Goal: Task Accomplishment & Management: Manage account settings

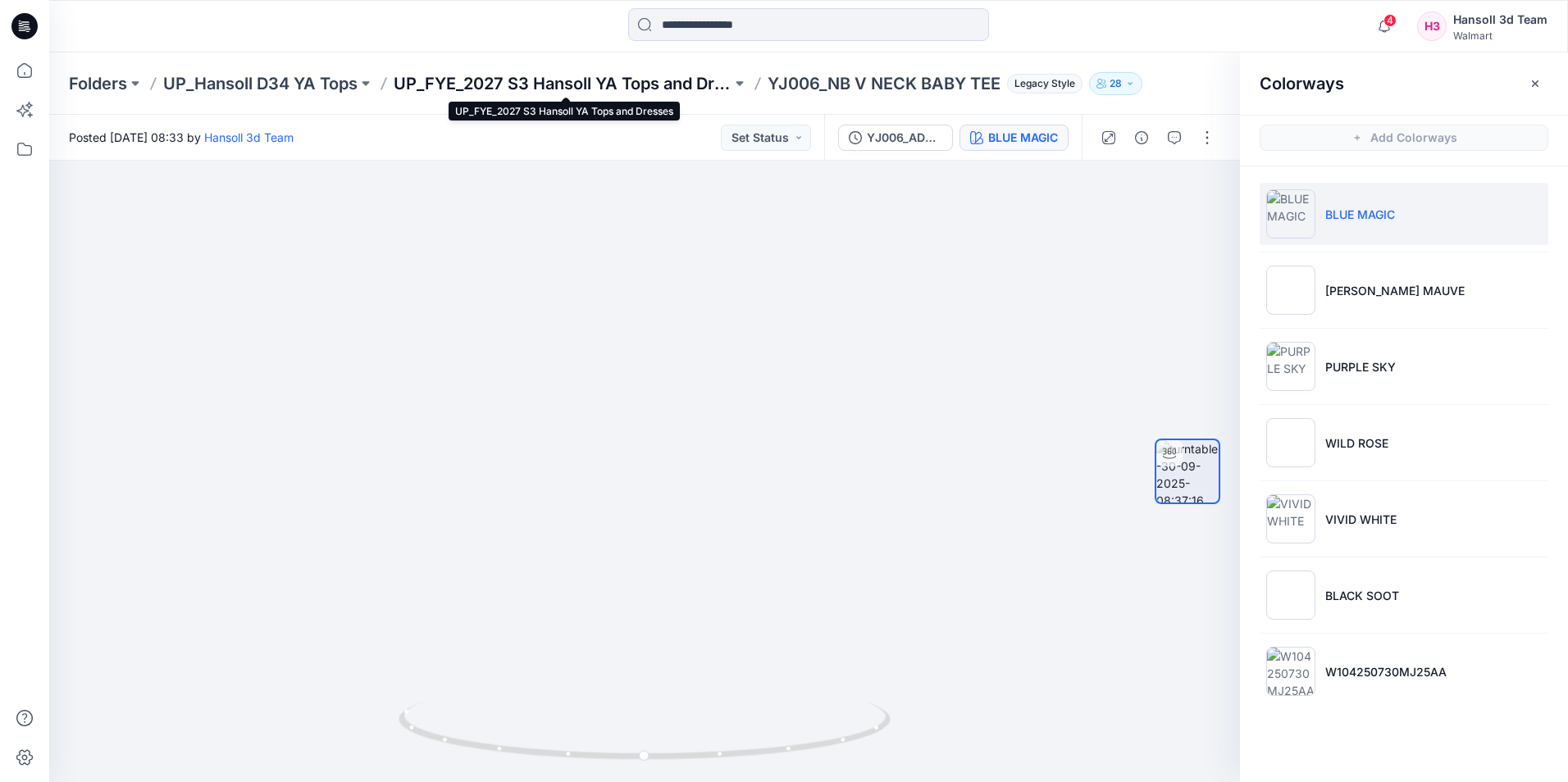
click at [632, 78] on p "UP_FYE_2027 S3 Hansoll YA Tops and Dresses" at bounding box center [562, 83] width 338 height 23
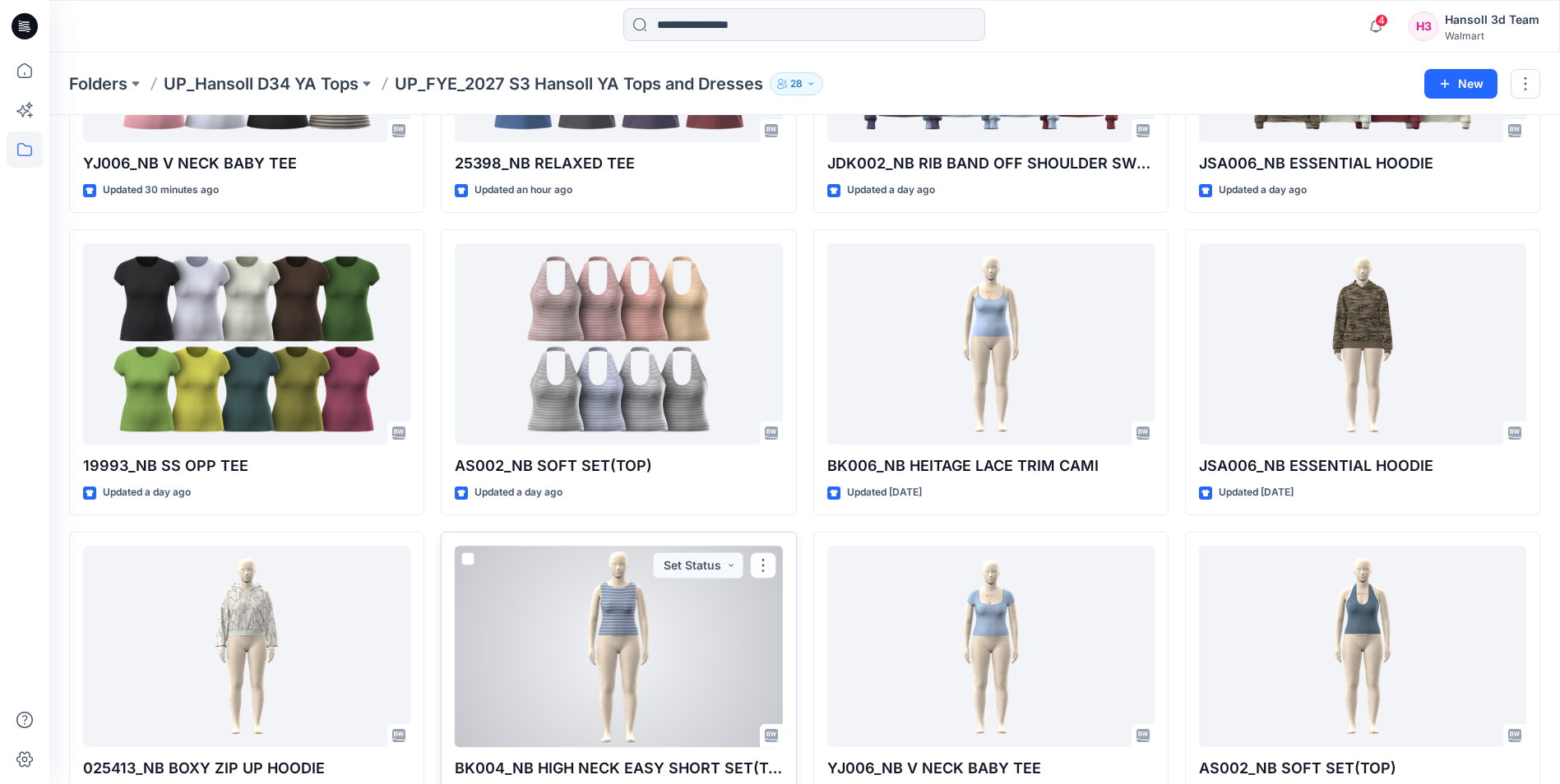
scroll to position [370, 0]
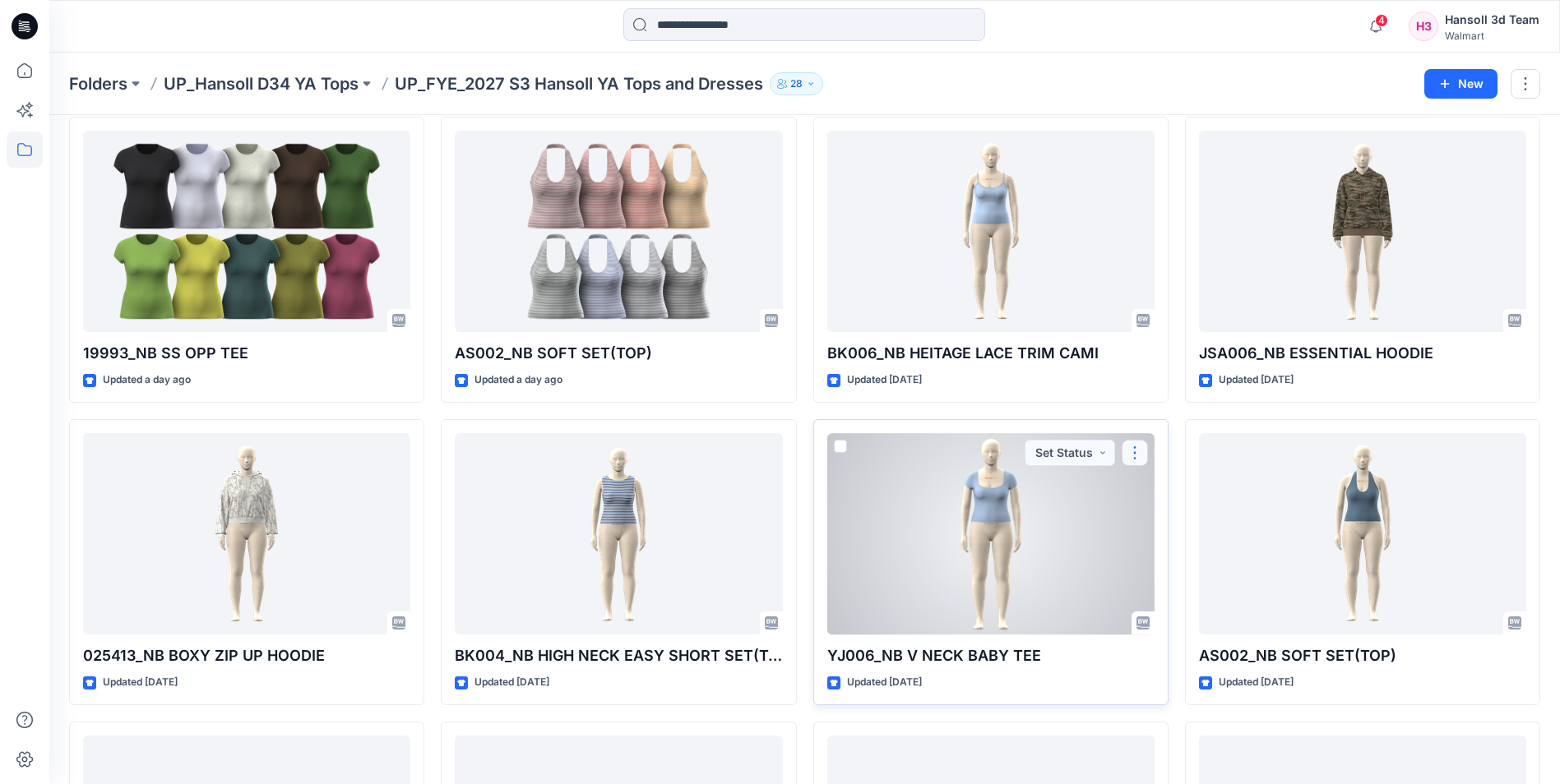
click at [1129, 452] on button "button" at bounding box center [1136, 453] width 27 height 27
click at [960, 499] on div at bounding box center [991, 534] width 328 height 201
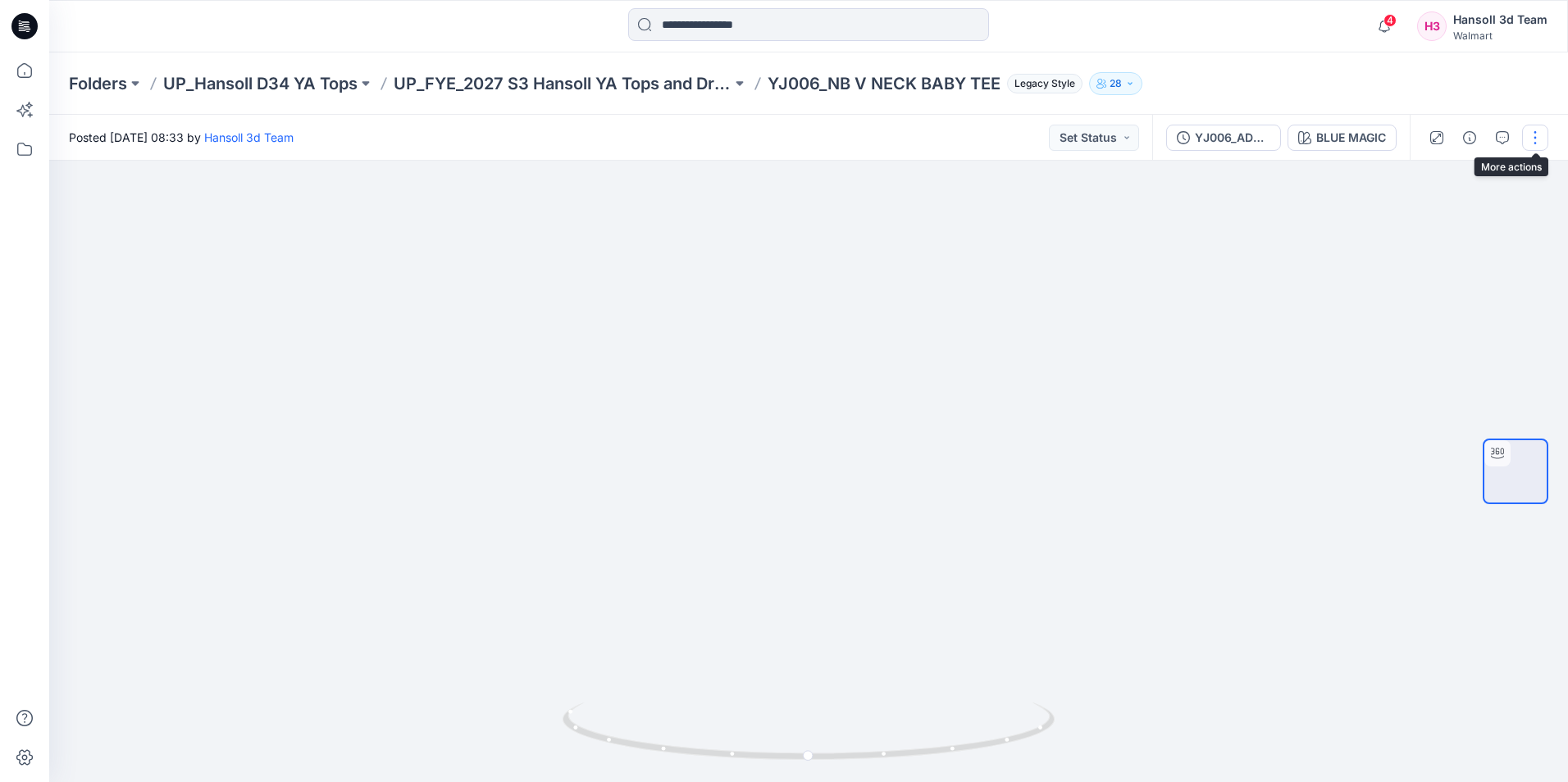
click at [1531, 138] on button "button" at bounding box center [1536, 138] width 27 height 27
click at [1438, 175] on p "Edit" at bounding box center [1432, 176] width 21 height 17
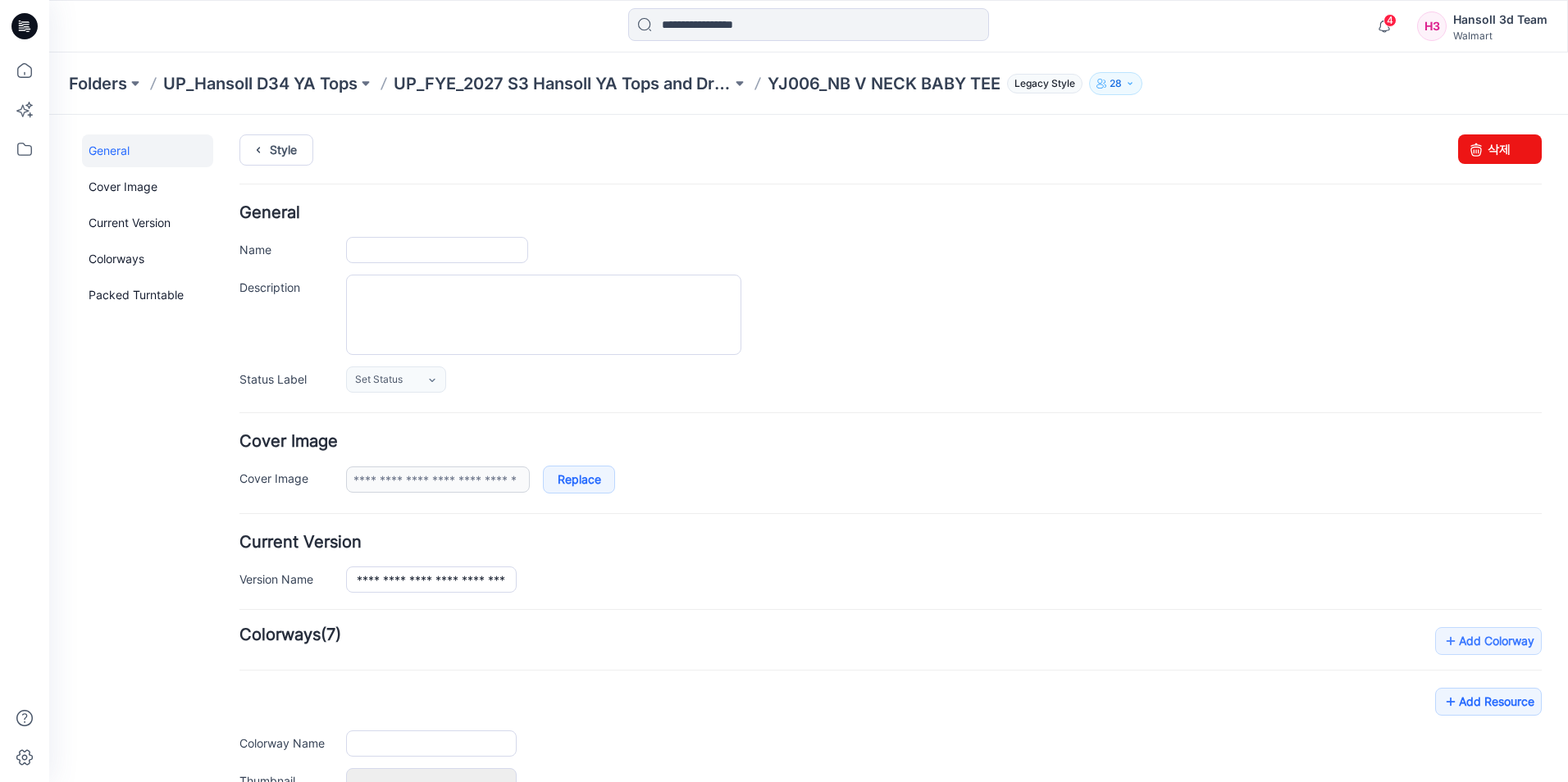
type input "**********"
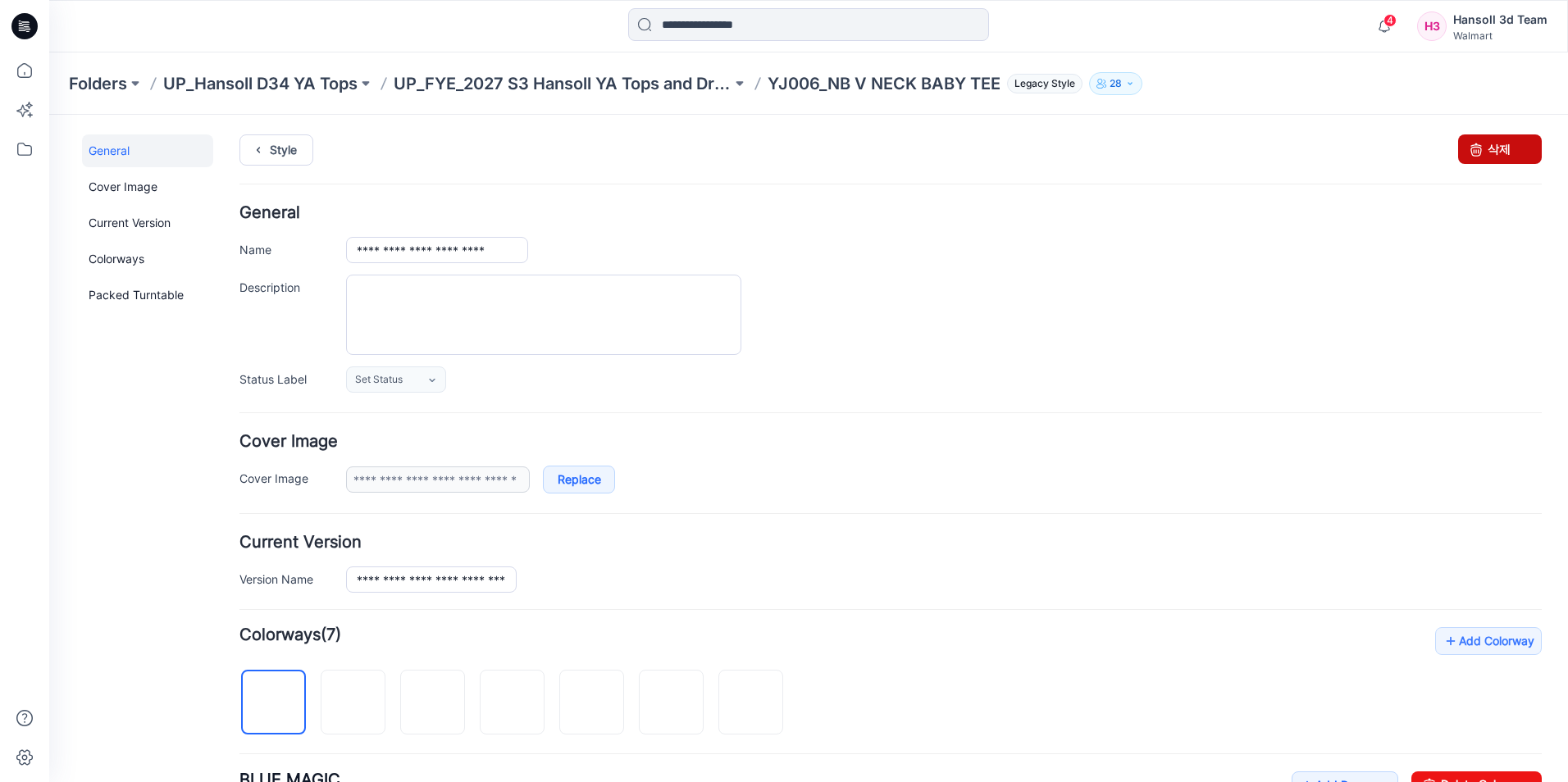
click at [1479, 153] on link "삭제" at bounding box center [1500, 149] width 83 height 29
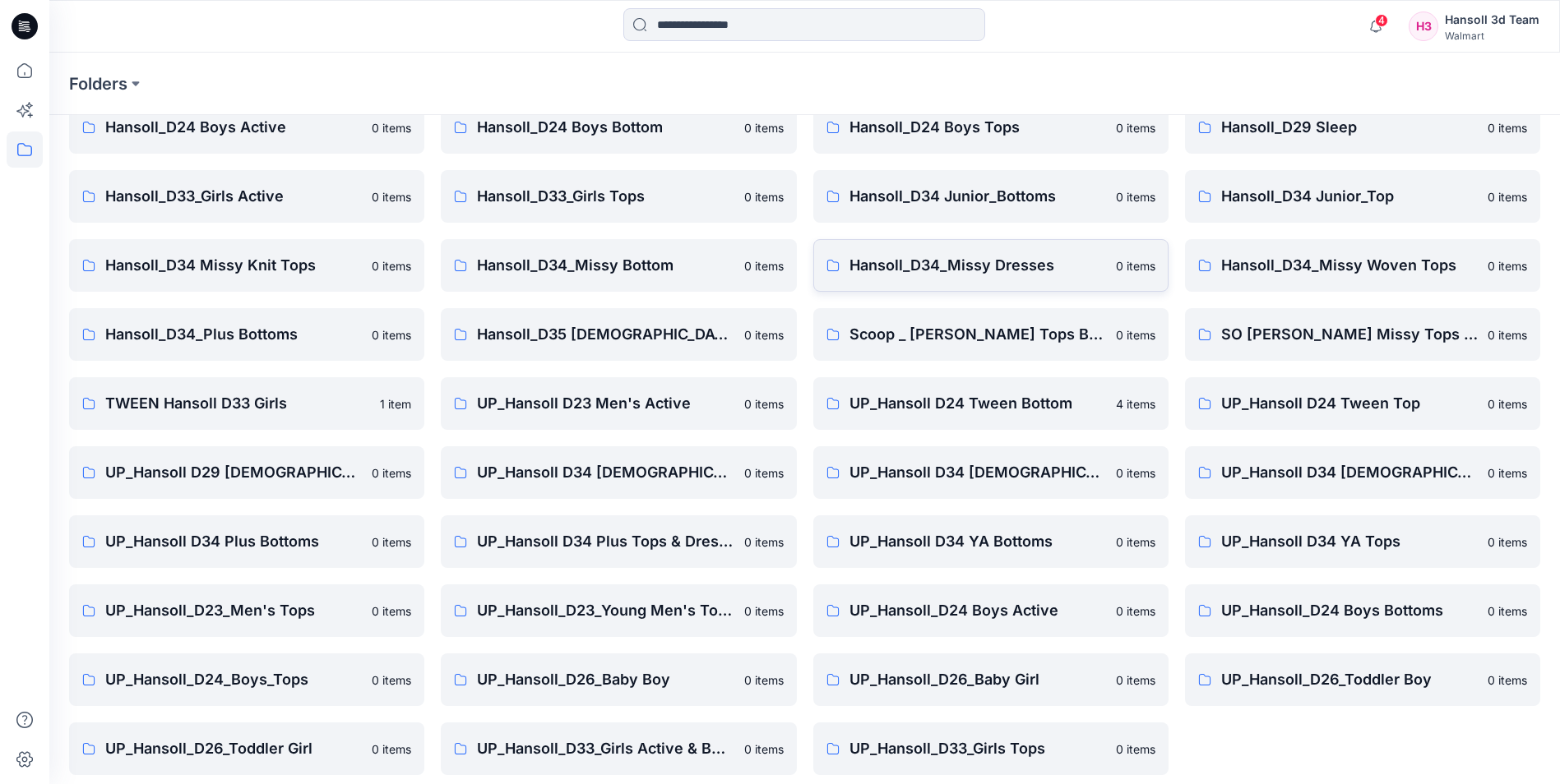
scroll to position [229, 0]
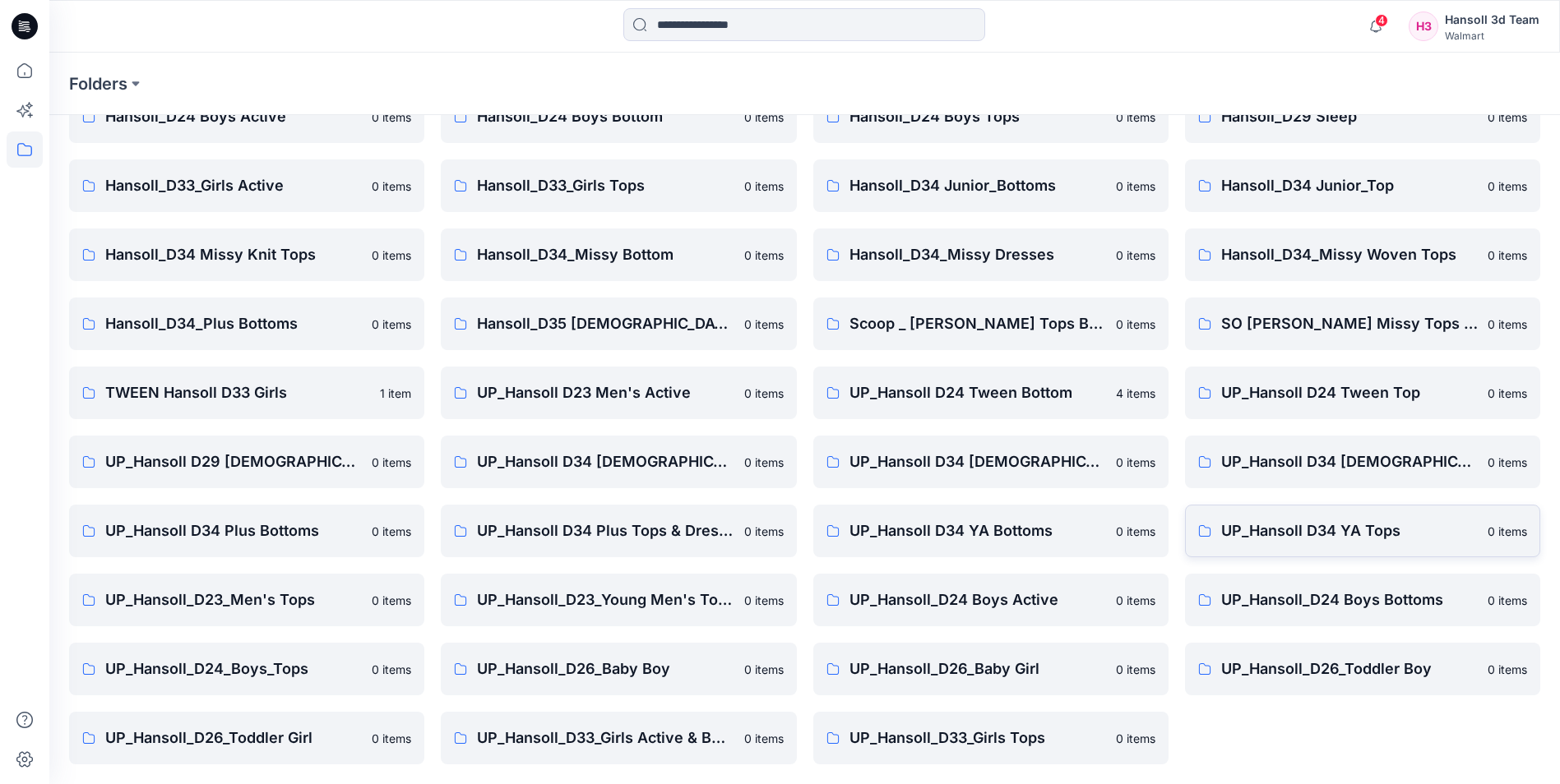
click at [1349, 526] on p "UP_Hansoll D34 YA Tops" at bounding box center [1350, 532] width 256 height 23
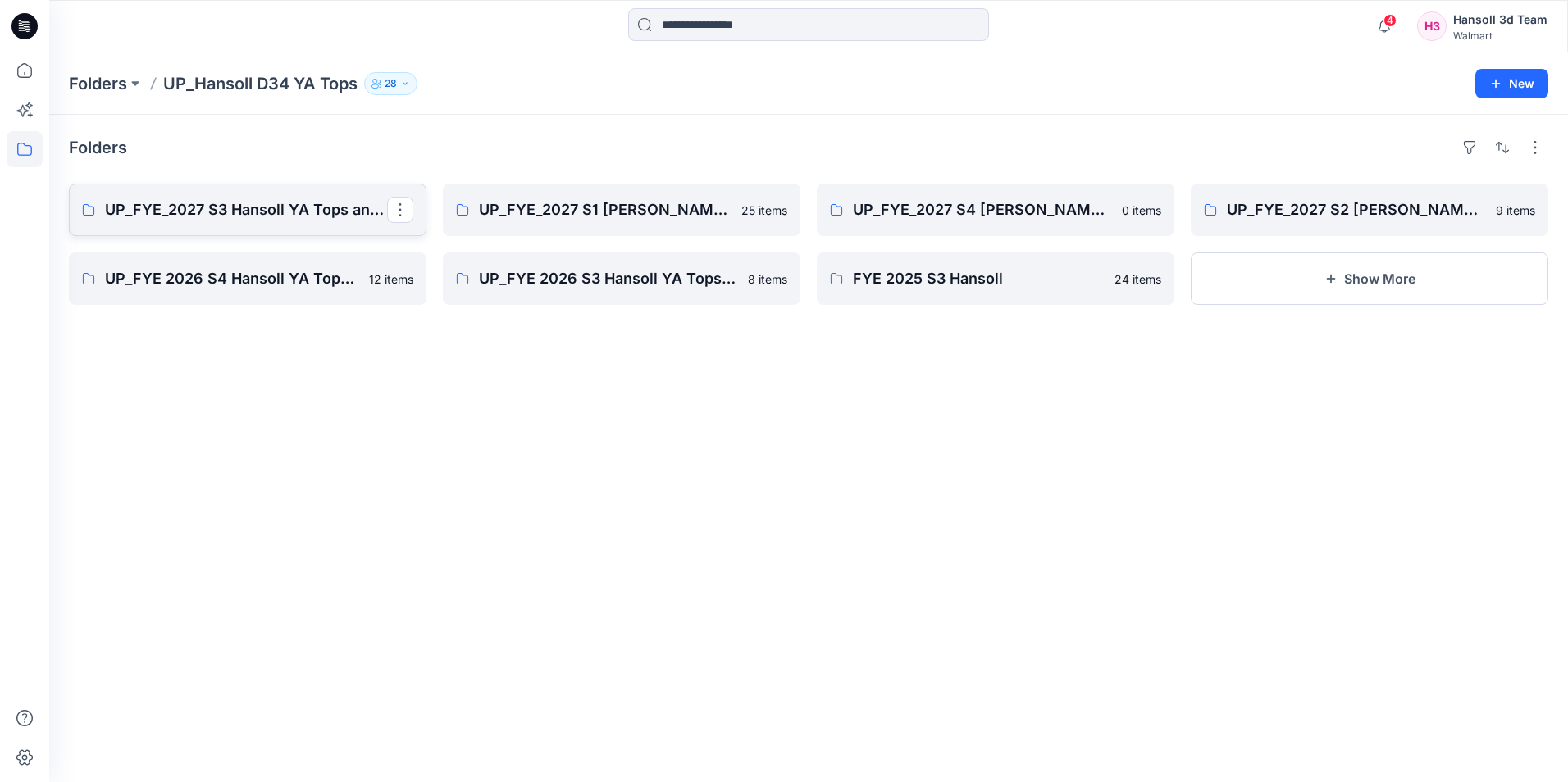
click at [295, 196] on link "UP_FYE_2027 S3 Hansoll YA Tops and Dresses" at bounding box center [248, 209] width 358 height 52
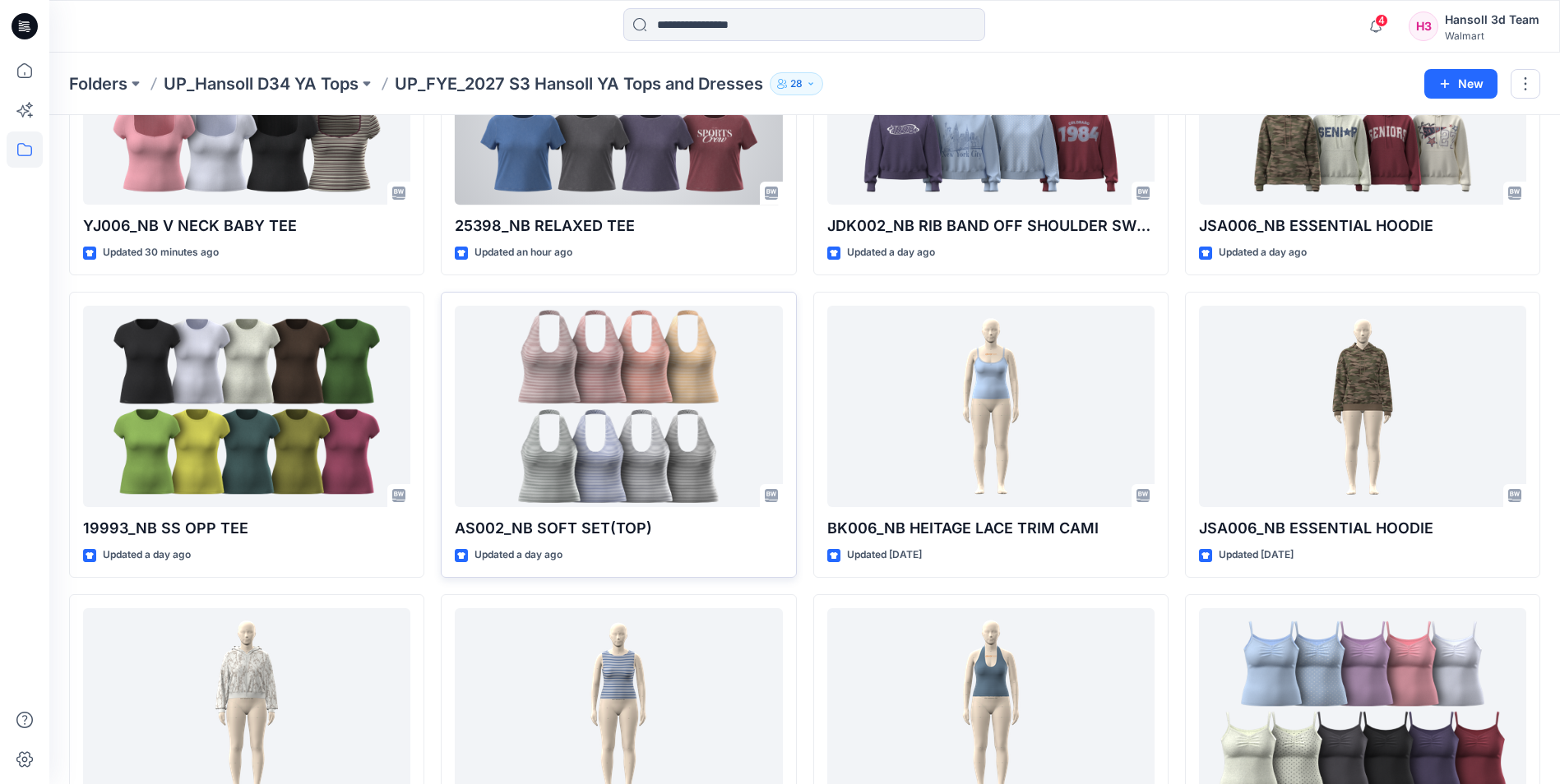
scroll to position [370, 0]
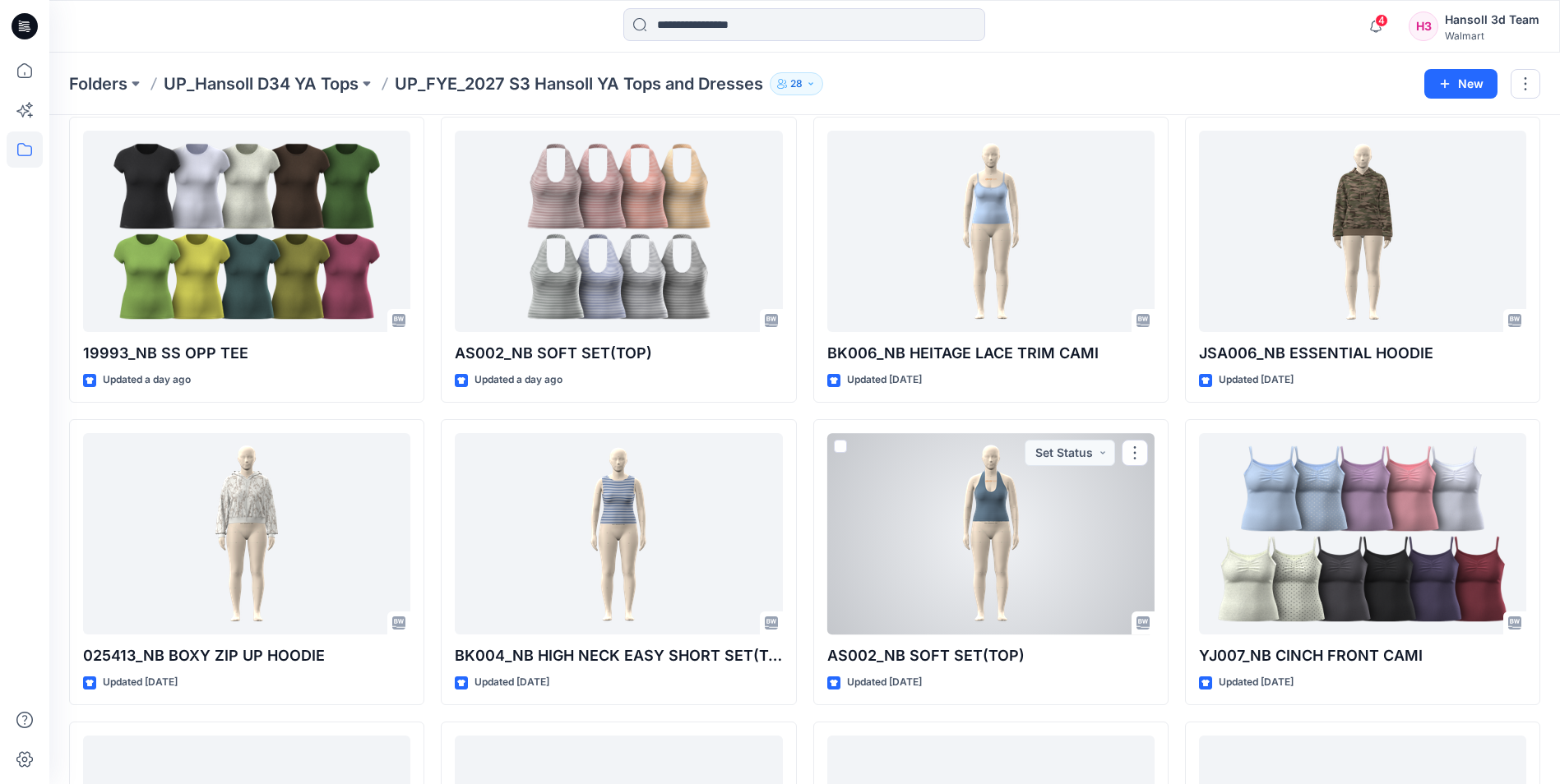
click at [941, 495] on div at bounding box center [991, 534] width 328 height 201
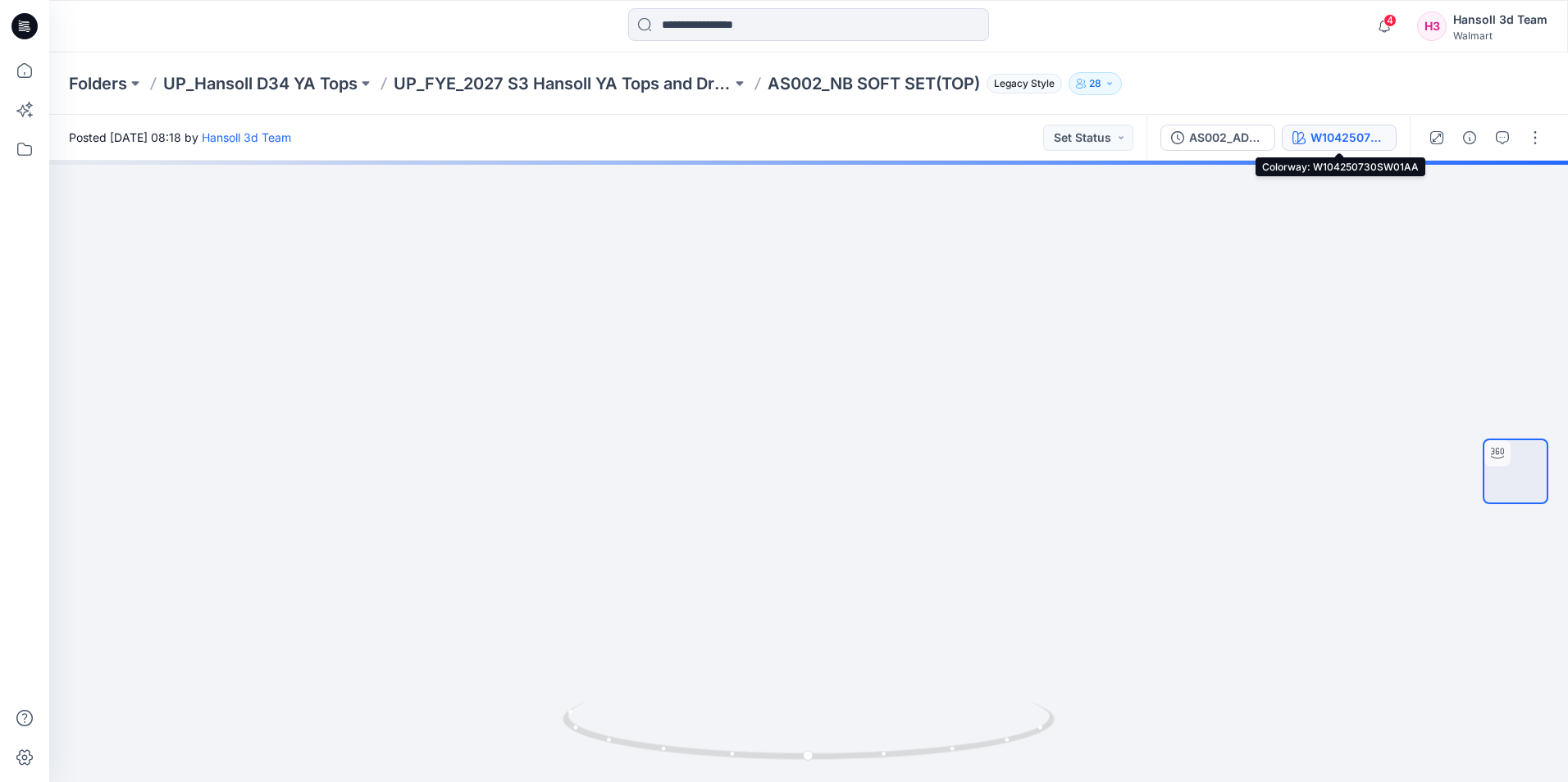
click at [1315, 139] on div "W104250730SW01AA" at bounding box center [1348, 137] width 76 height 18
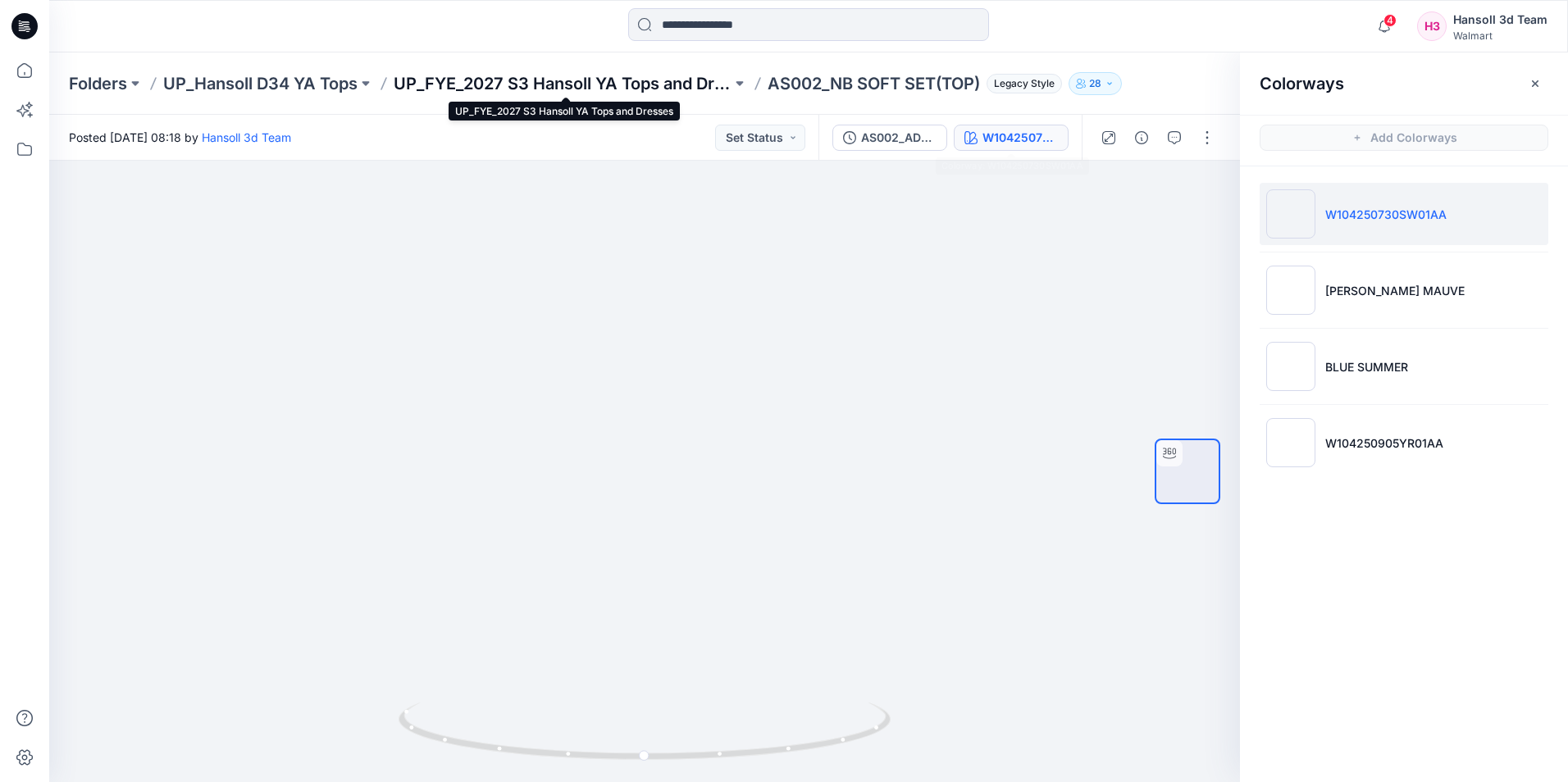
click at [574, 78] on p "UP_FYE_2027 S3 Hansoll YA Tops and Dresses" at bounding box center [562, 83] width 338 height 23
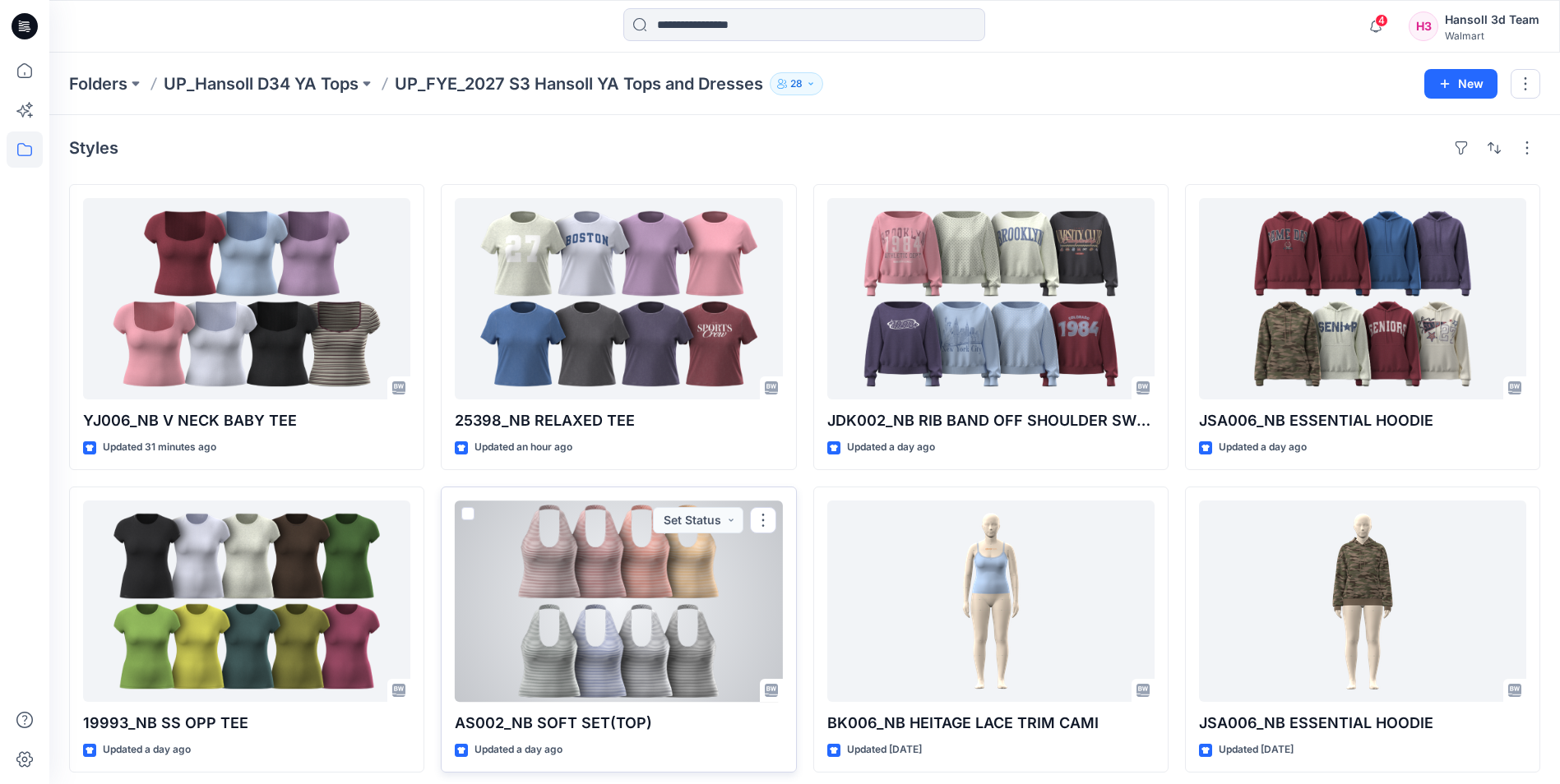
click at [635, 591] on div at bounding box center [618, 602] width 328 height 201
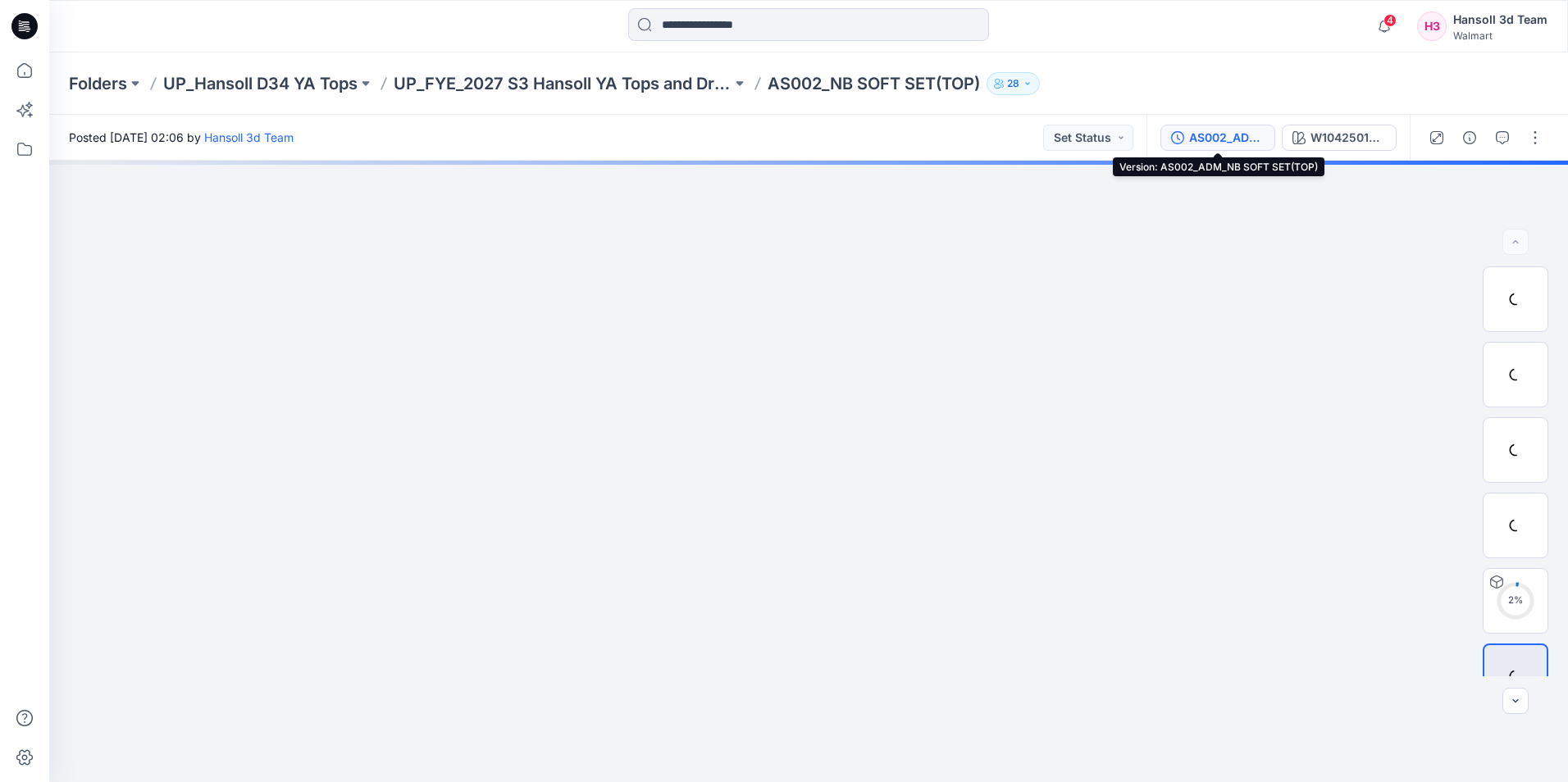
click at [1208, 144] on div "AS002_ADM_NB SOFT SET(TOP)" at bounding box center [1227, 137] width 76 height 18
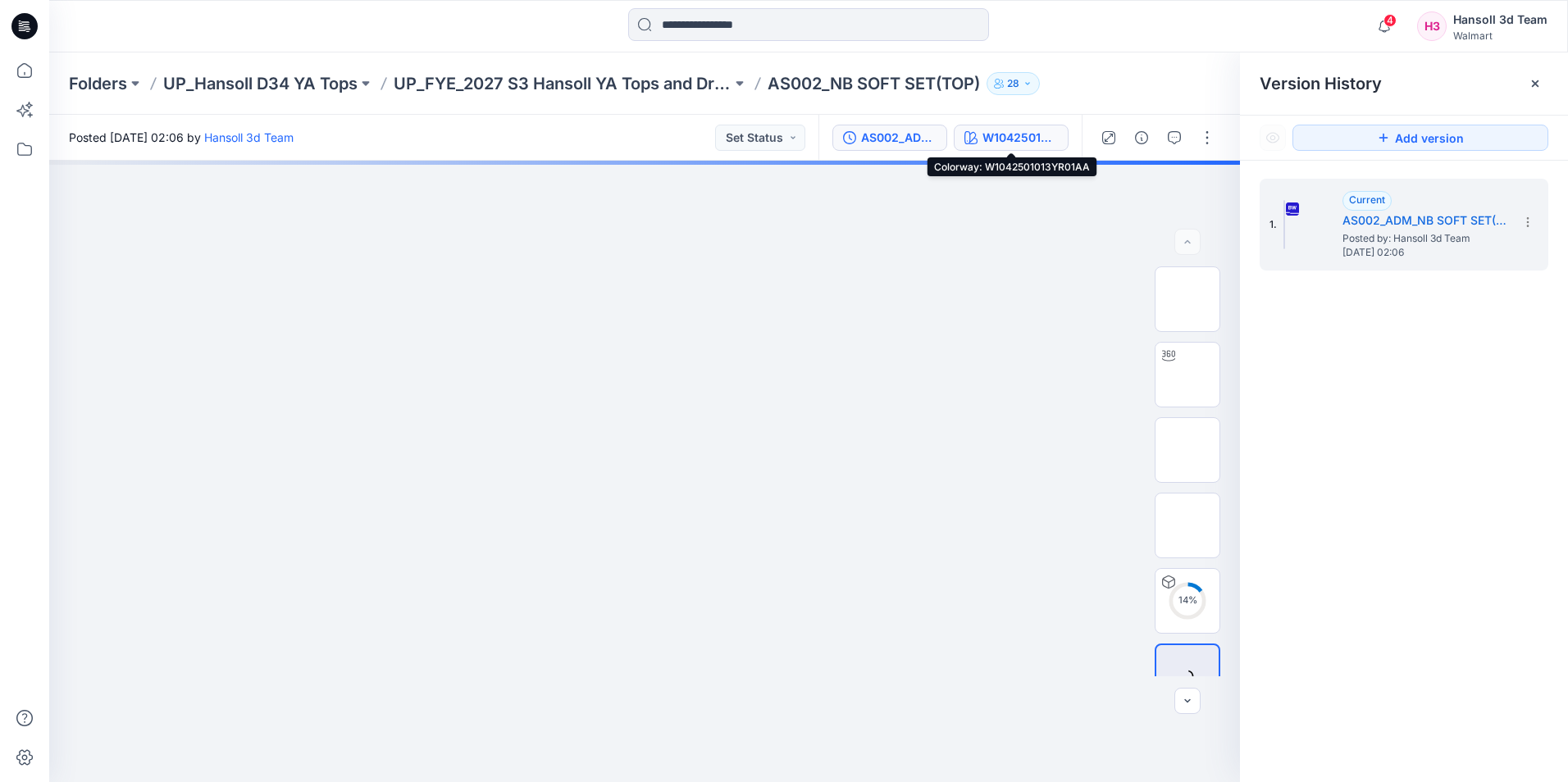
click at [1007, 133] on div "W1042501013YR01AA" at bounding box center [1021, 137] width 76 height 18
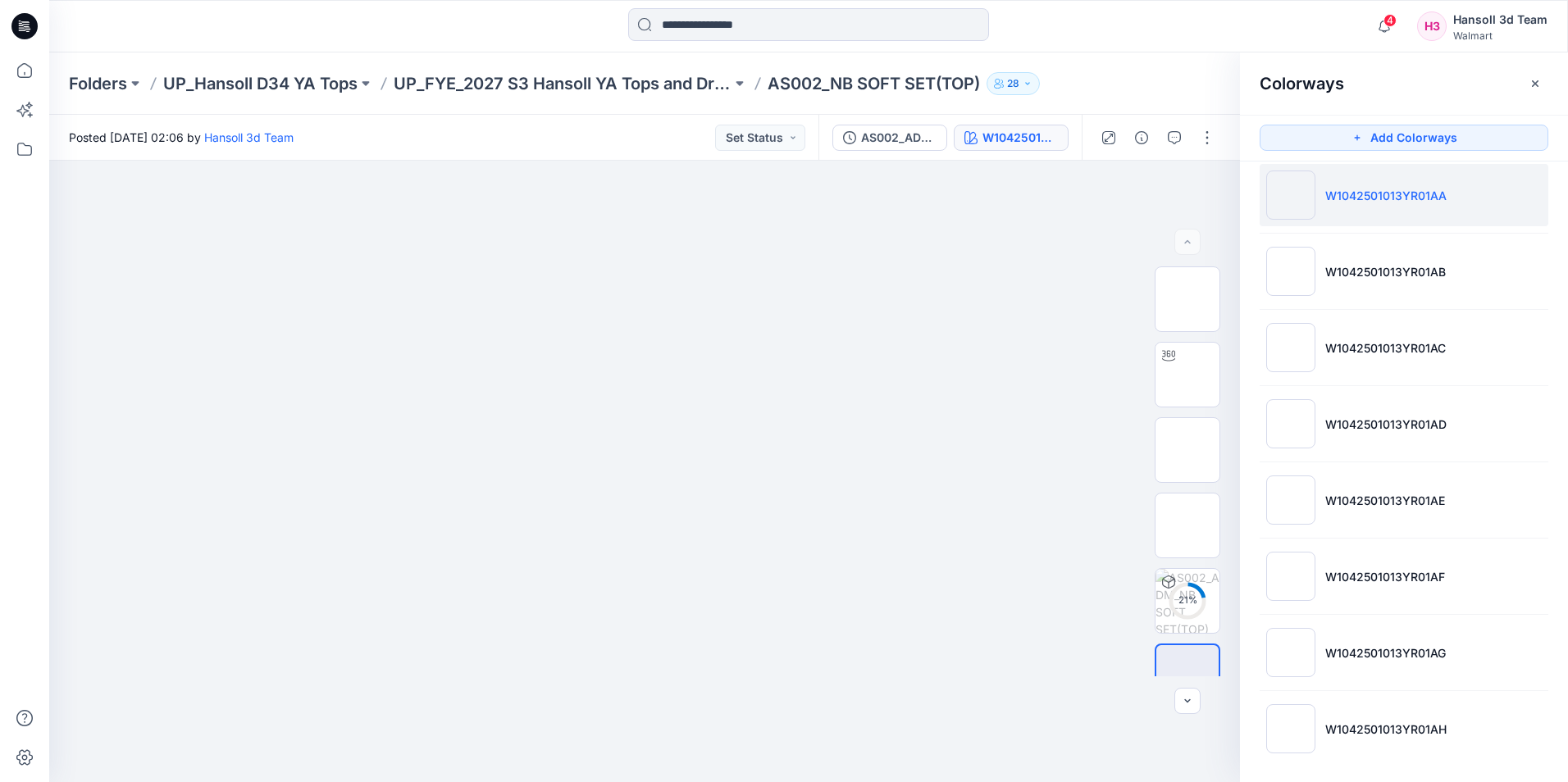
scroll to position [22, 0]
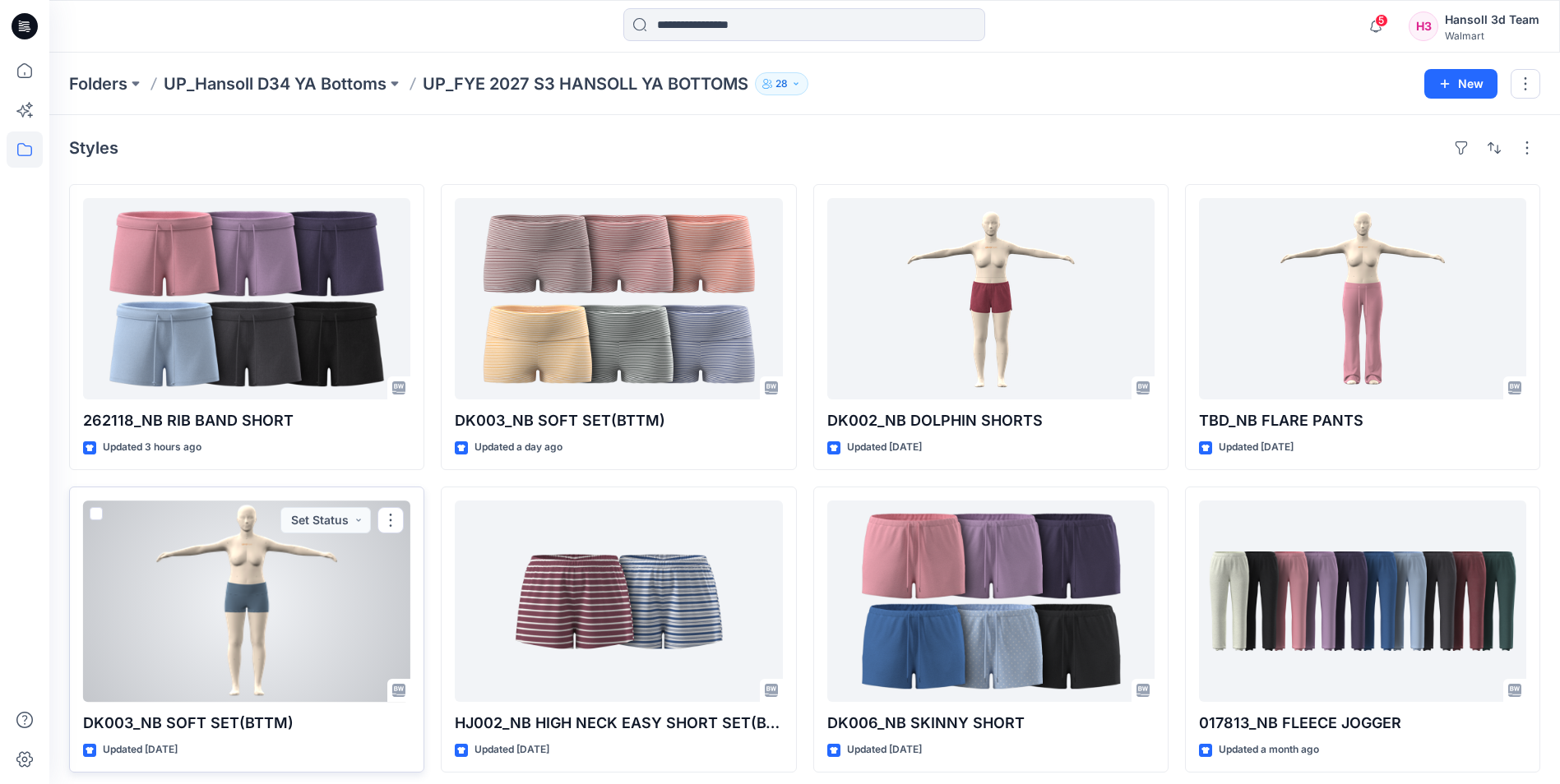
click at [148, 615] on div at bounding box center [247, 602] width 328 height 201
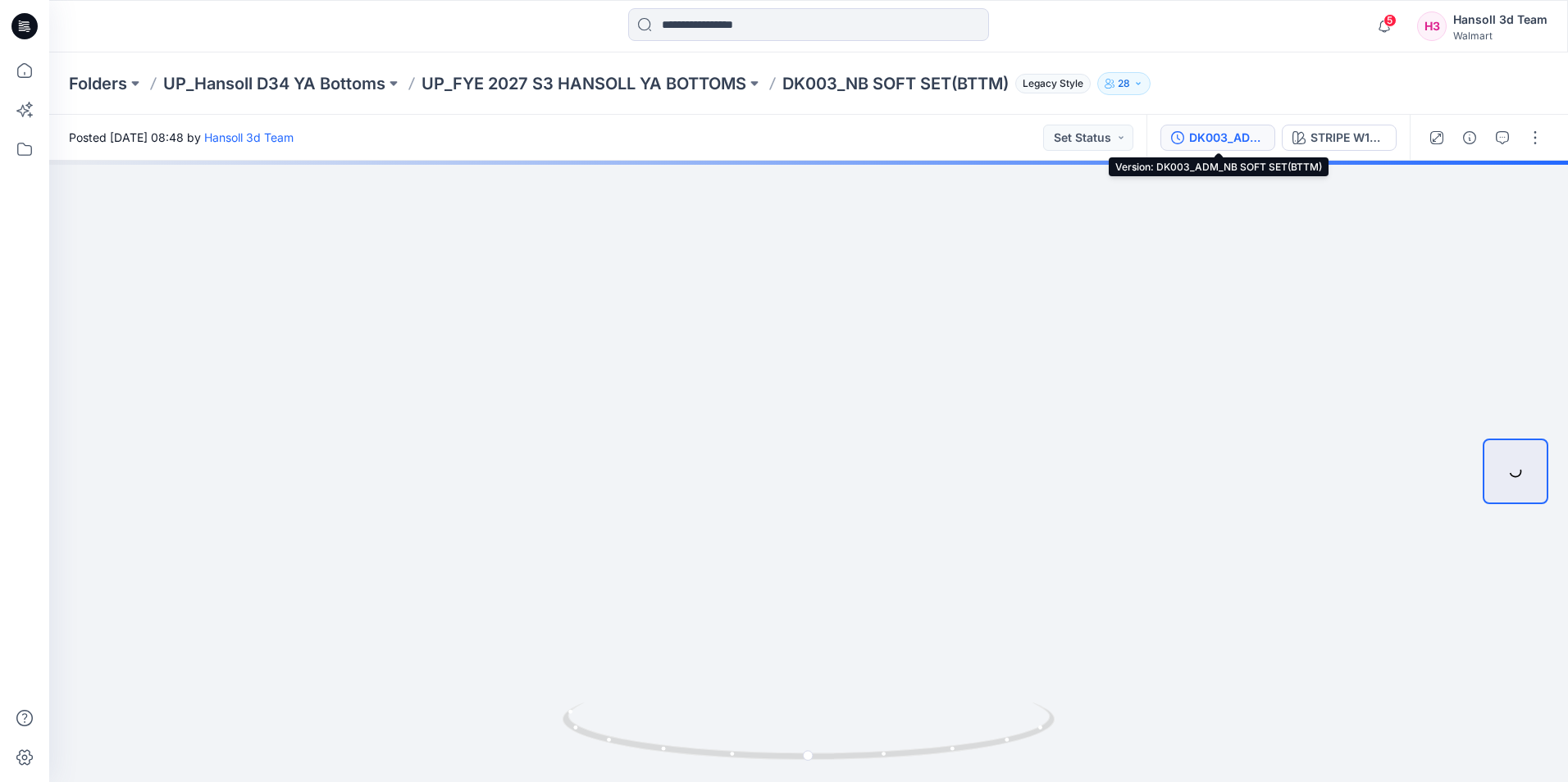
click at [1249, 135] on div "DK003_ADM_NB SOFT SET(BTTM)" at bounding box center [1227, 137] width 76 height 18
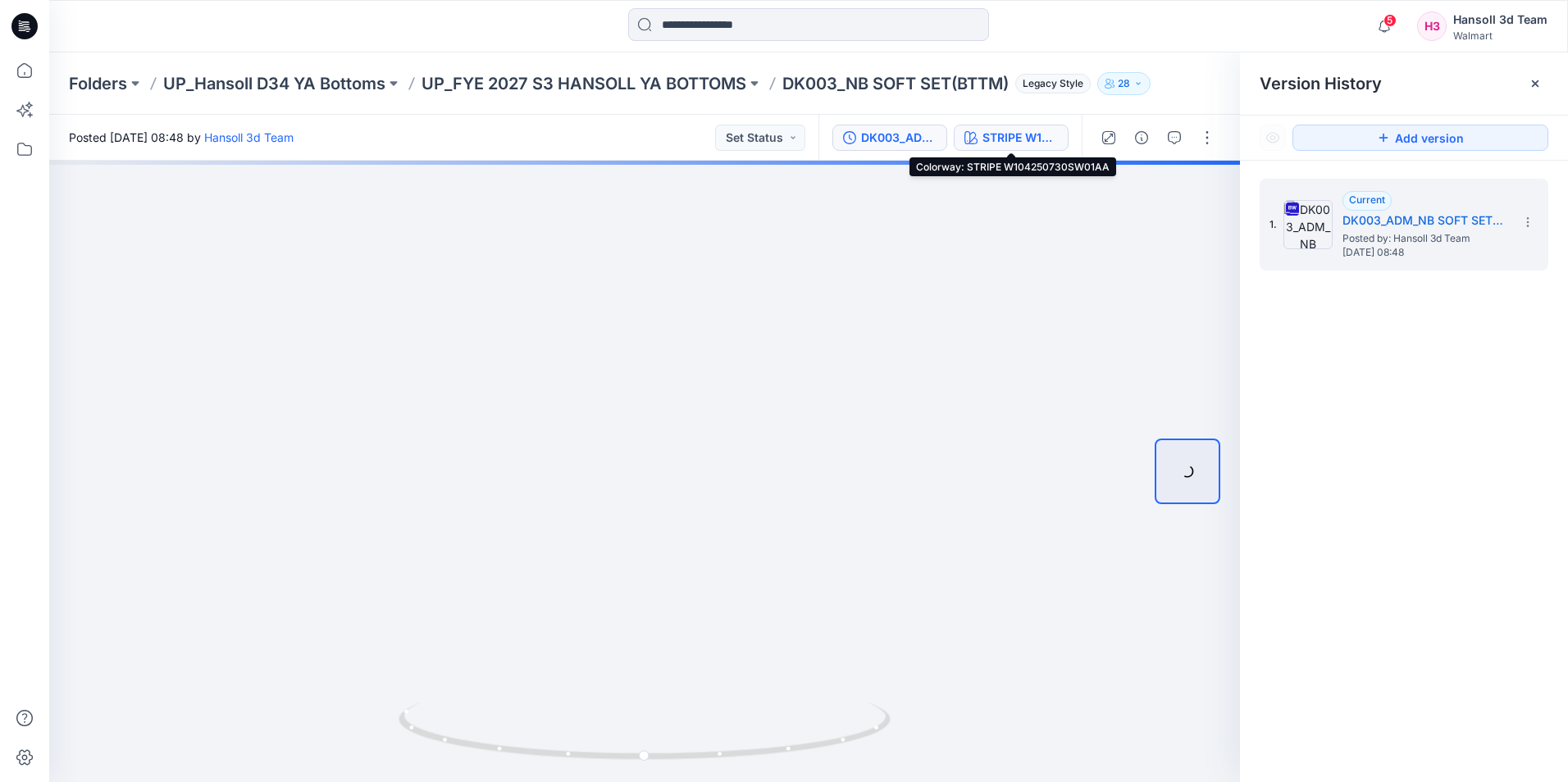
click at [1019, 135] on div "STRIPE W104250730SW01AA" at bounding box center [1021, 137] width 76 height 18
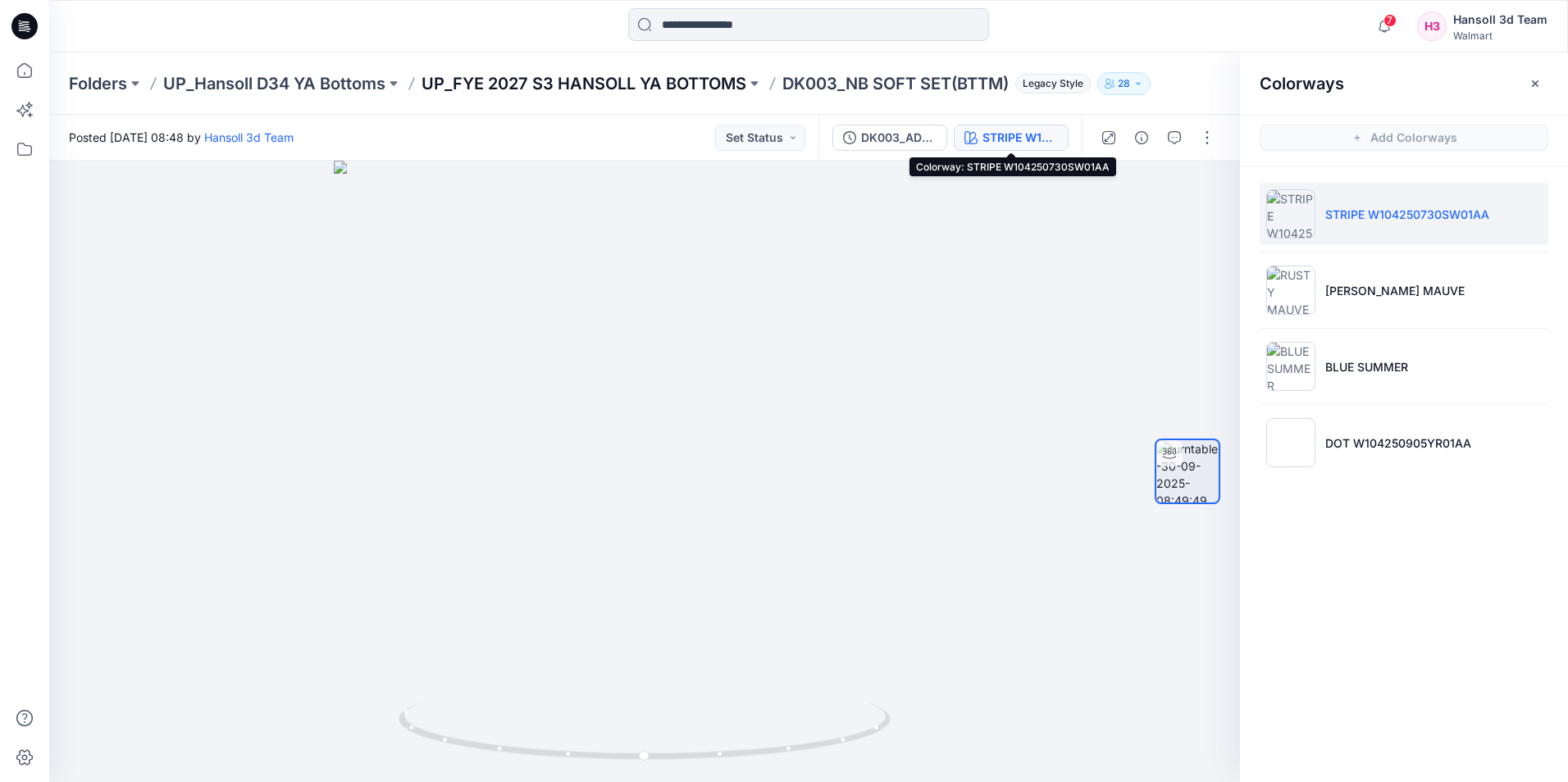
click at [685, 78] on p "UP_FYE 2027 S3 HANSOLL YA BOTTOMS" at bounding box center [583, 83] width 325 height 23
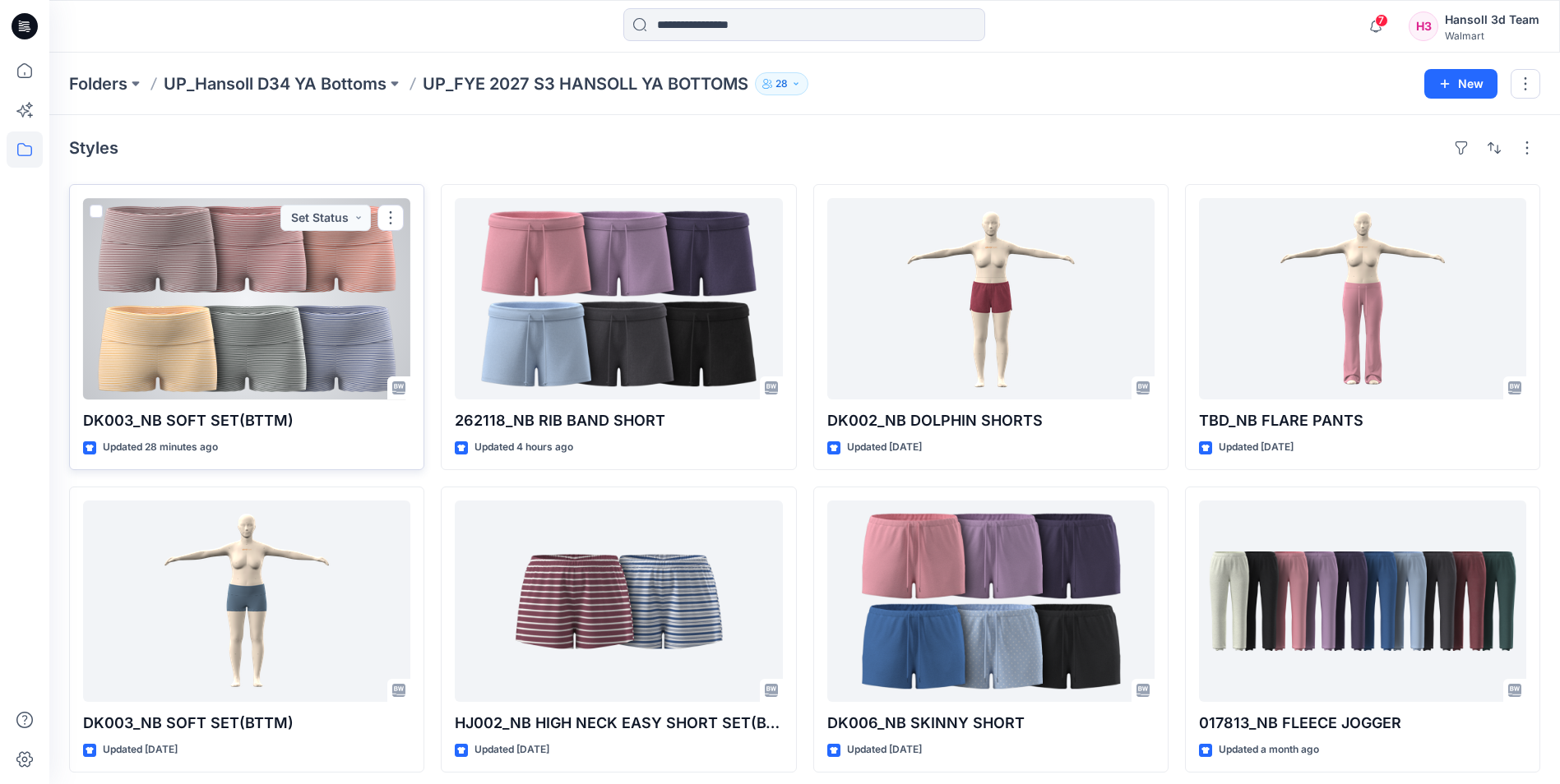
click at [247, 292] on div at bounding box center [247, 299] width 328 height 201
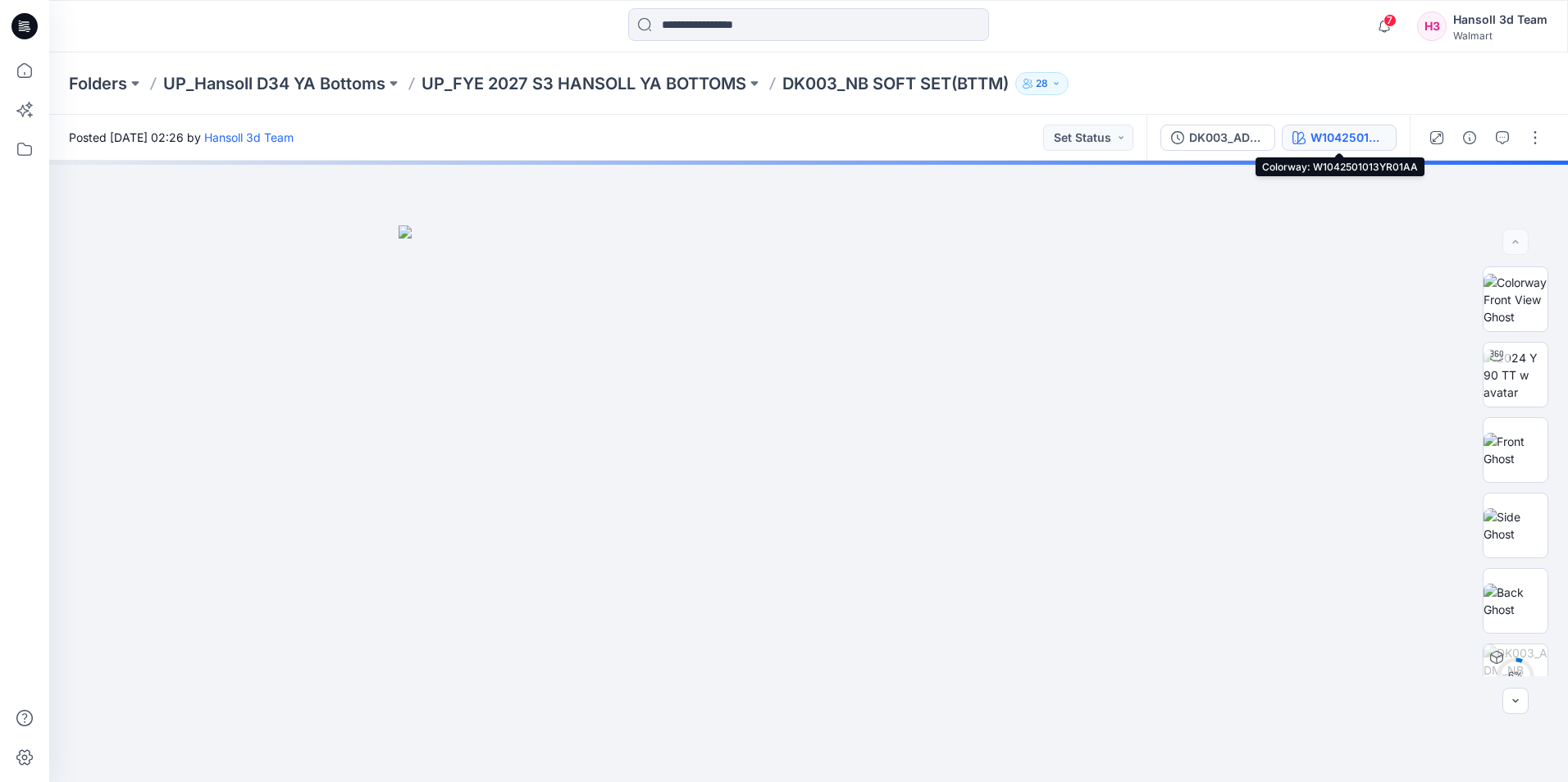
click at [1315, 146] on div "W1042501013YR01AA" at bounding box center [1348, 137] width 76 height 18
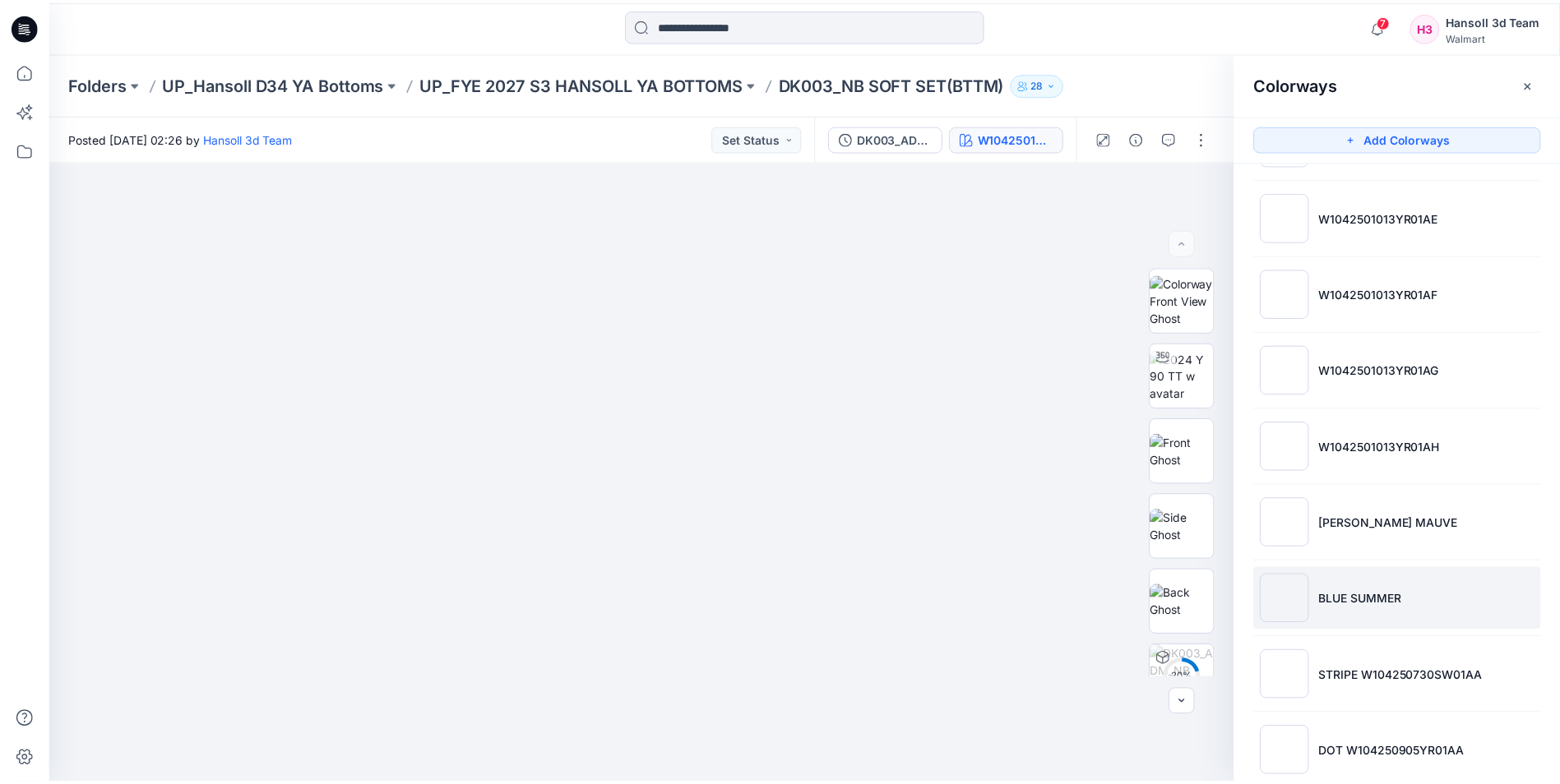
scroll to position [327, 0]
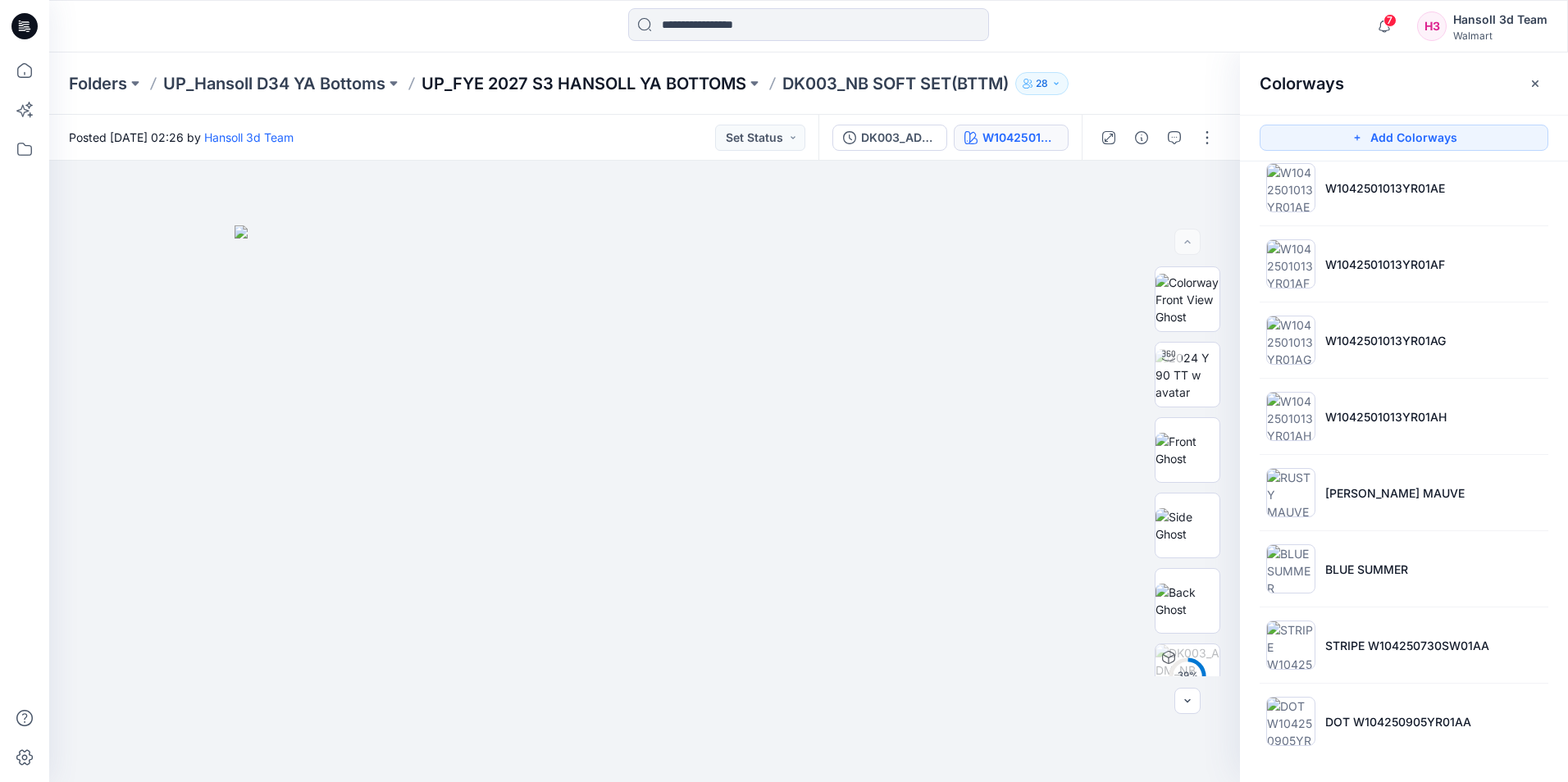
click at [682, 85] on p "UP_FYE 2027 S3 HANSOLL YA BOTTOMS" at bounding box center [583, 83] width 325 height 23
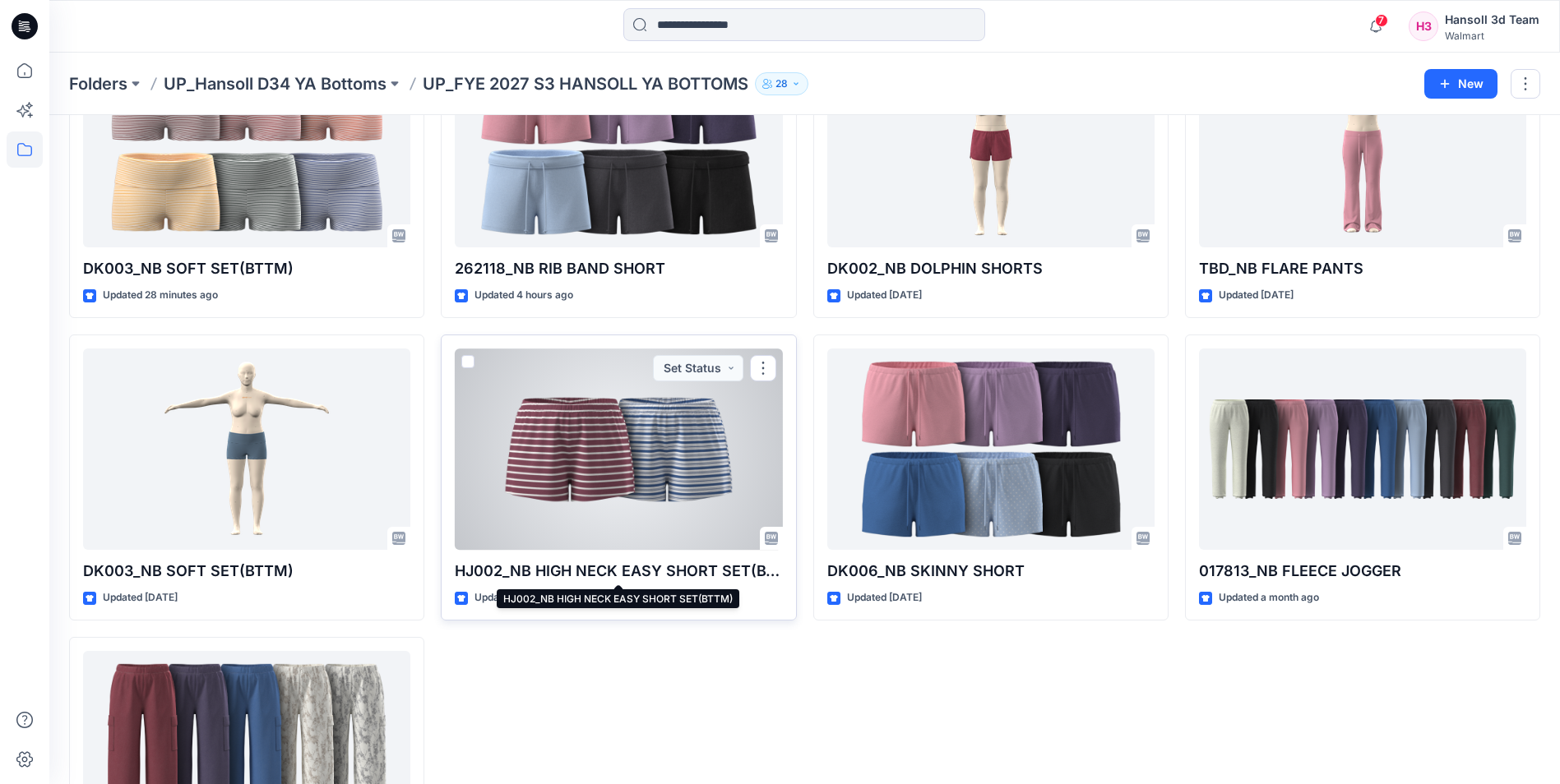
scroll to position [146, 0]
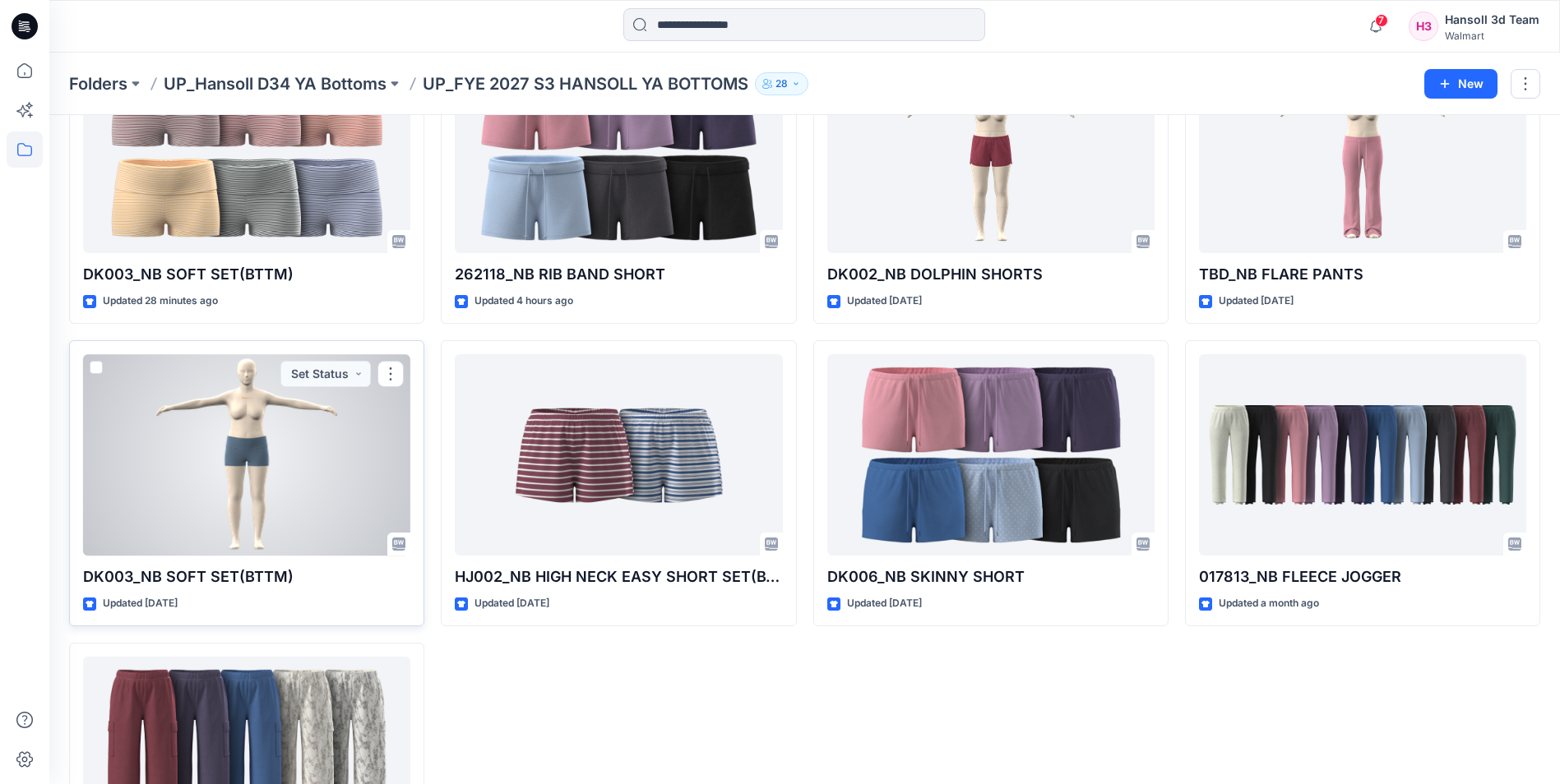
click at [306, 439] on div at bounding box center [247, 455] width 328 height 201
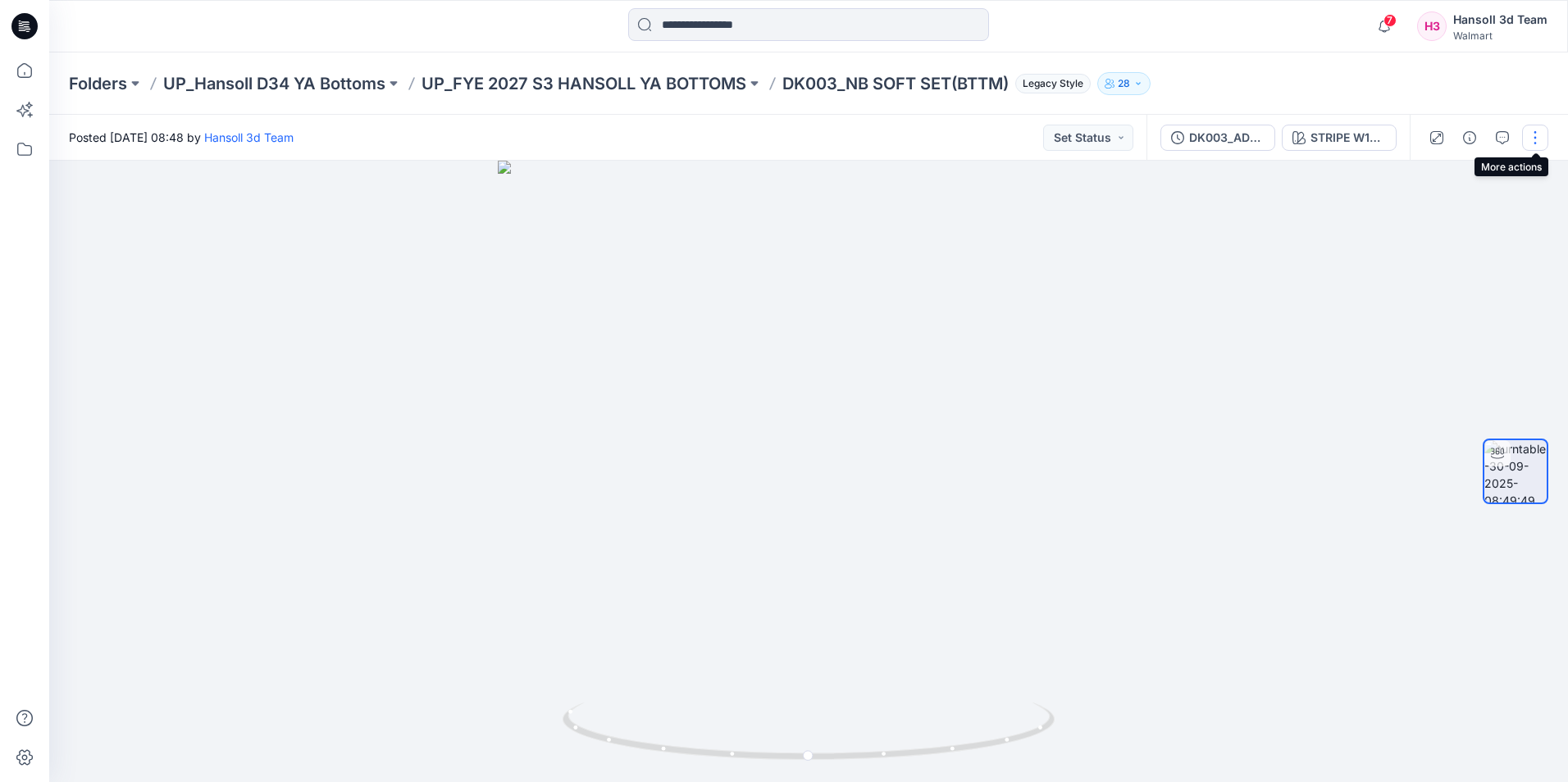
click at [1526, 137] on button "button" at bounding box center [1536, 138] width 27 height 27
click at [1464, 174] on button "Edit" at bounding box center [1466, 176] width 151 height 30
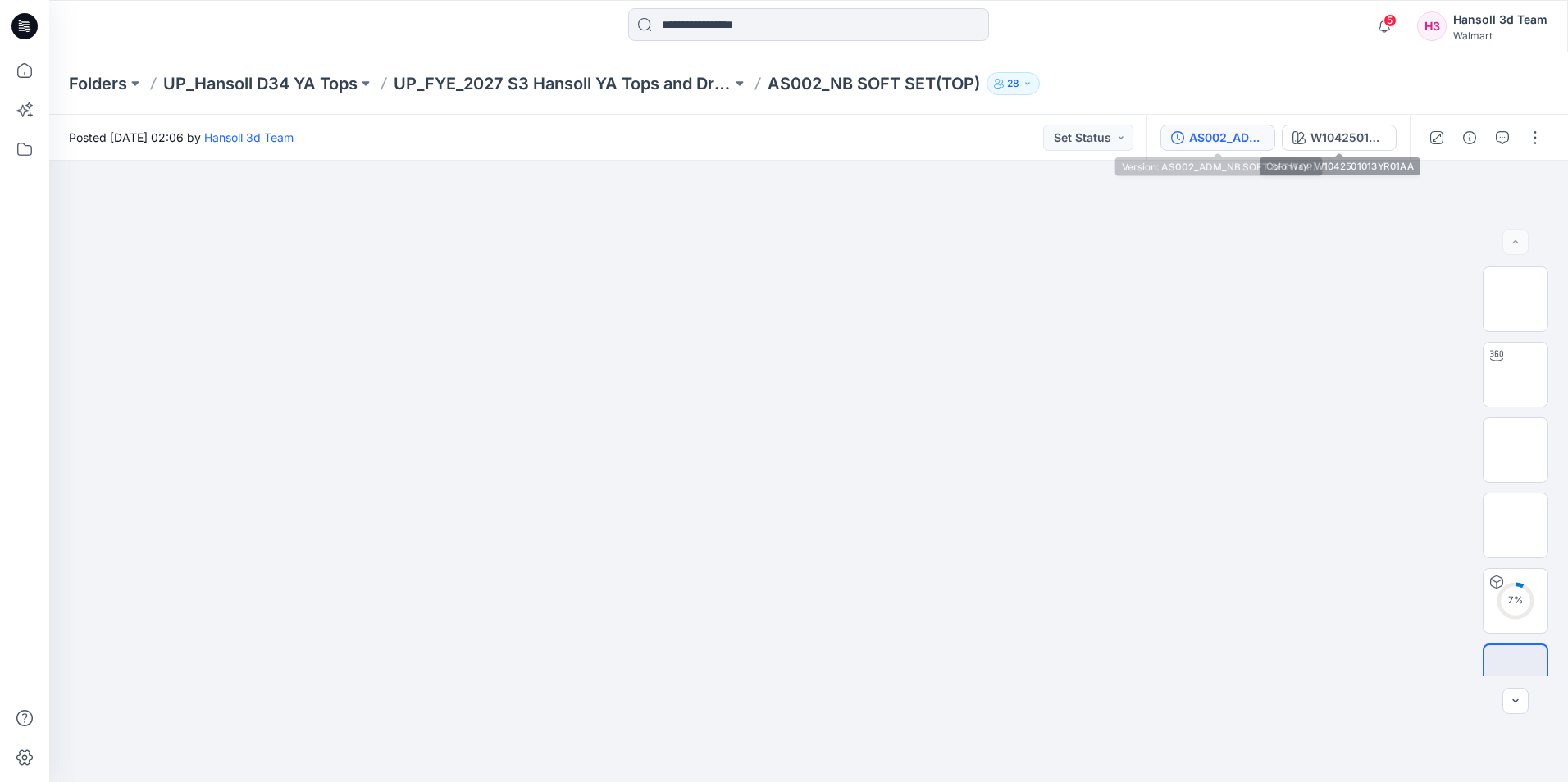
click at [1238, 135] on div "AS002_ADM_NB SOFT SET(TOP)" at bounding box center [1227, 137] width 76 height 18
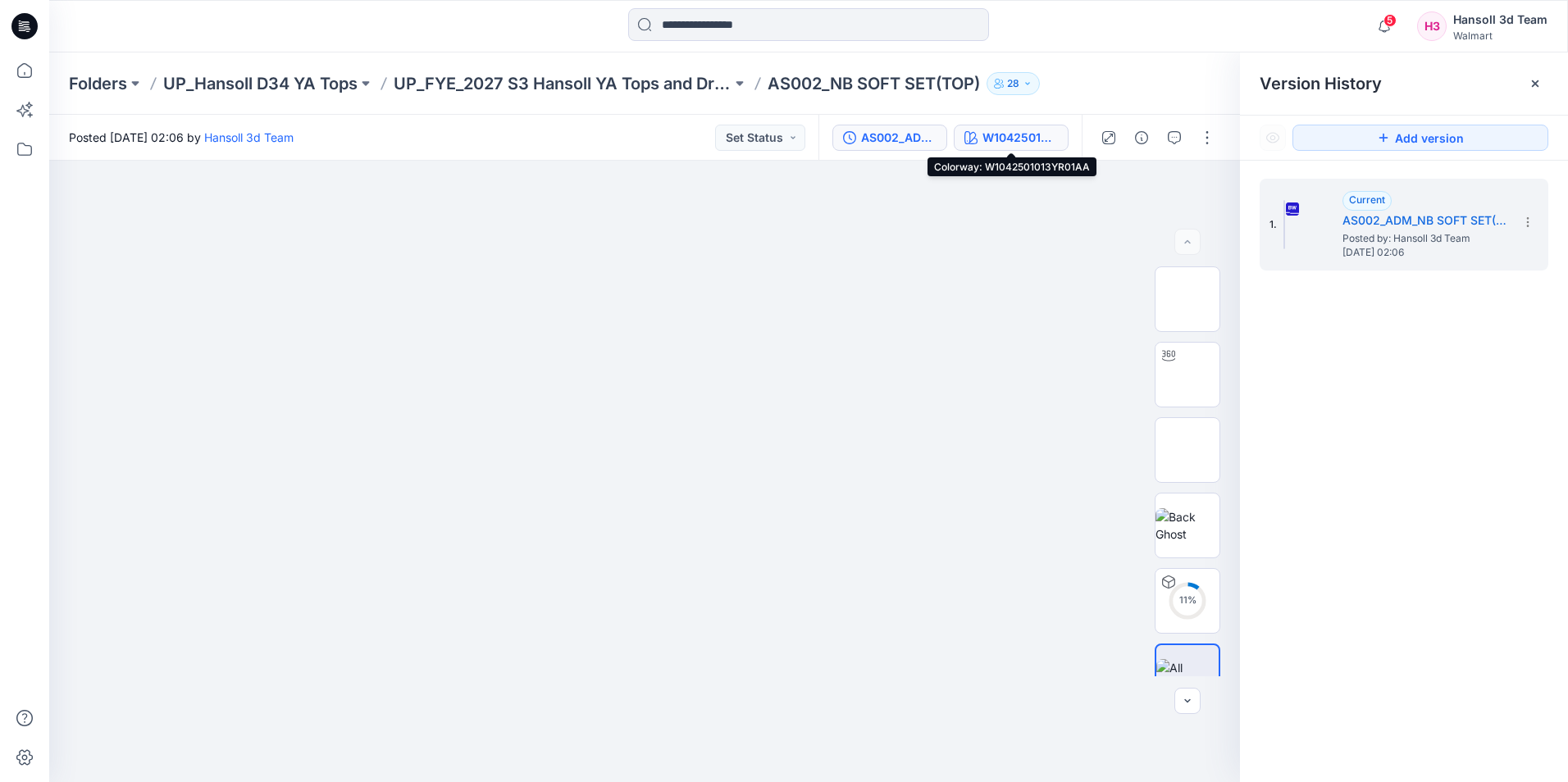
click at [1016, 145] on div "W1042501013YR01AA" at bounding box center [1021, 137] width 76 height 18
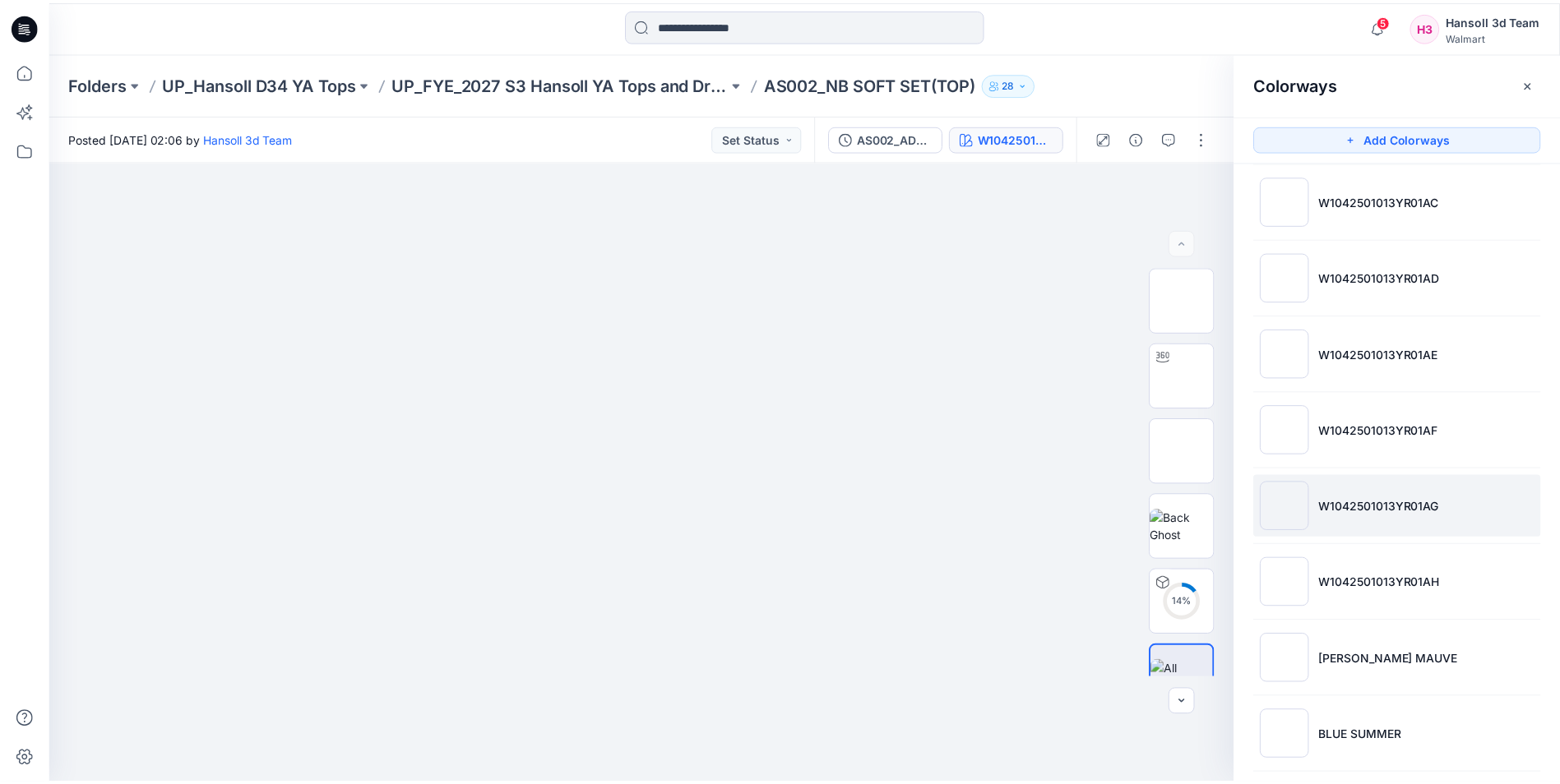
scroll to position [327, 0]
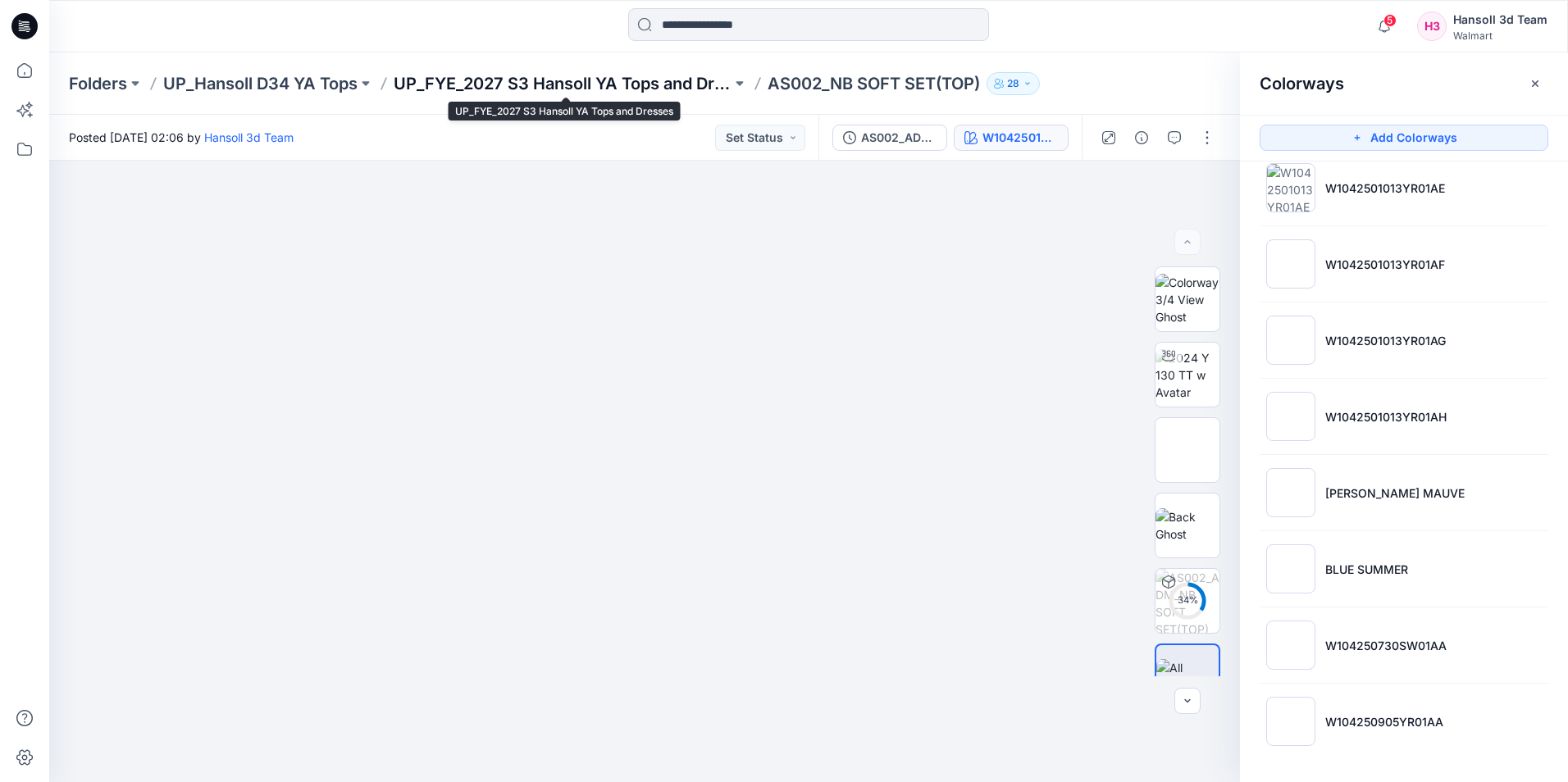
click at [537, 83] on p "UP_FYE_2027 S3 Hansoll YA Tops and Dresses" at bounding box center [562, 83] width 338 height 23
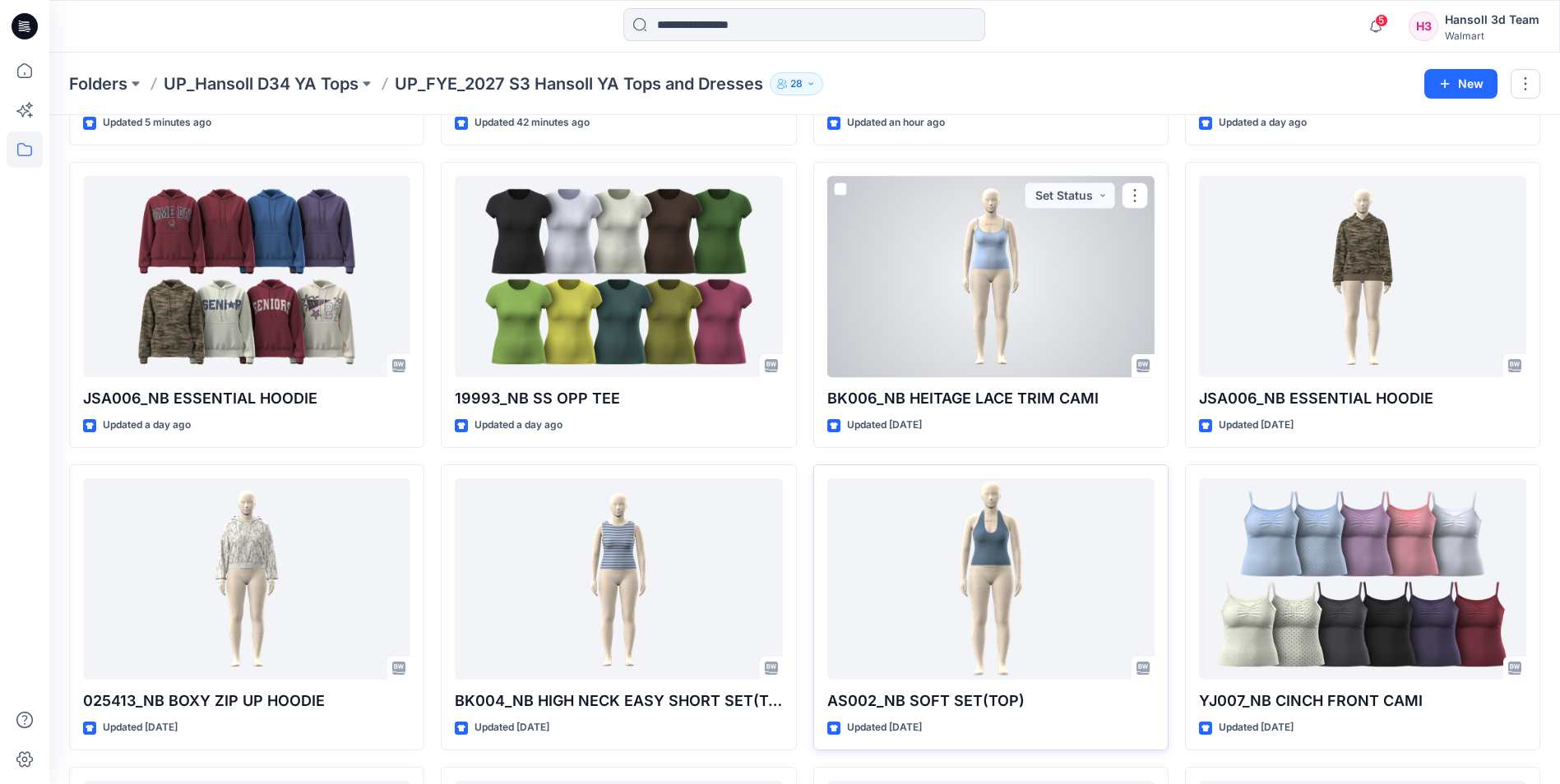
scroll to position [534, 0]
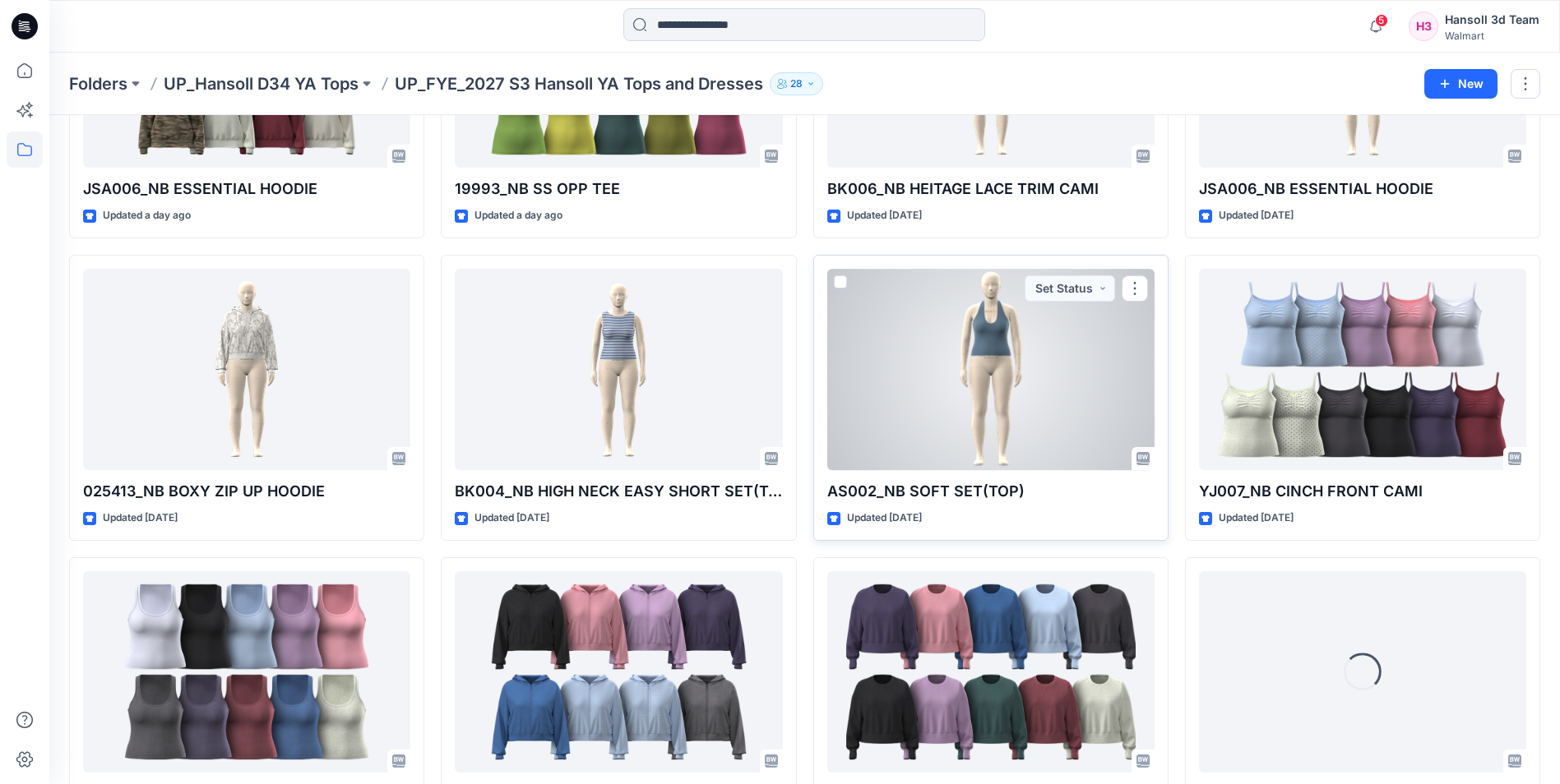
click at [839, 283] on span at bounding box center [840, 282] width 13 height 13
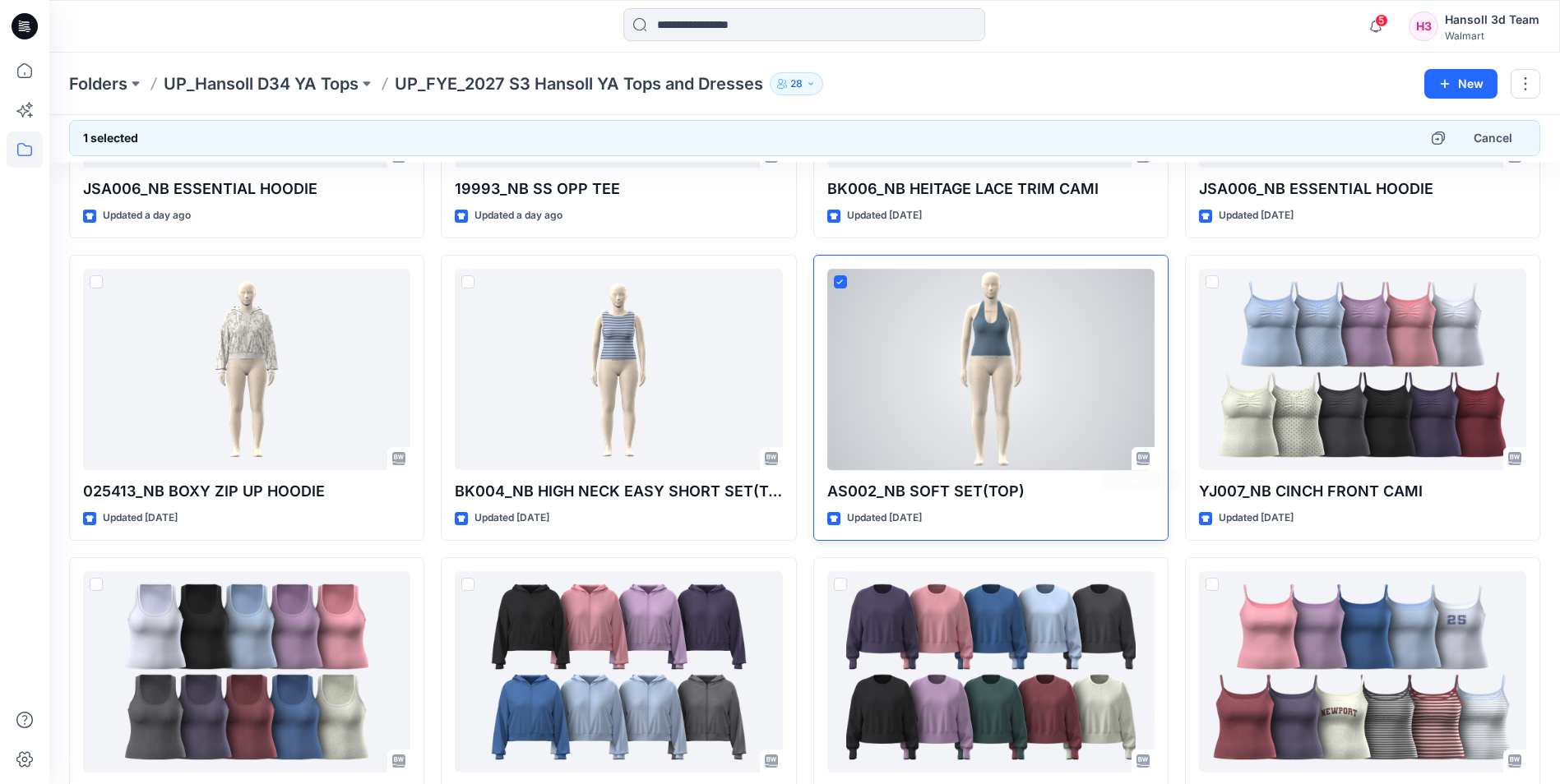
click at [1075, 362] on div at bounding box center [991, 369] width 328 height 201
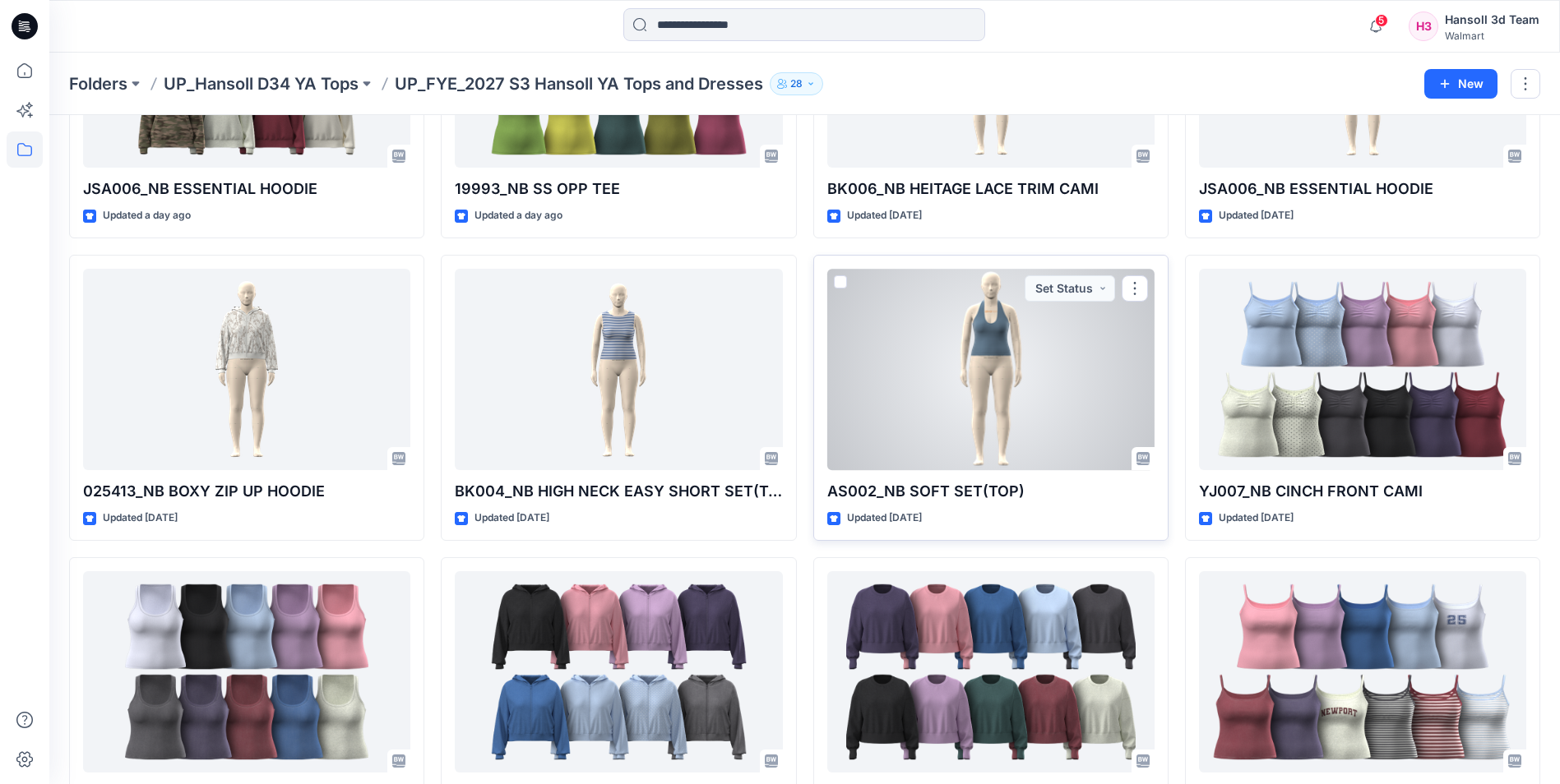
click at [1055, 372] on div at bounding box center [991, 369] width 328 height 201
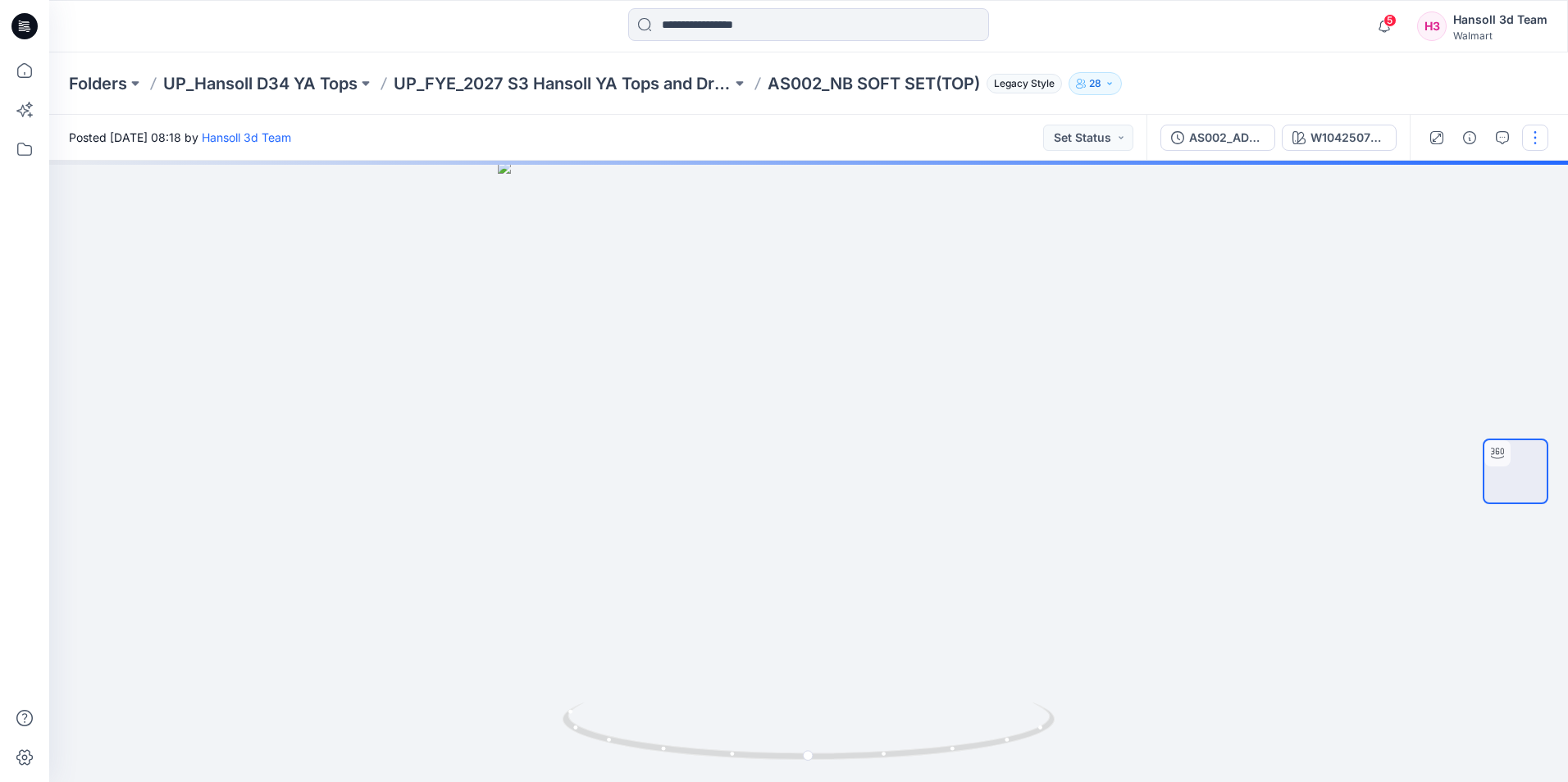
click at [1525, 142] on button "button" at bounding box center [1536, 138] width 27 height 27
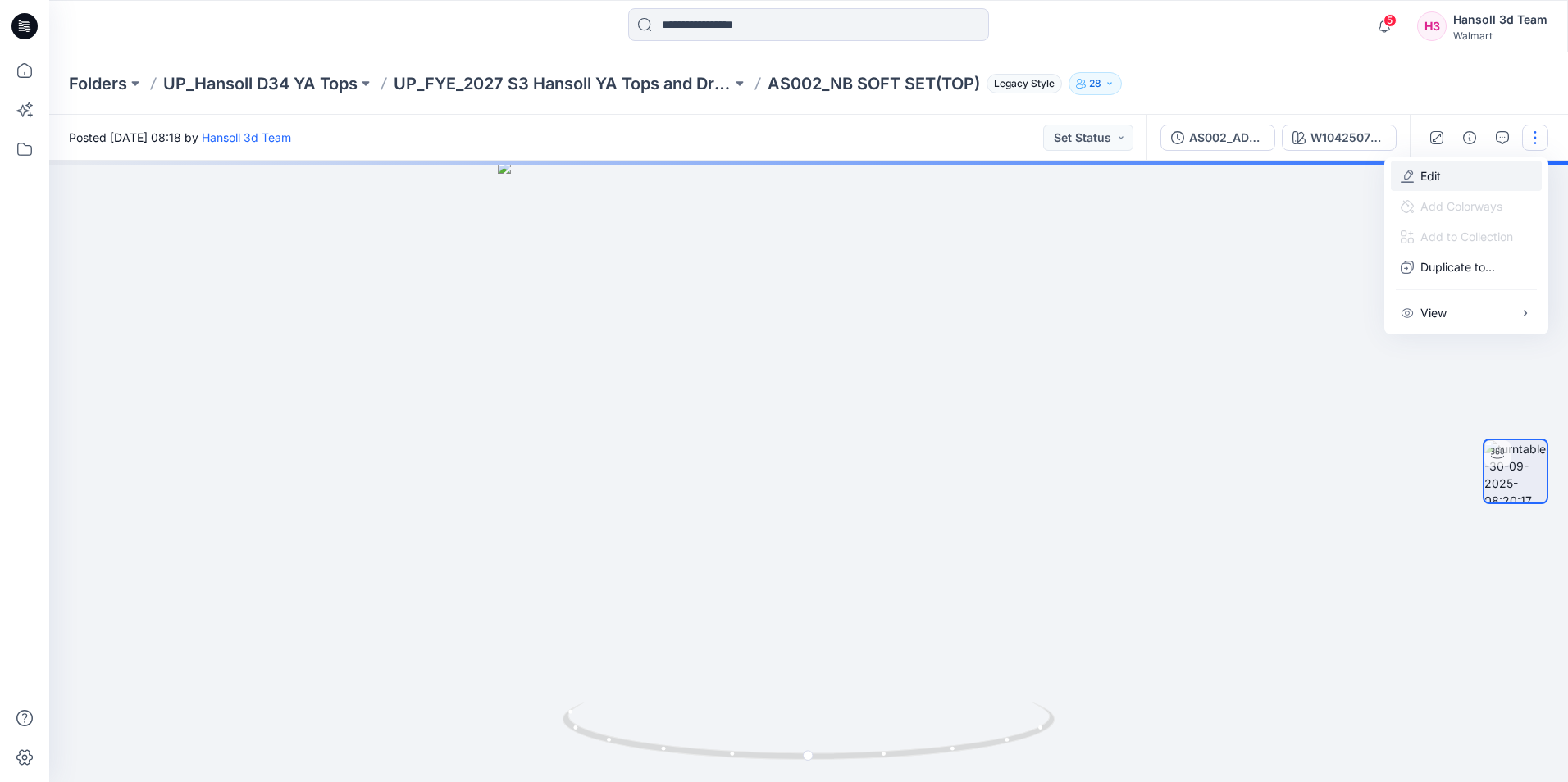
click at [1493, 173] on button "Edit" at bounding box center [1466, 176] width 151 height 30
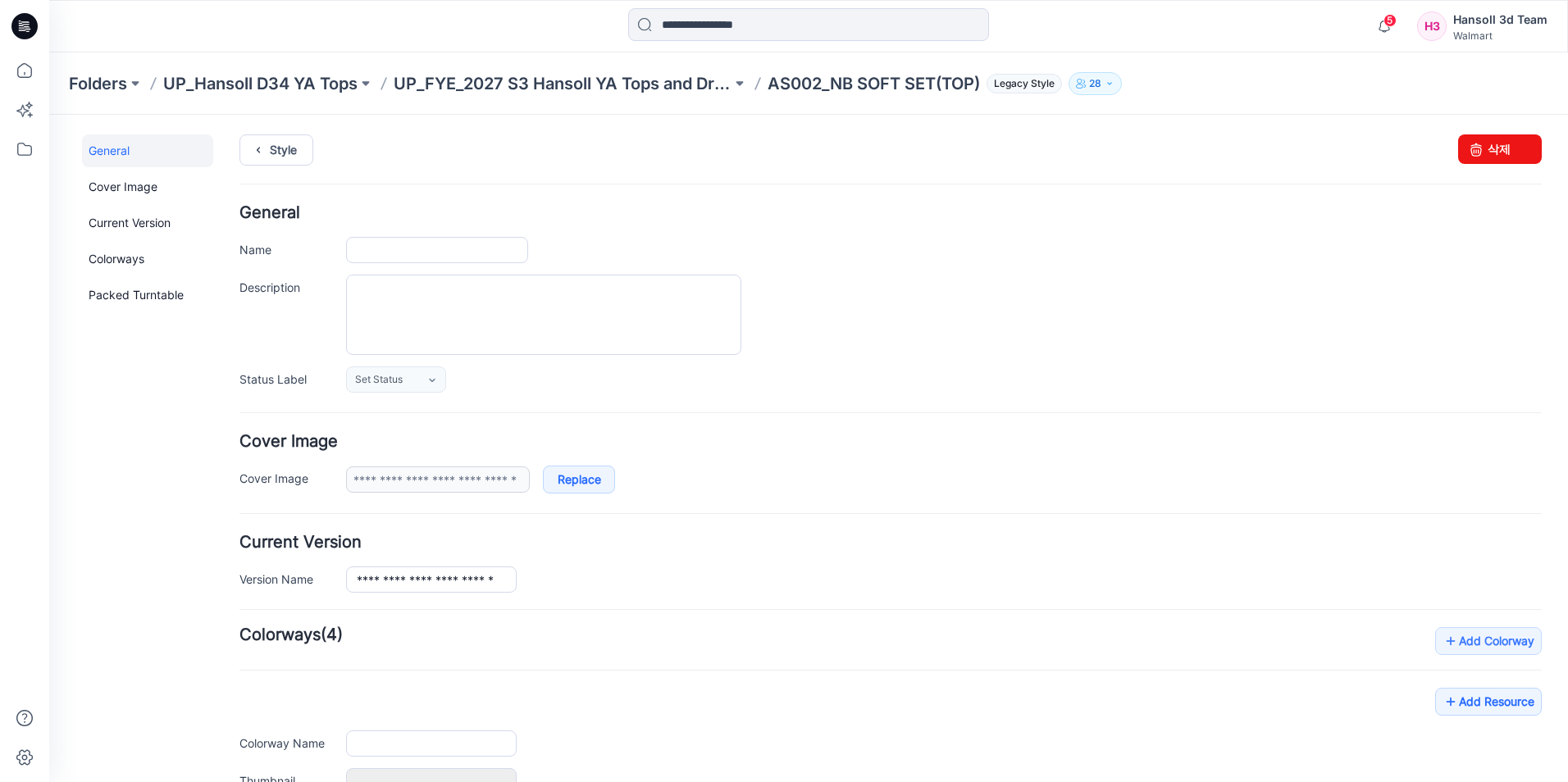
type input "**********"
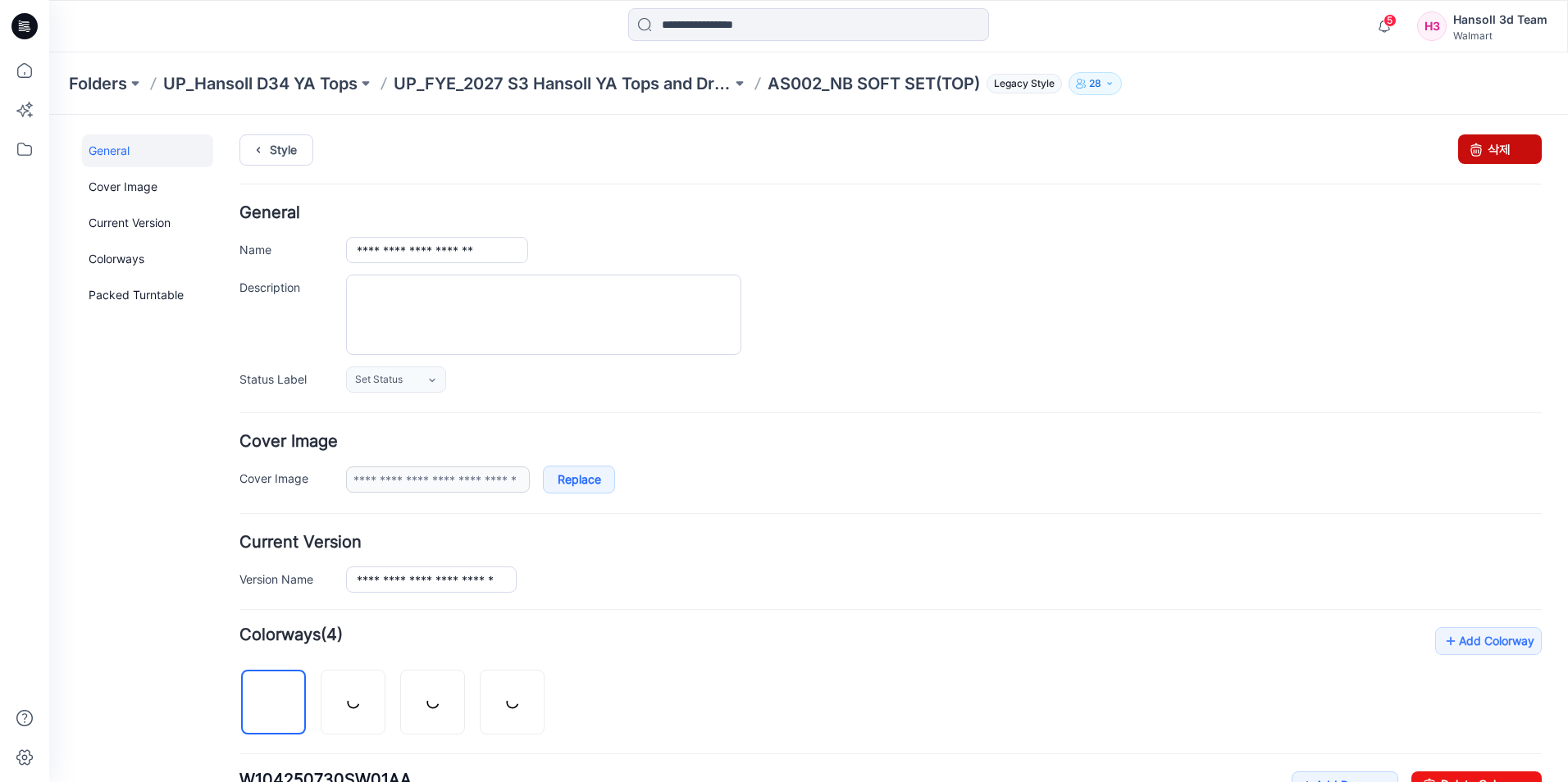
click at [1480, 157] on link "삭제" at bounding box center [1500, 149] width 83 height 29
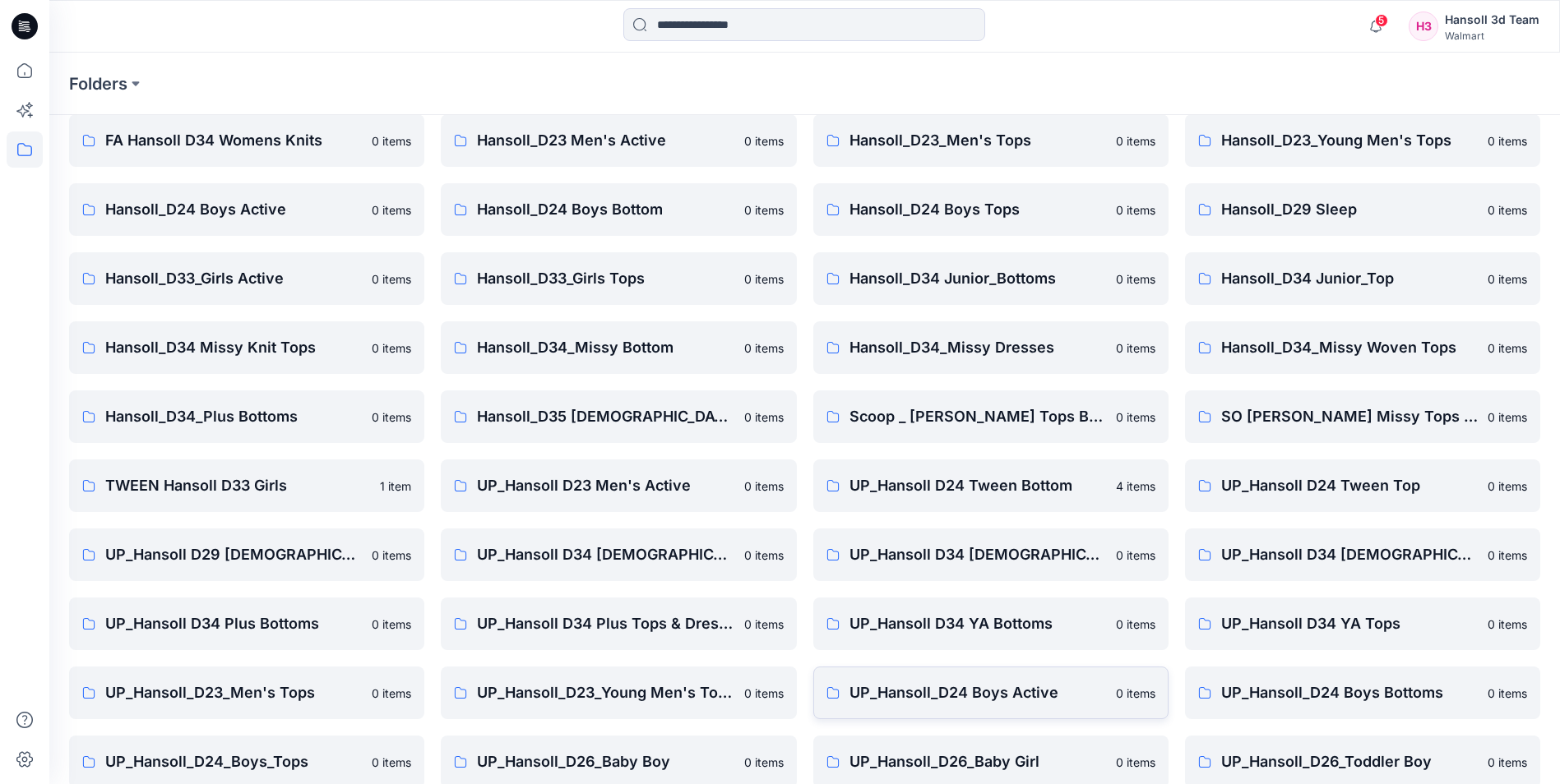
scroll to position [164, 0]
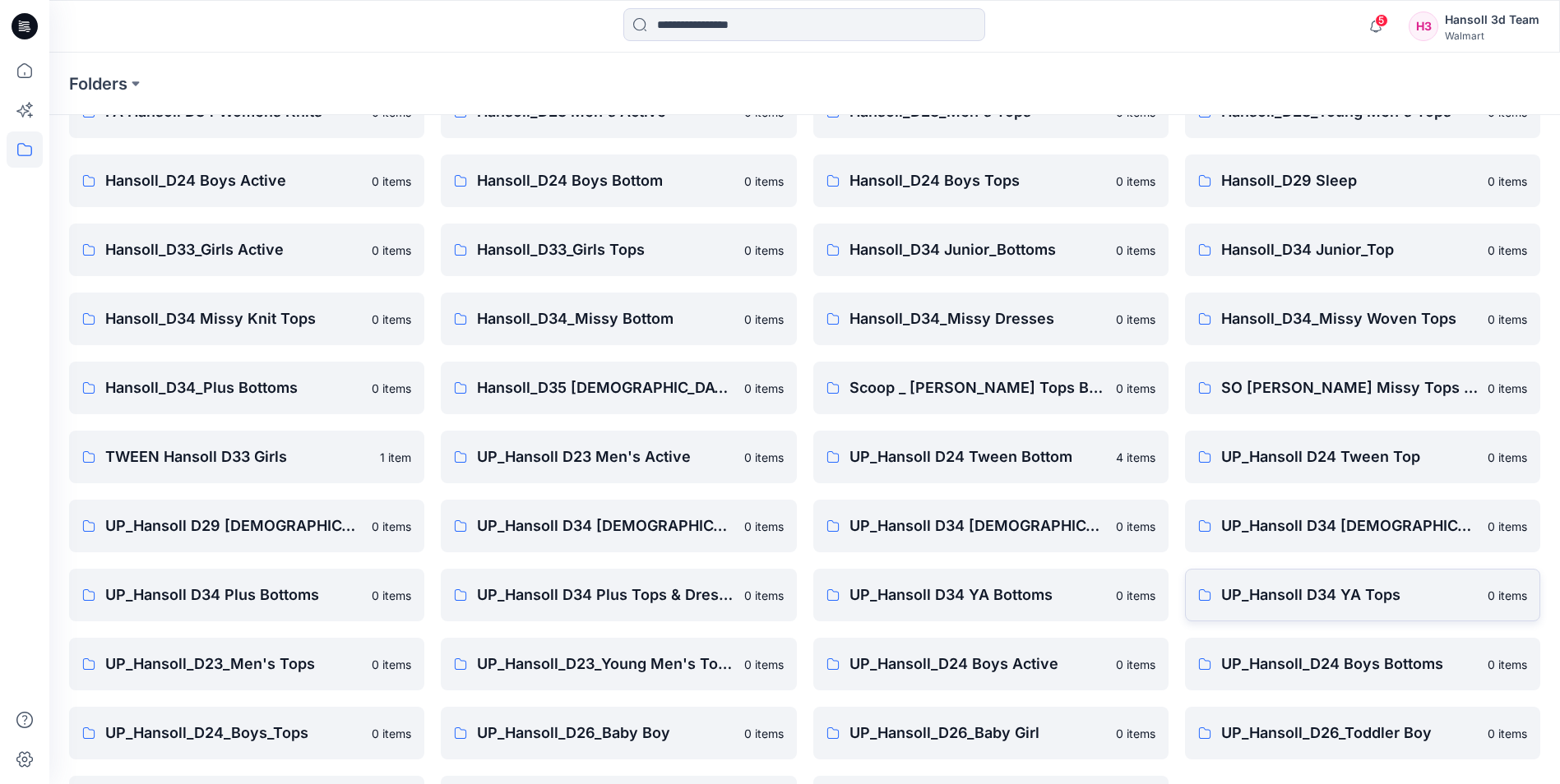
click at [1243, 610] on link "UP_Hansoll D34 YA Tops 0 items" at bounding box center [1363, 595] width 355 height 52
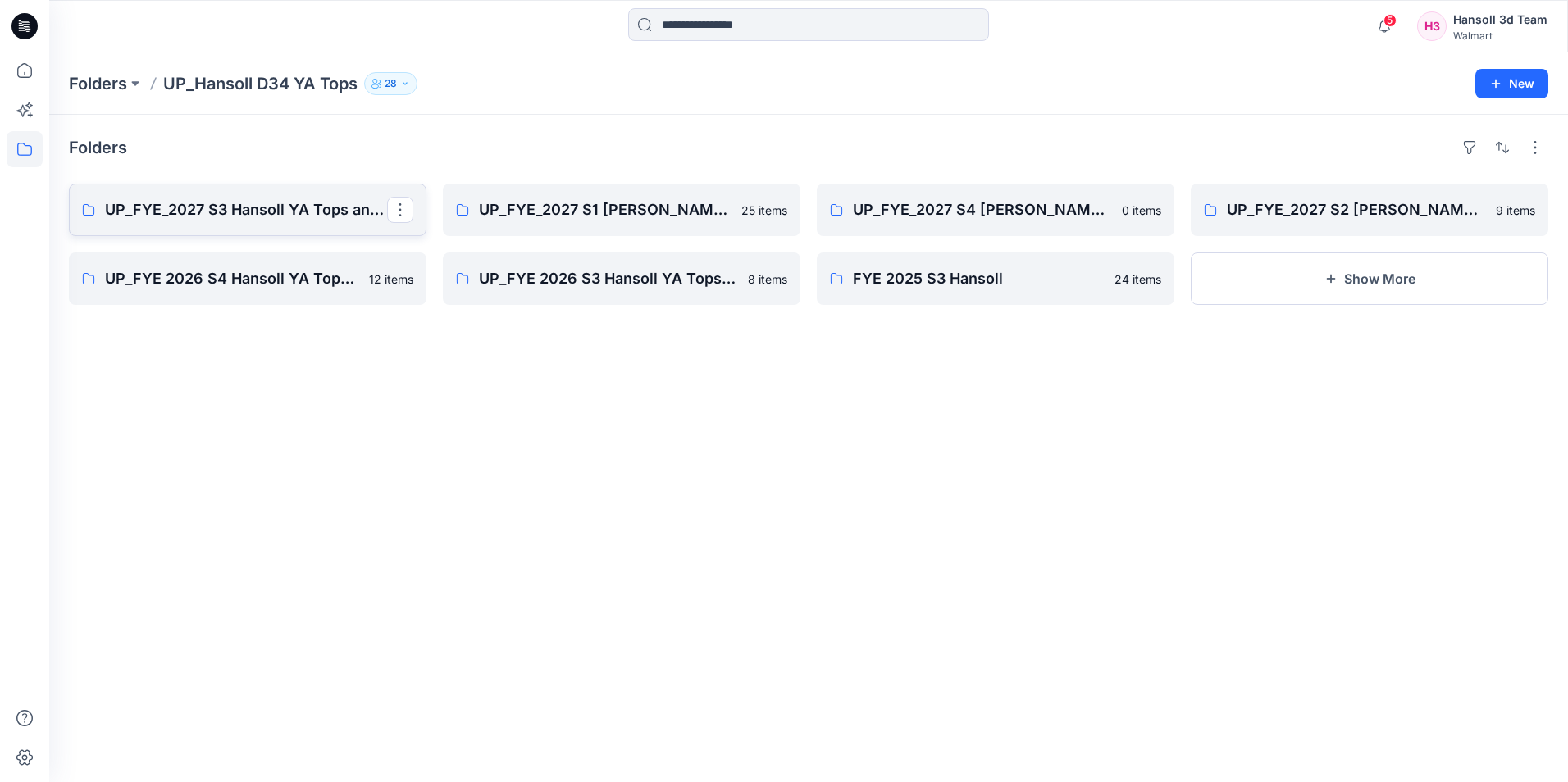
click at [294, 205] on p "UP_FYE_2027 S3 Hansoll YA Tops and Dresses" at bounding box center [246, 210] width 282 height 23
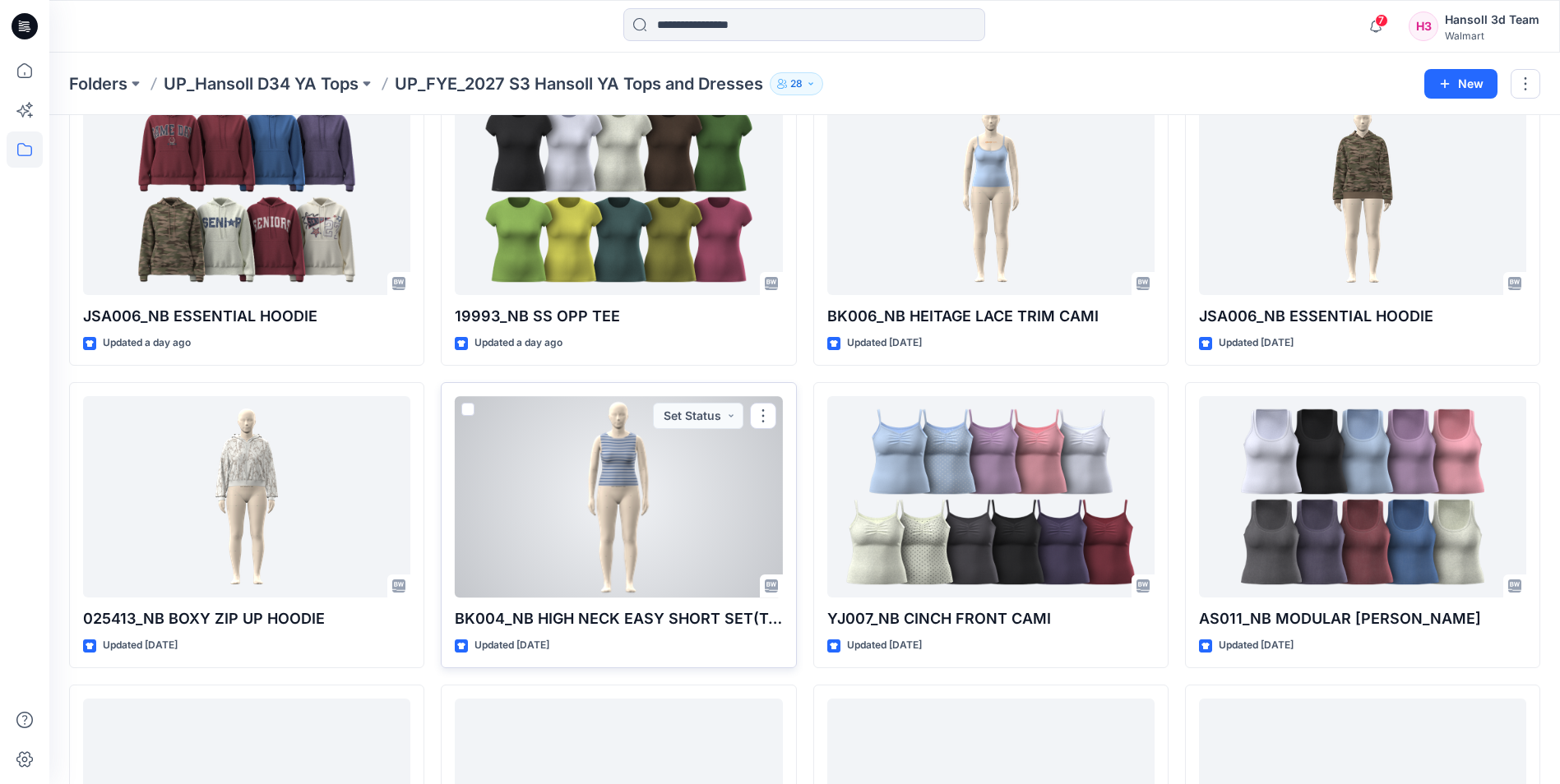
scroll to position [505, 0]
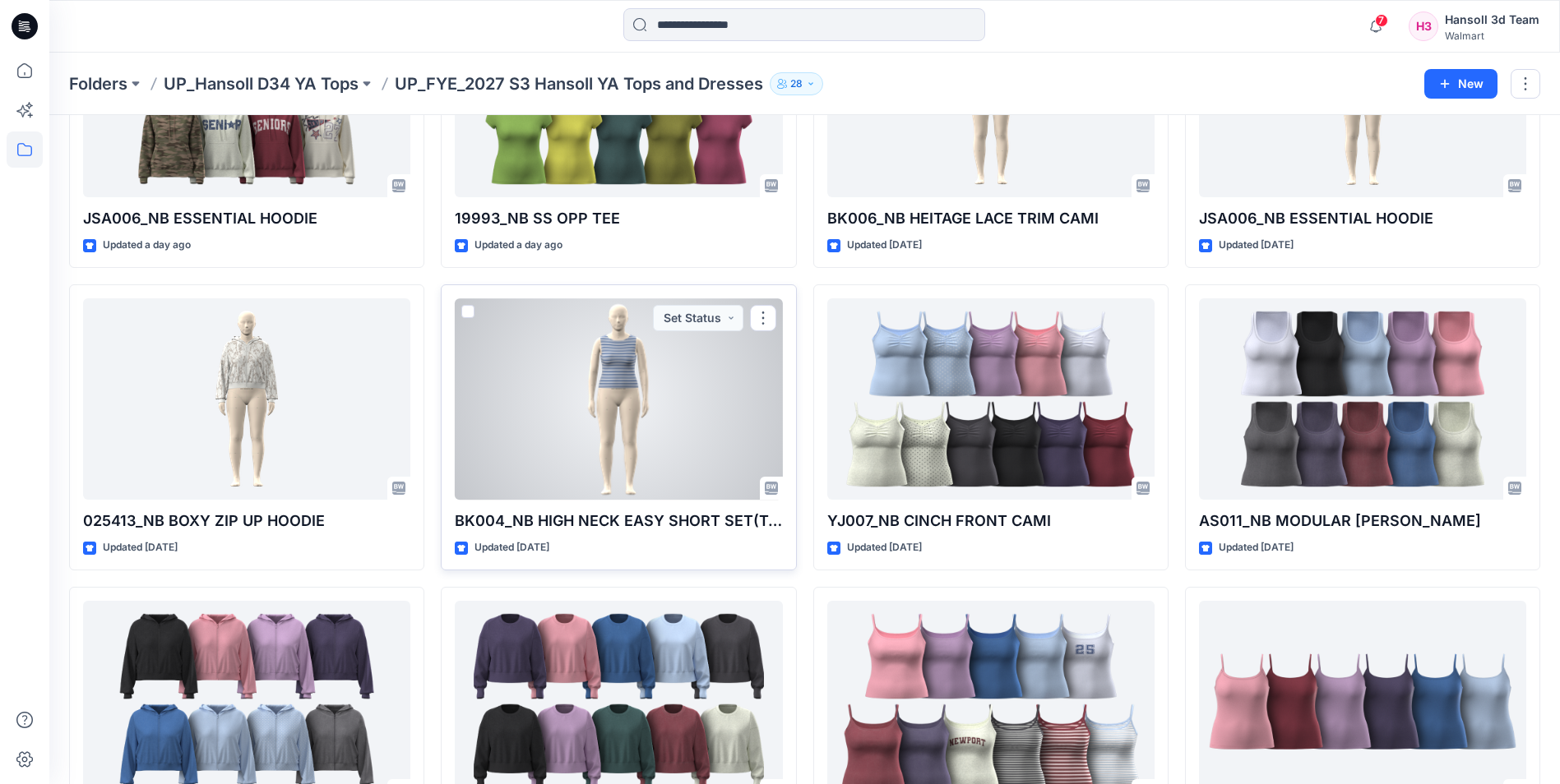
click at [628, 427] on div at bounding box center [618, 399] width 328 height 201
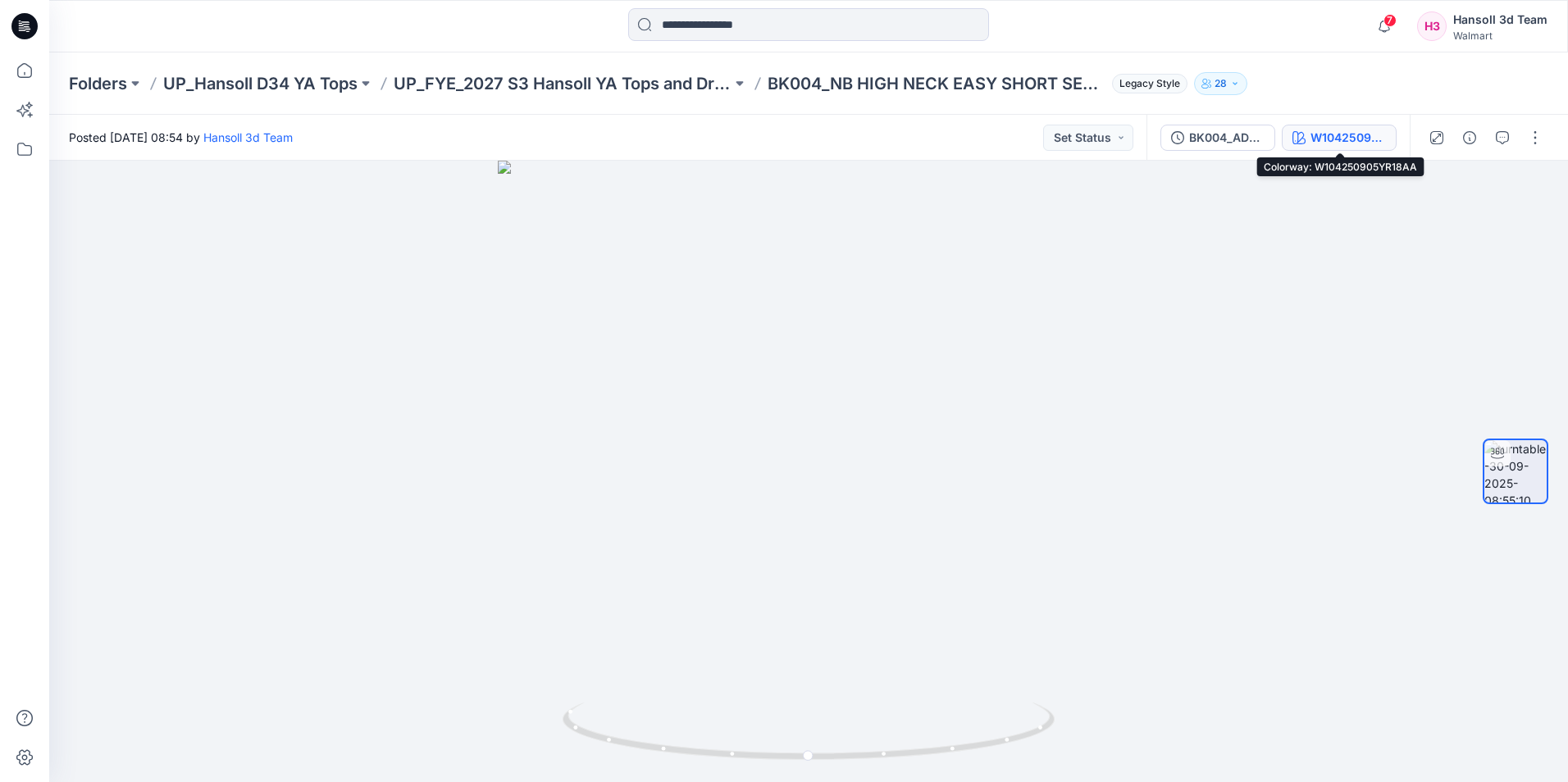
click at [1346, 144] on div "W104250905YR18AA" at bounding box center [1348, 137] width 76 height 18
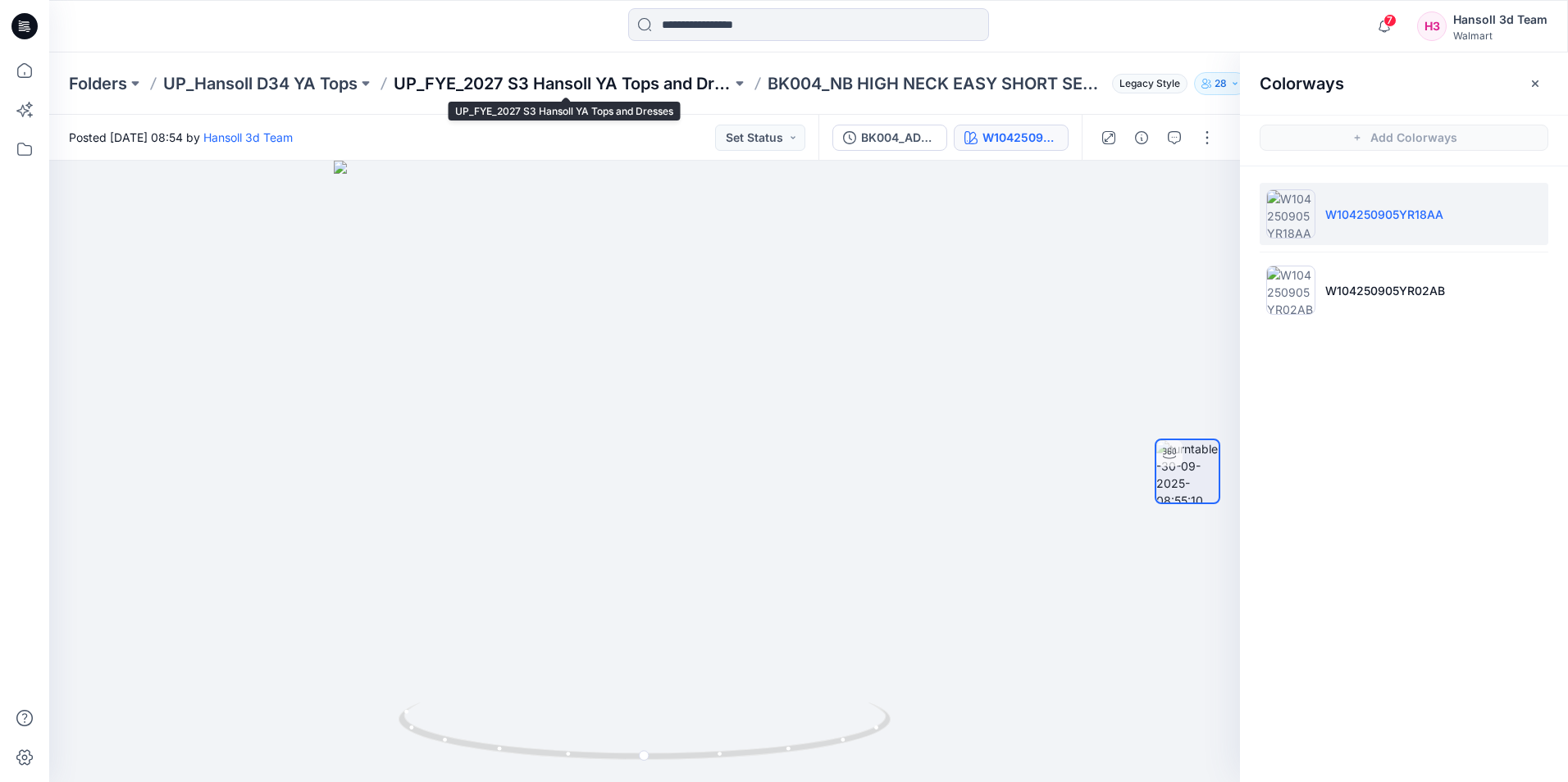
click at [575, 83] on p "UP_FYE_2027 S3 Hansoll YA Tops and Dresses" at bounding box center [562, 83] width 338 height 23
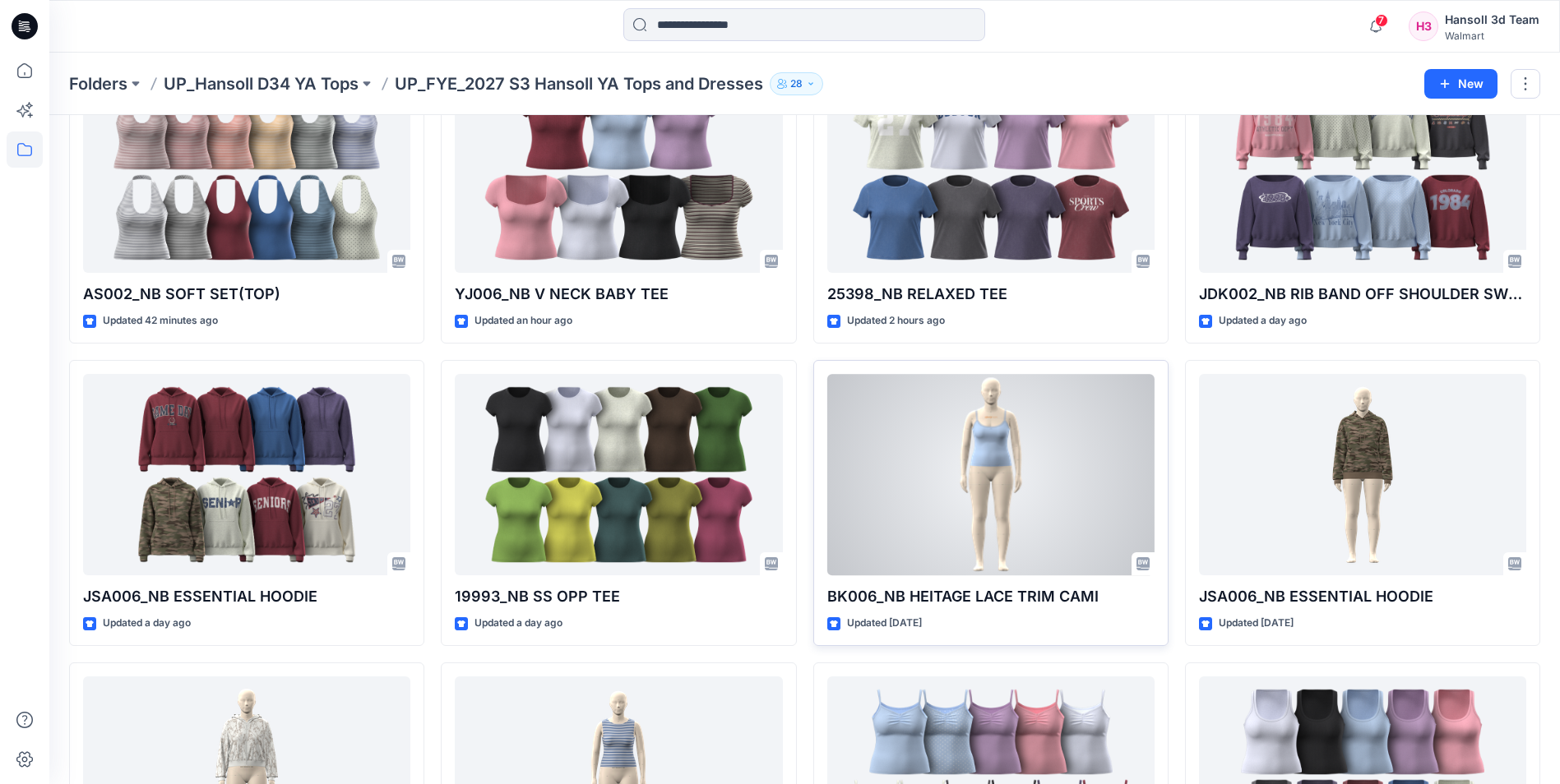
scroll to position [329, 0]
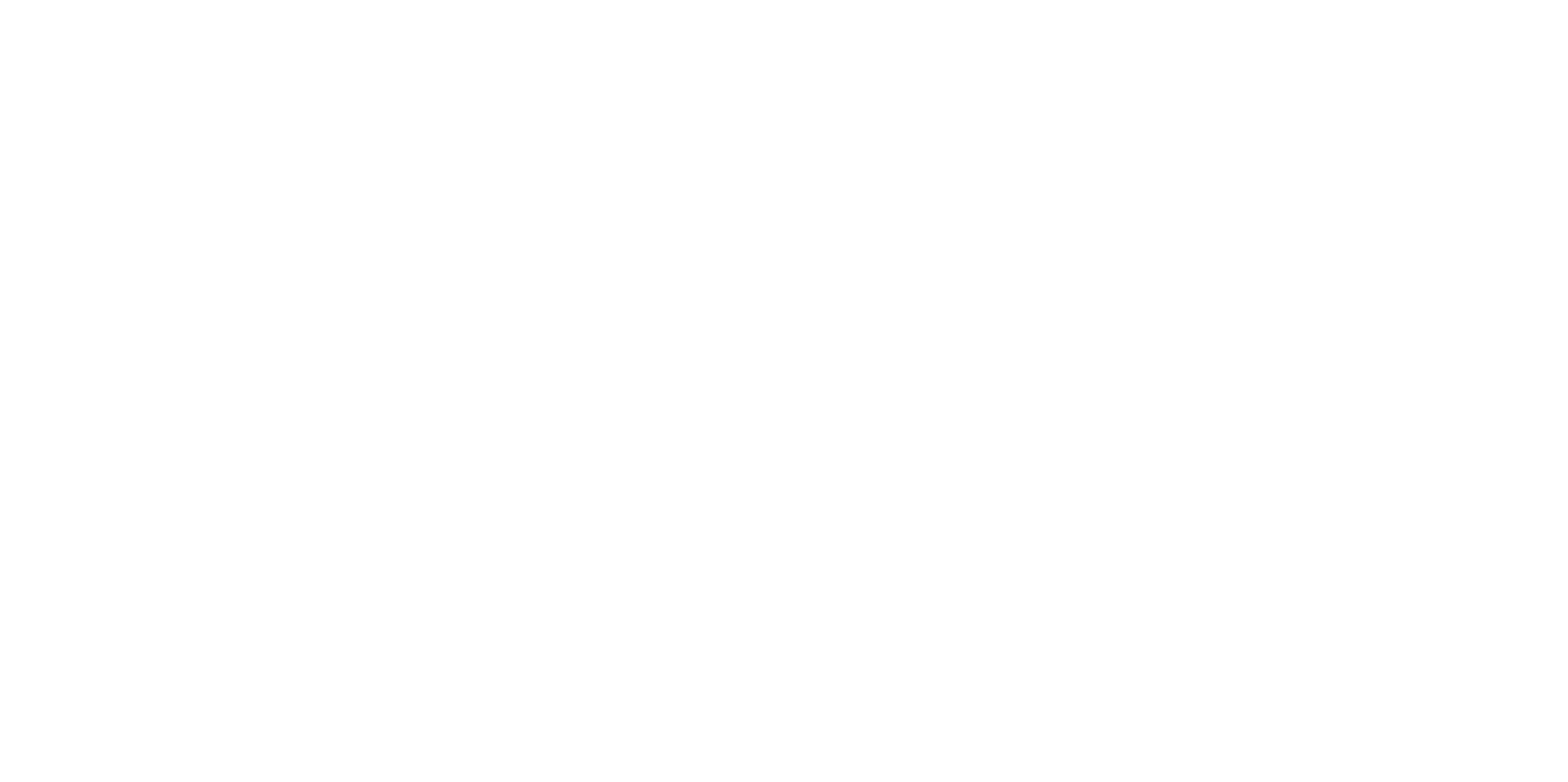
click at [1407, 0] on html at bounding box center [784, 0] width 1568 height 0
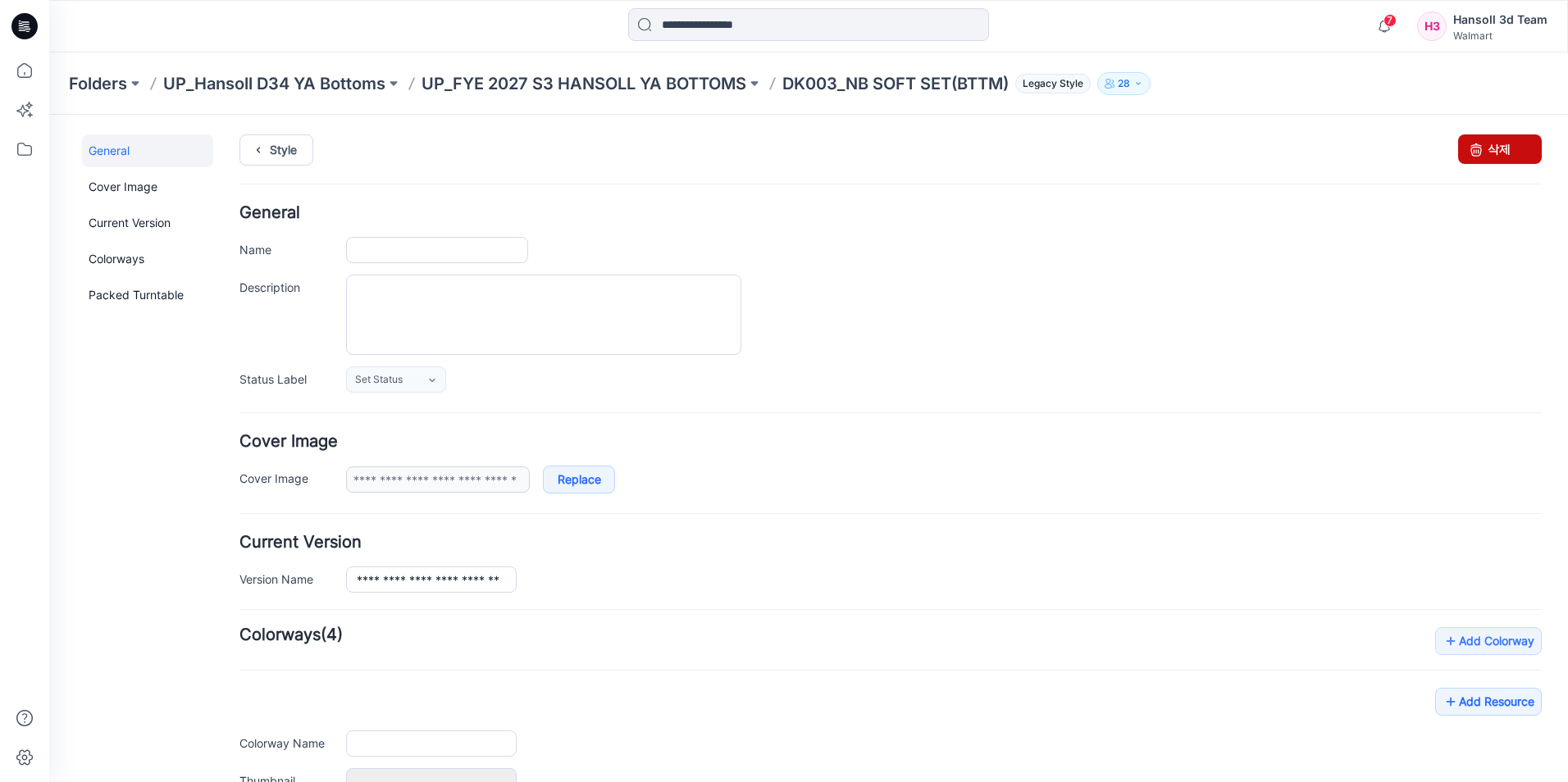
type input "**********"
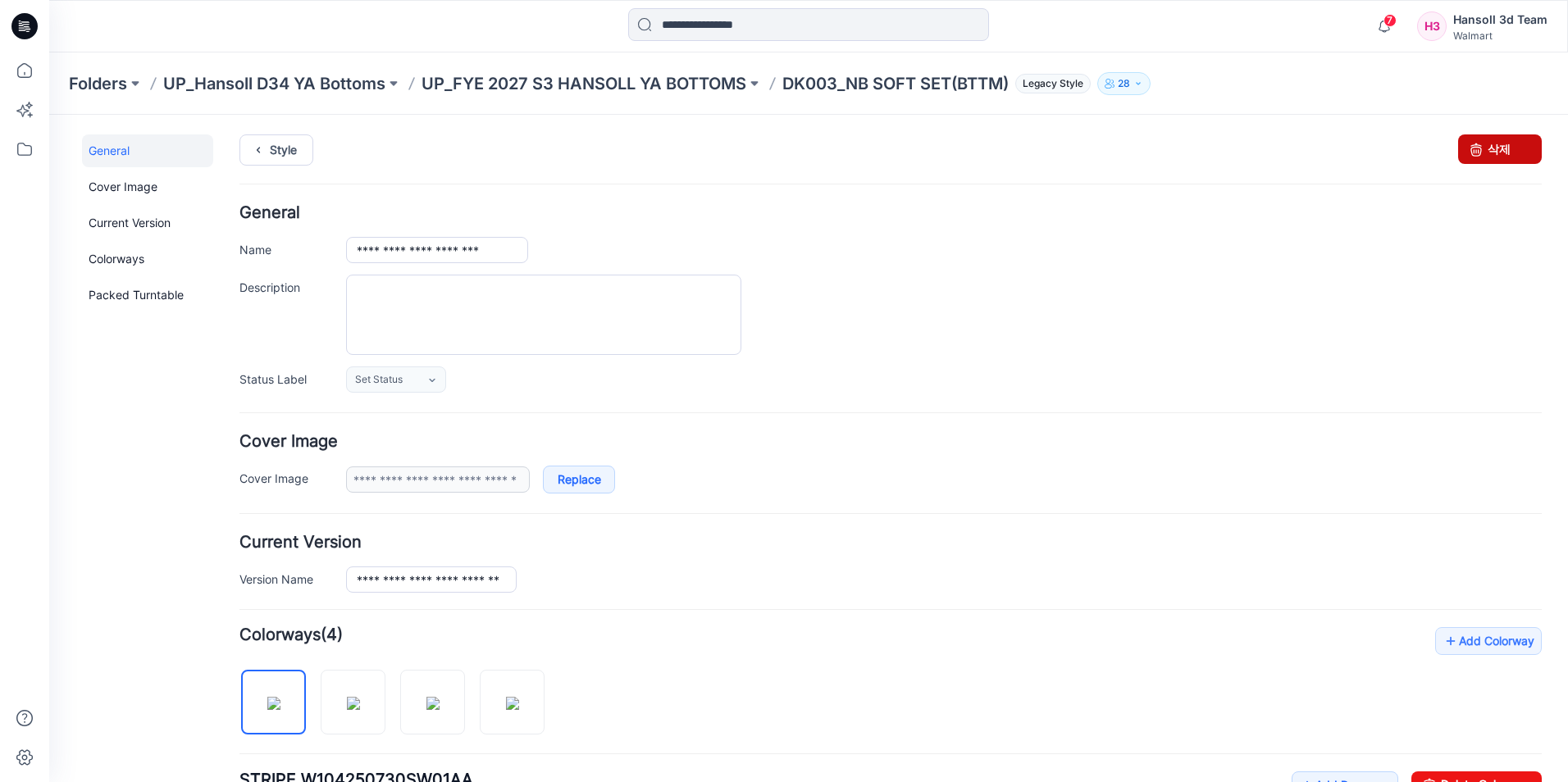
click at [1476, 148] on link "삭제" at bounding box center [1500, 149] width 83 height 29
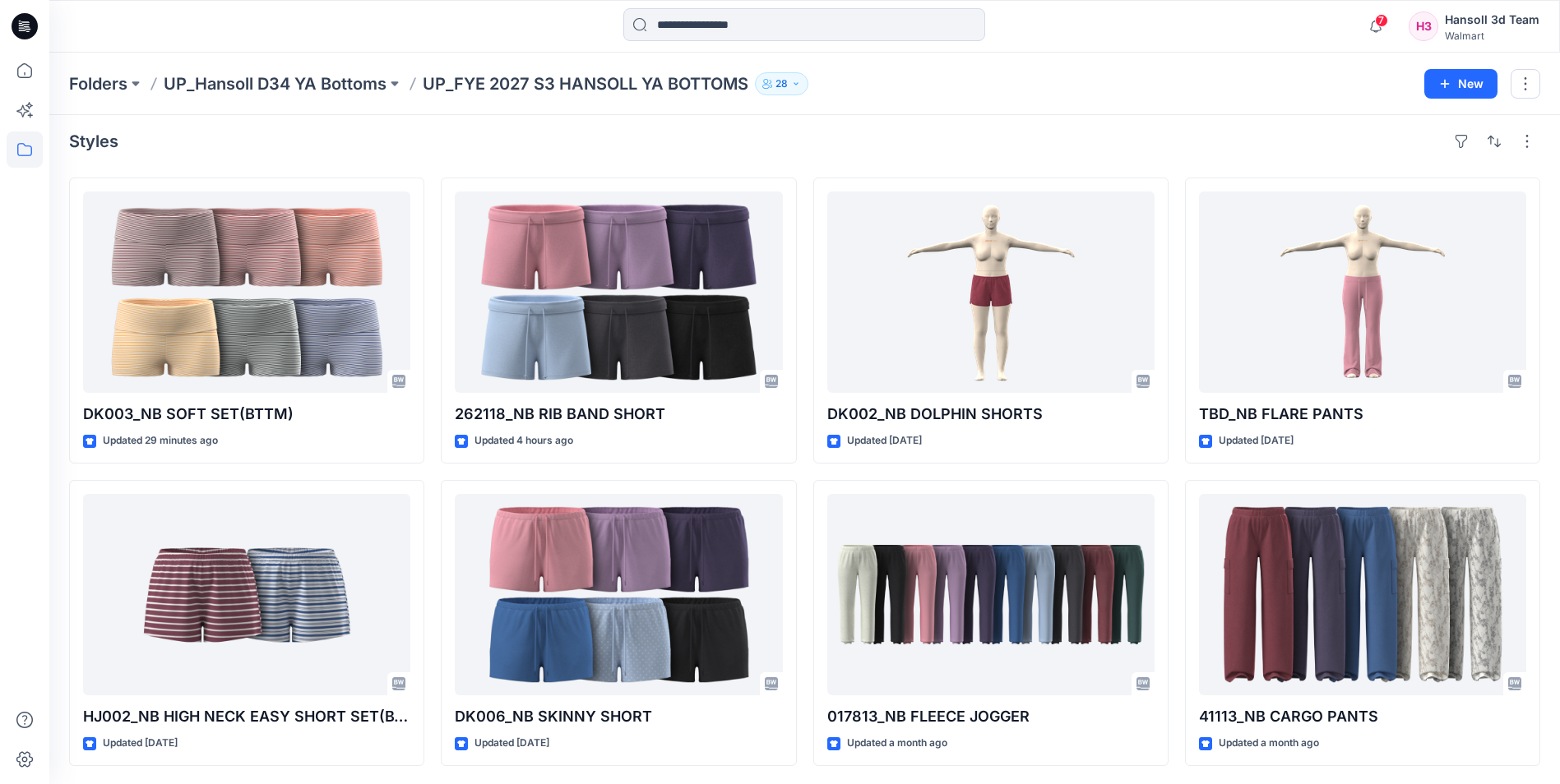
scroll to position [9, 0]
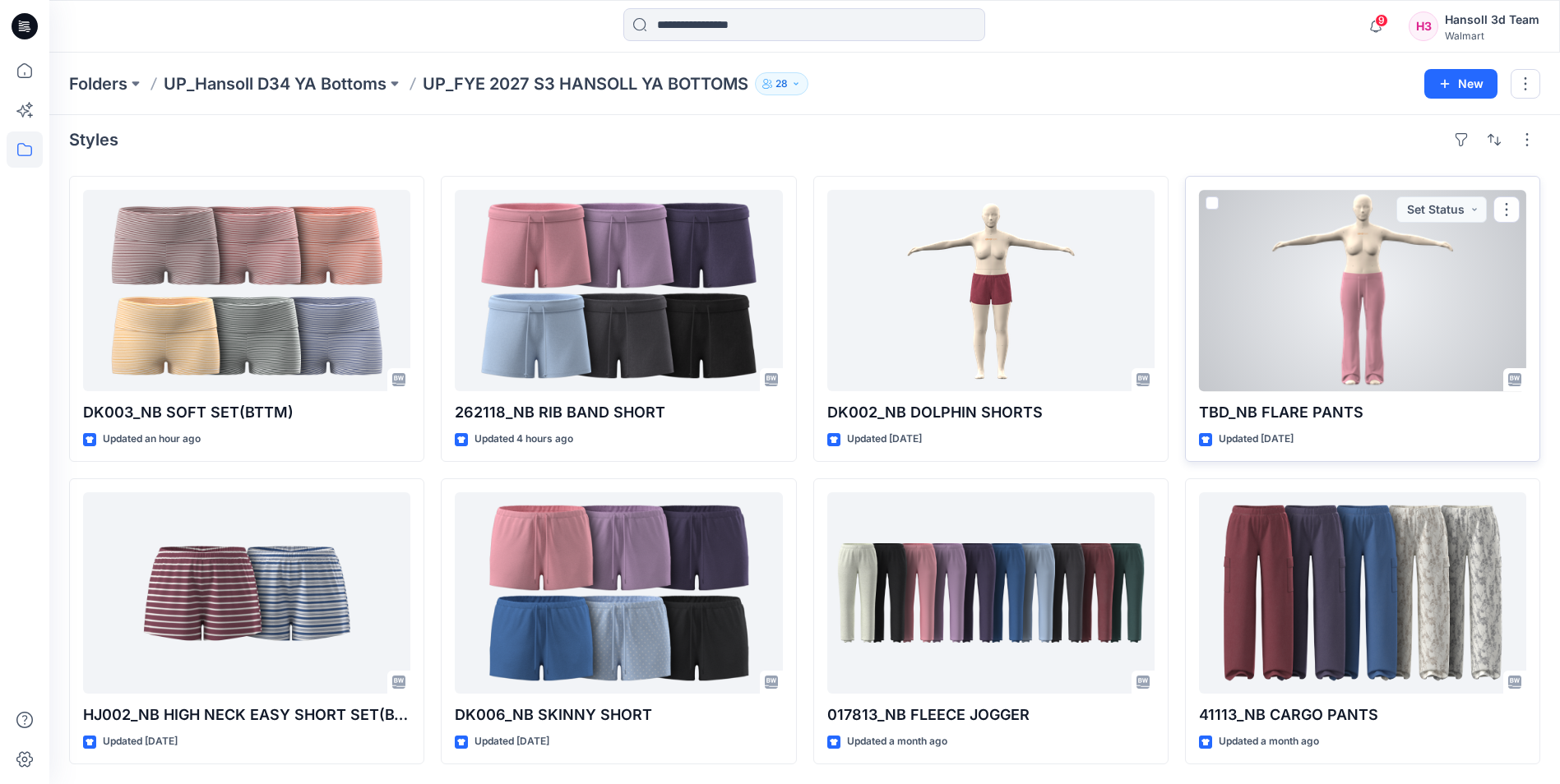
click at [1285, 276] on div at bounding box center [1363, 290] width 328 height 201
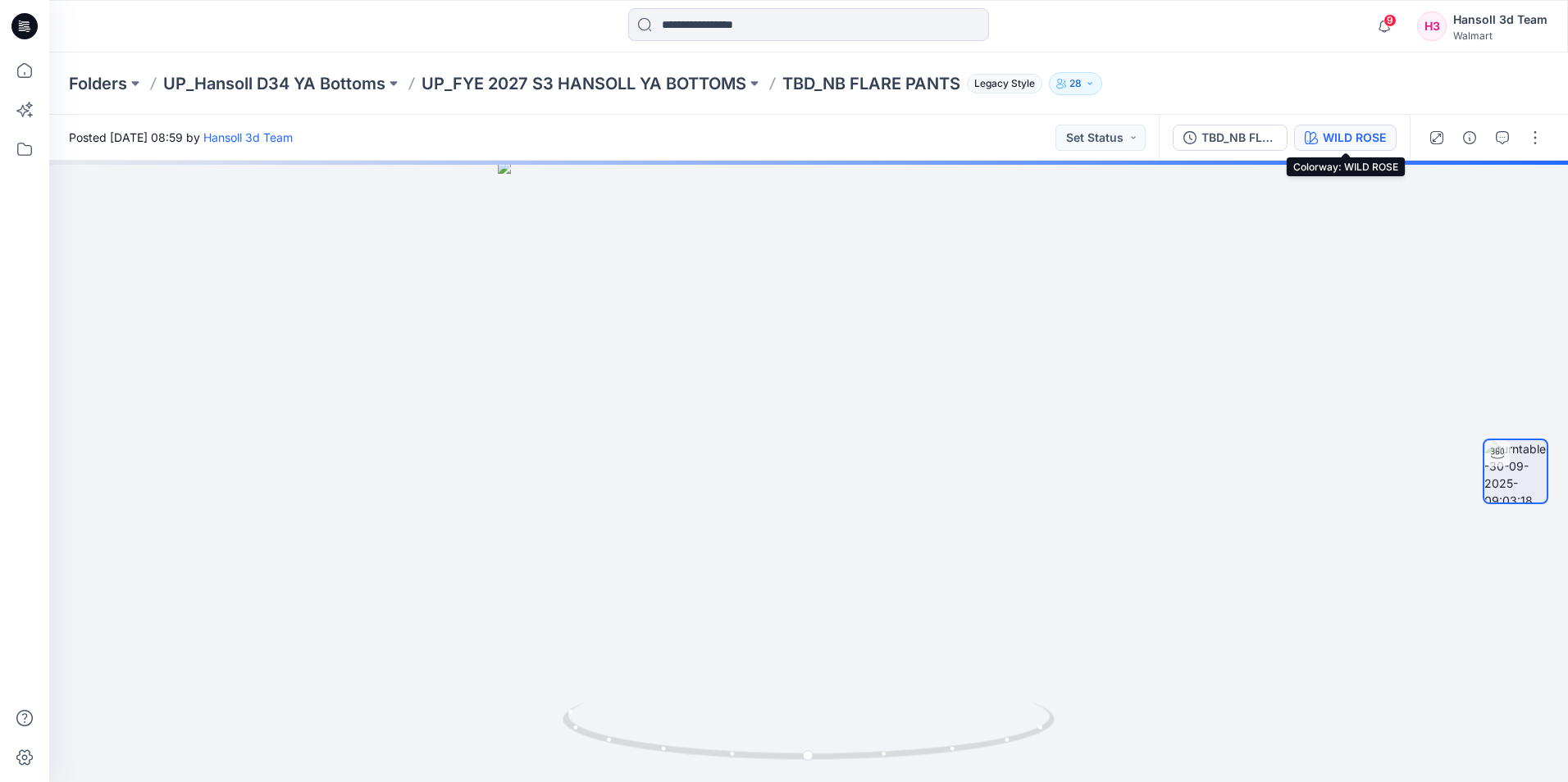
click at [1307, 136] on icon "button" at bounding box center [1311, 138] width 13 height 13
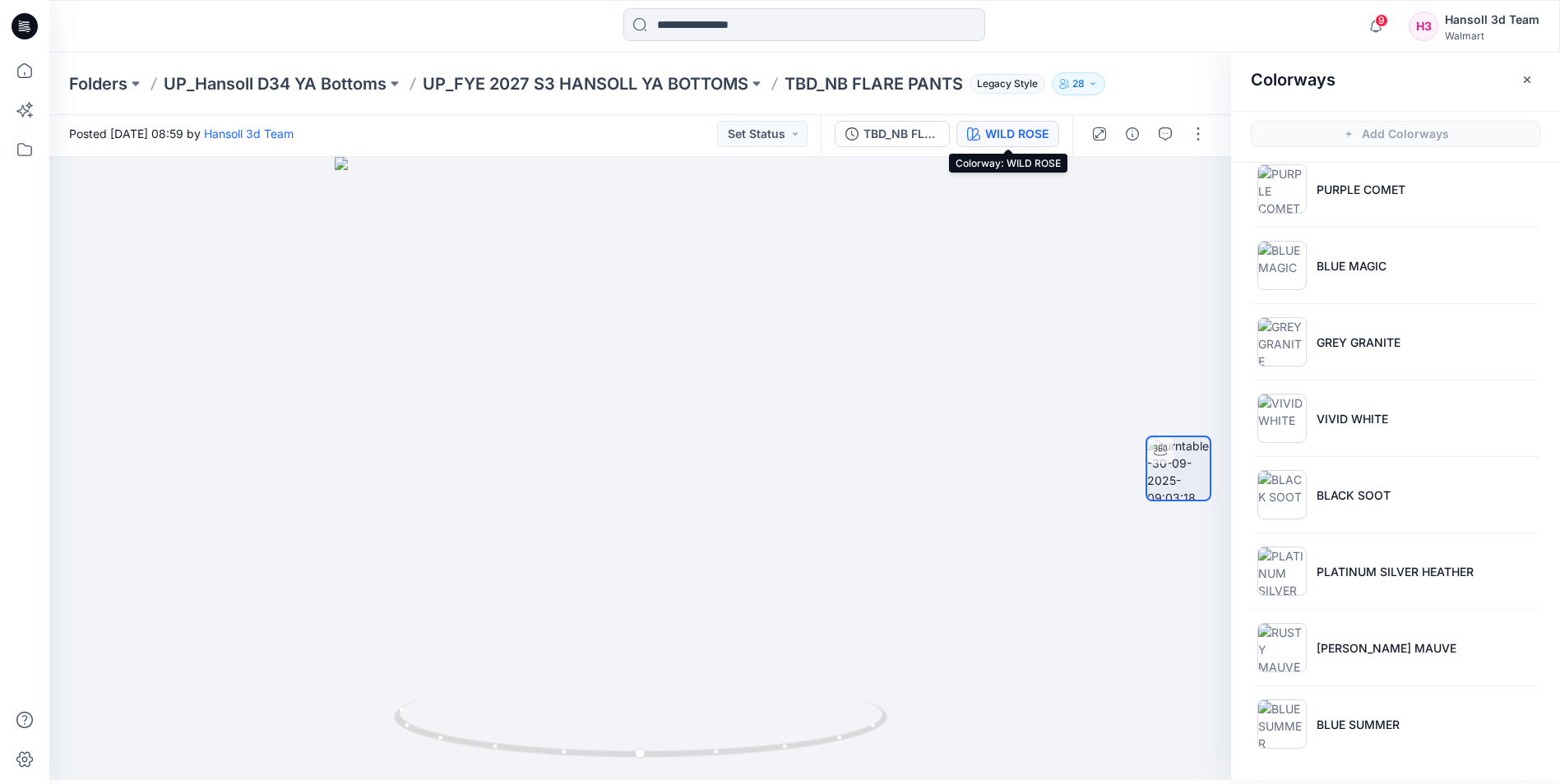
scroll to position [5, 0]
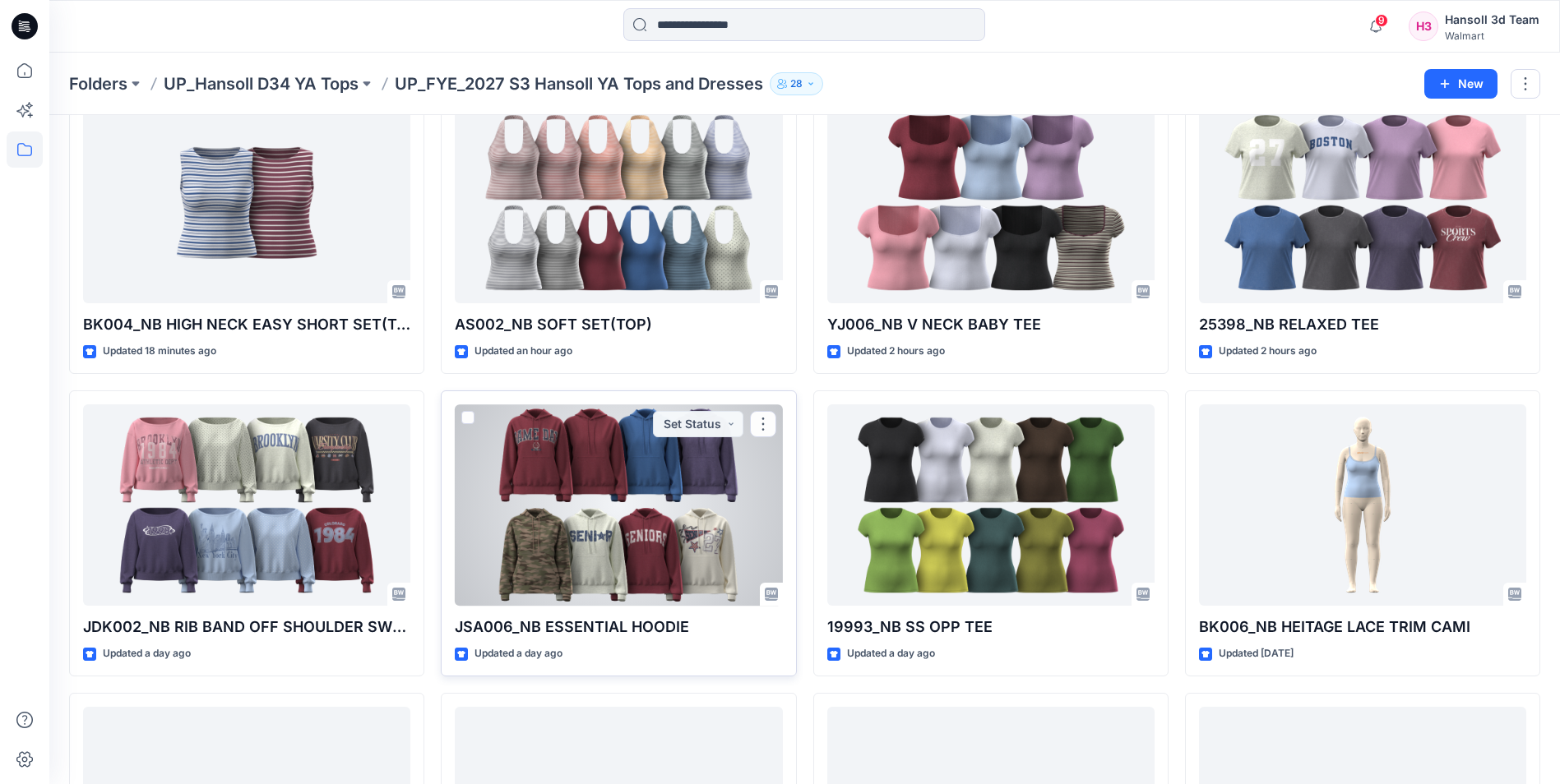
scroll to position [247, 0]
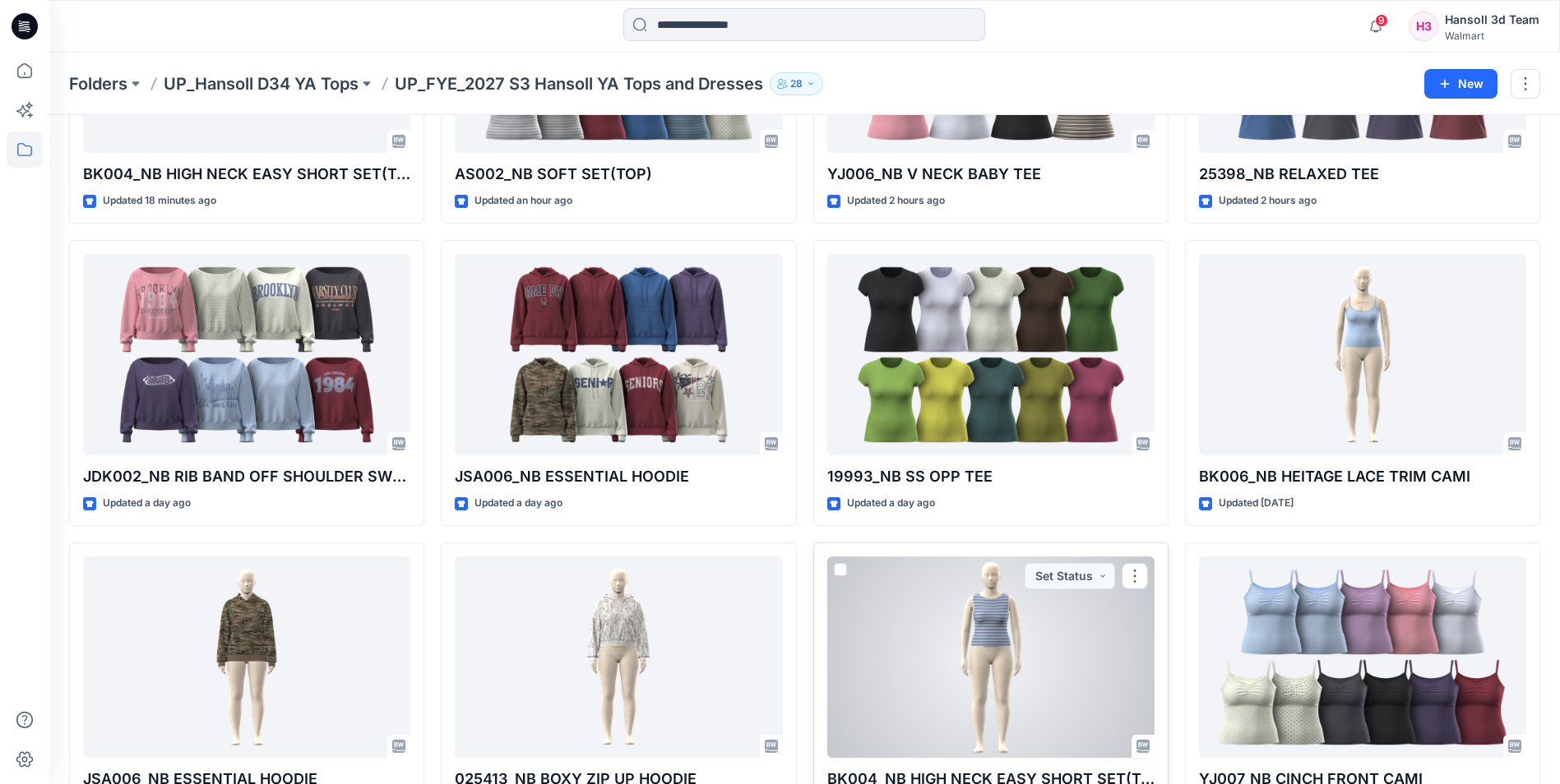
click at [1052, 631] on div at bounding box center [991, 658] width 328 height 201
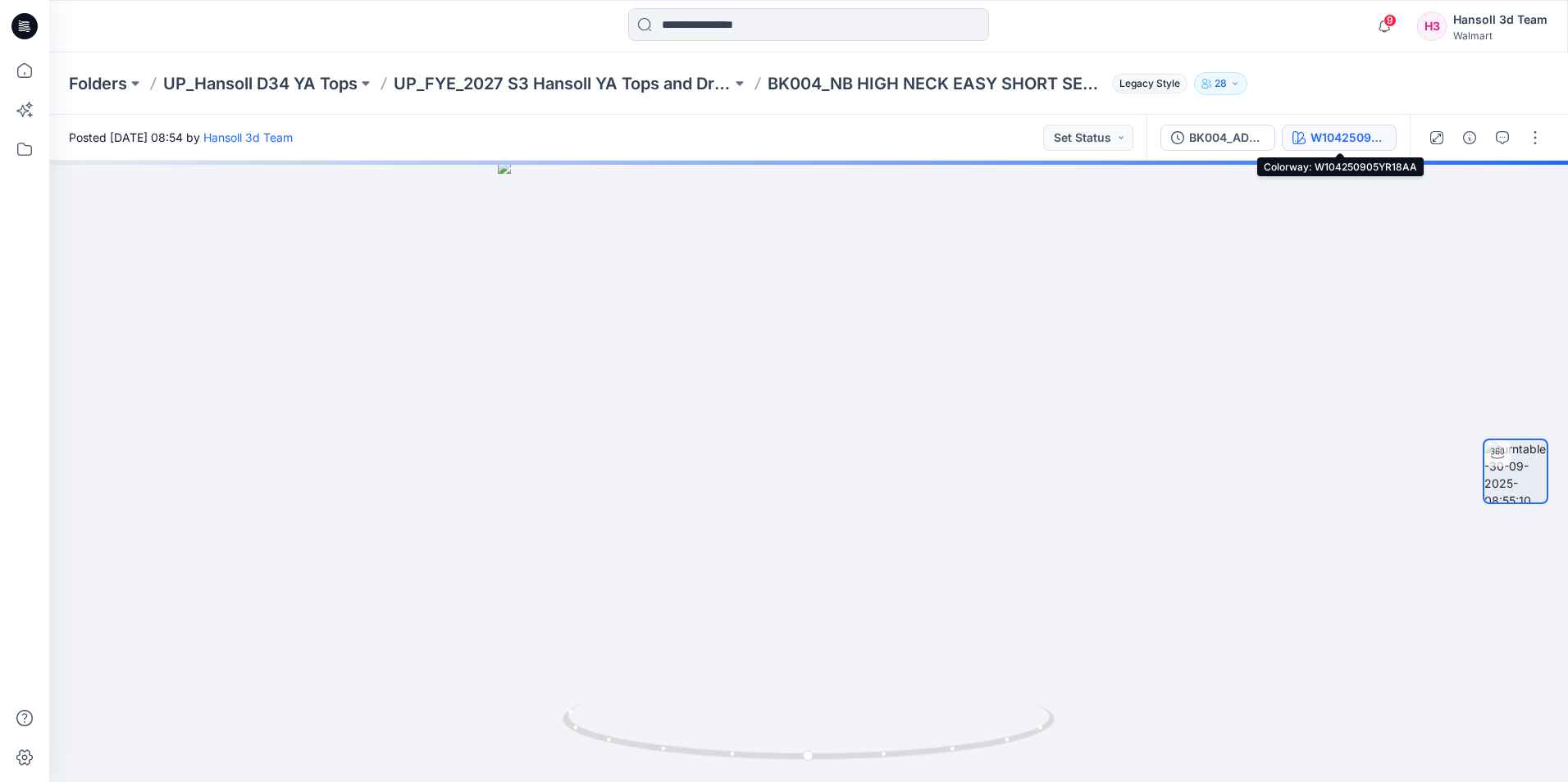
click at [1292, 143] on button "W104250905YR18AA" at bounding box center [1339, 138] width 115 height 27
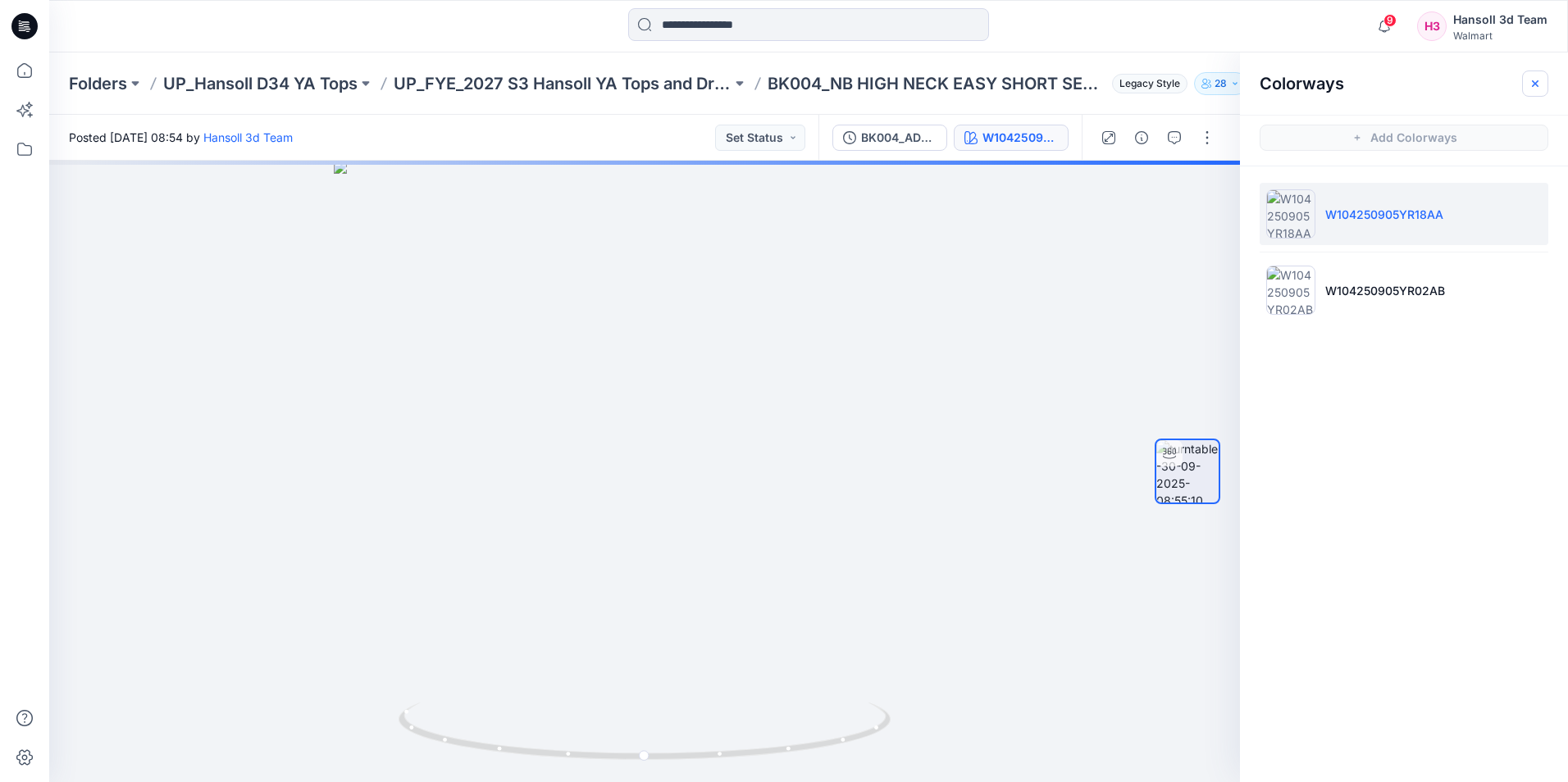
click at [1543, 90] on button "button" at bounding box center [1536, 84] width 27 height 27
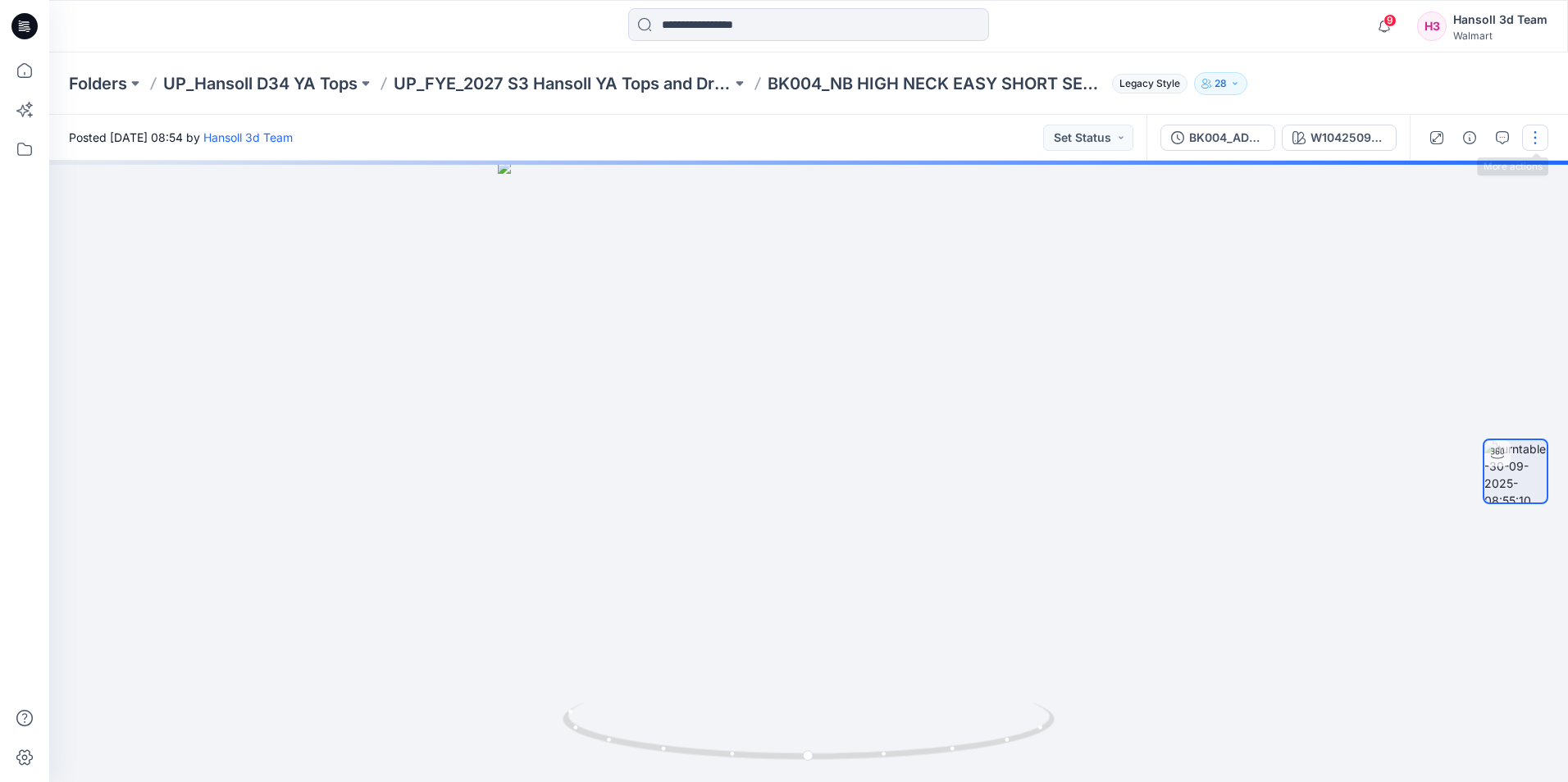
click at [1531, 141] on button "button" at bounding box center [1536, 138] width 27 height 27
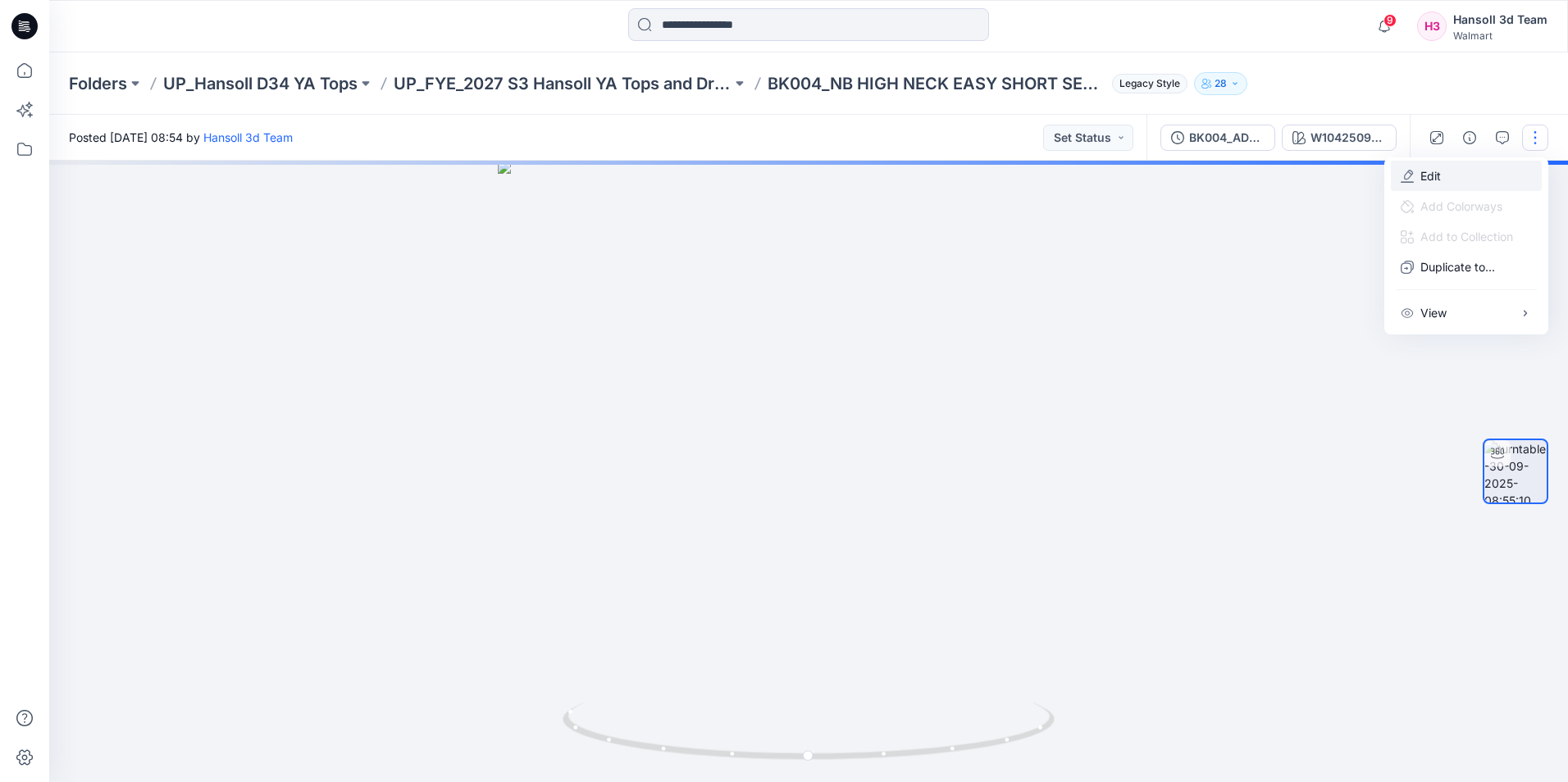
click at [1470, 169] on button "Edit" at bounding box center [1466, 176] width 151 height 30
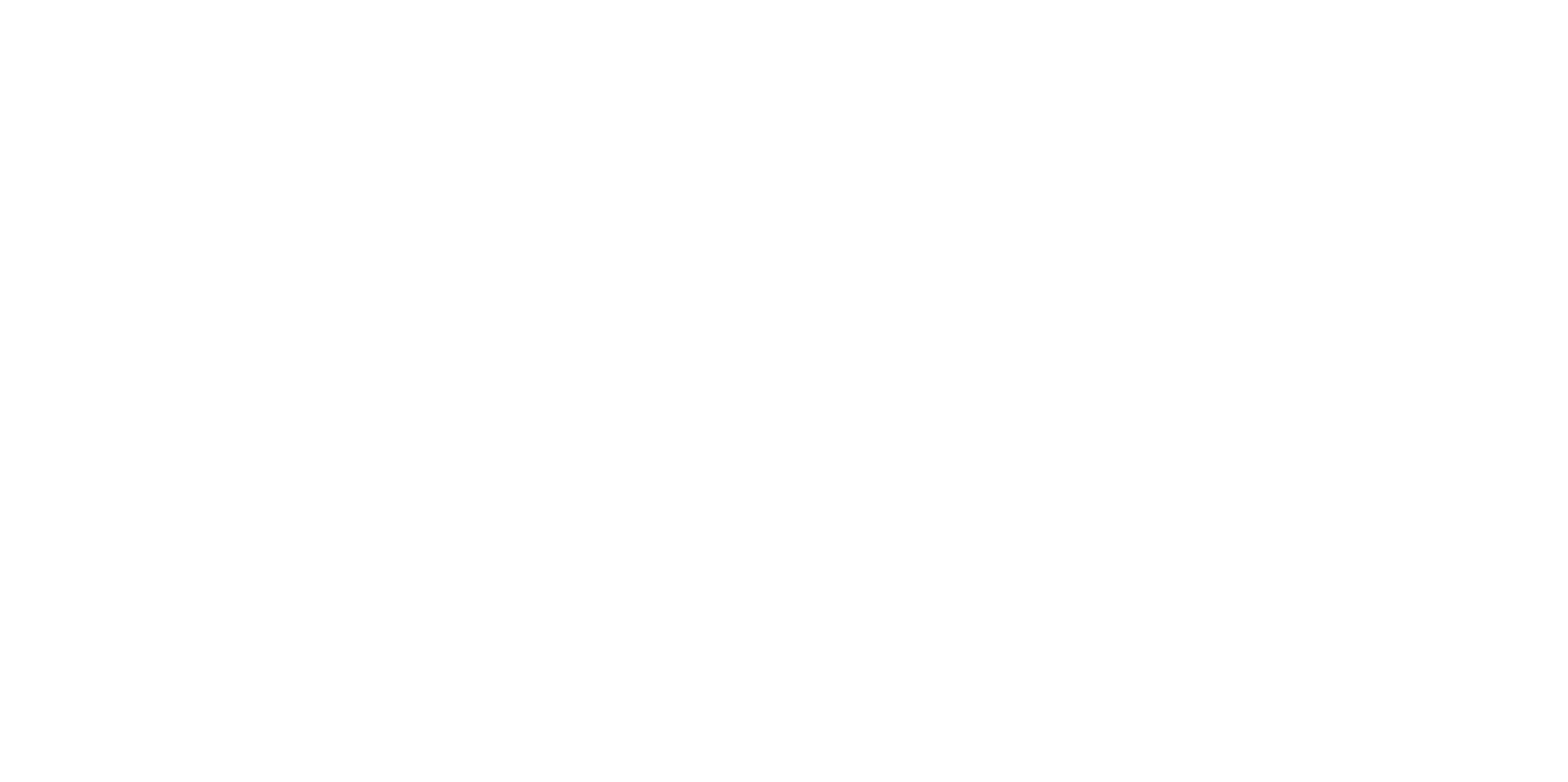
click at [1395, 0] on html at bounding box center [784, 0] width 1568 height 0
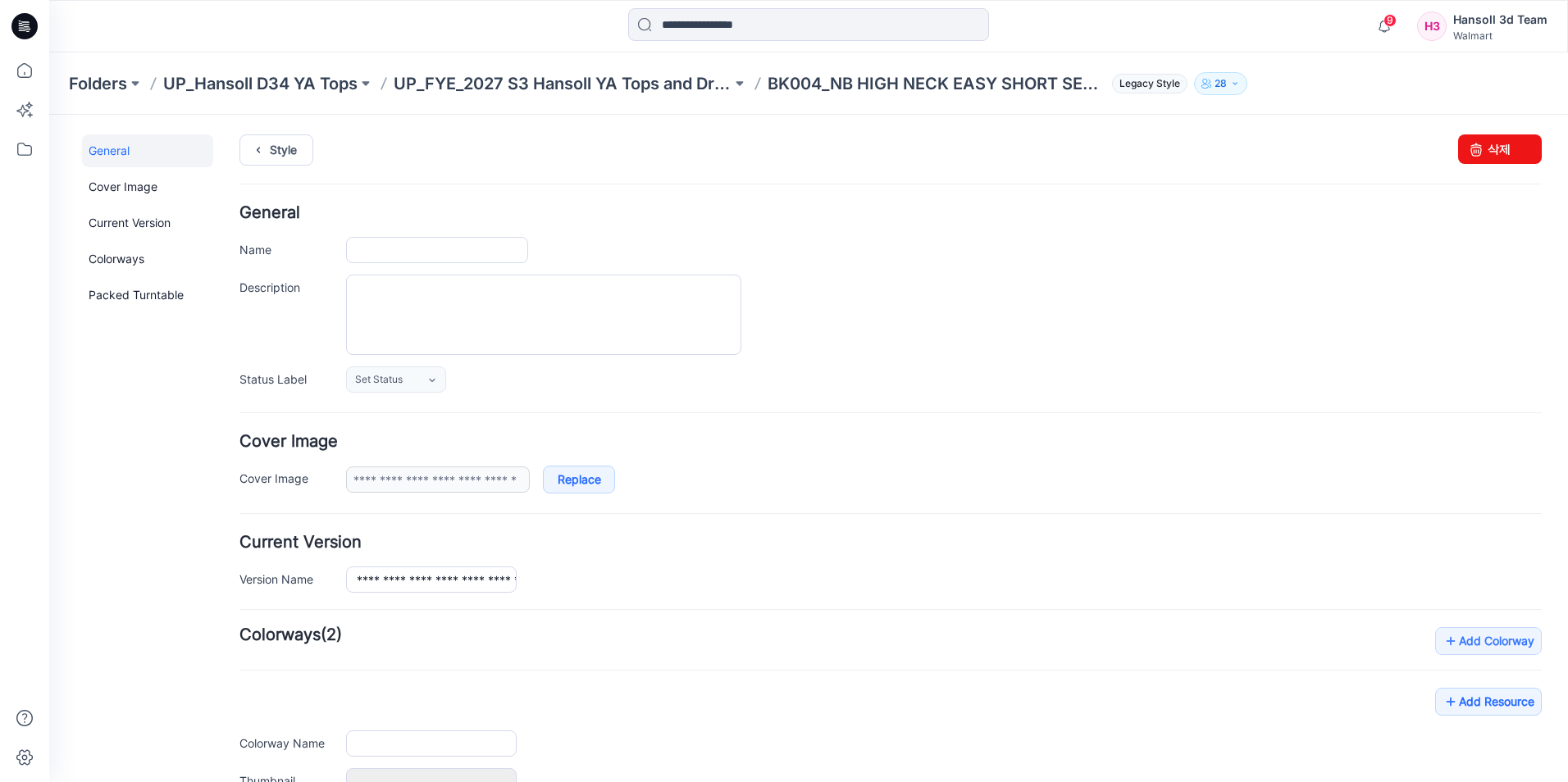
type input "**********"
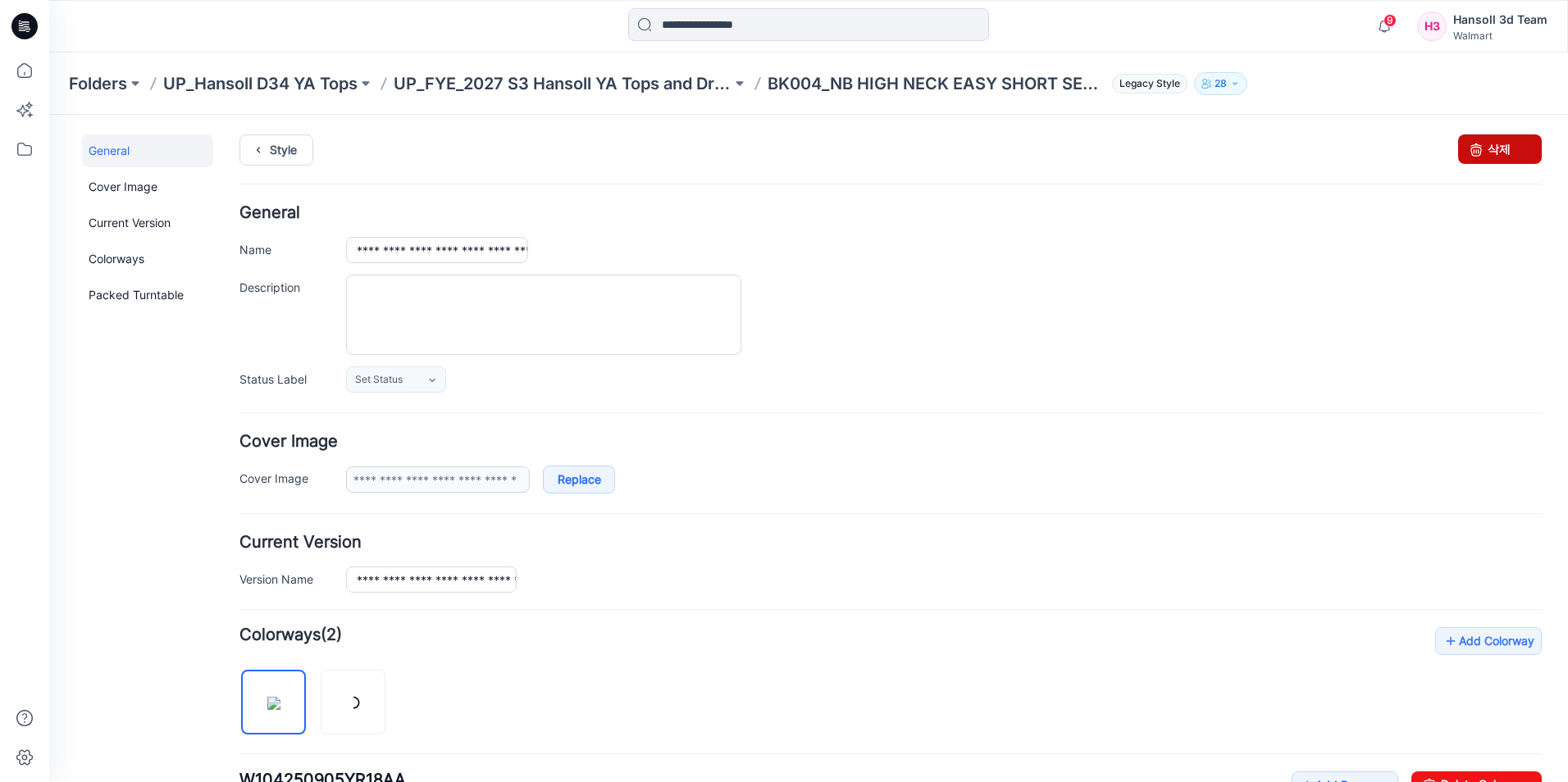
click at [1469, 150] on icon at bounding box center [1476, 149] width 23 height 29
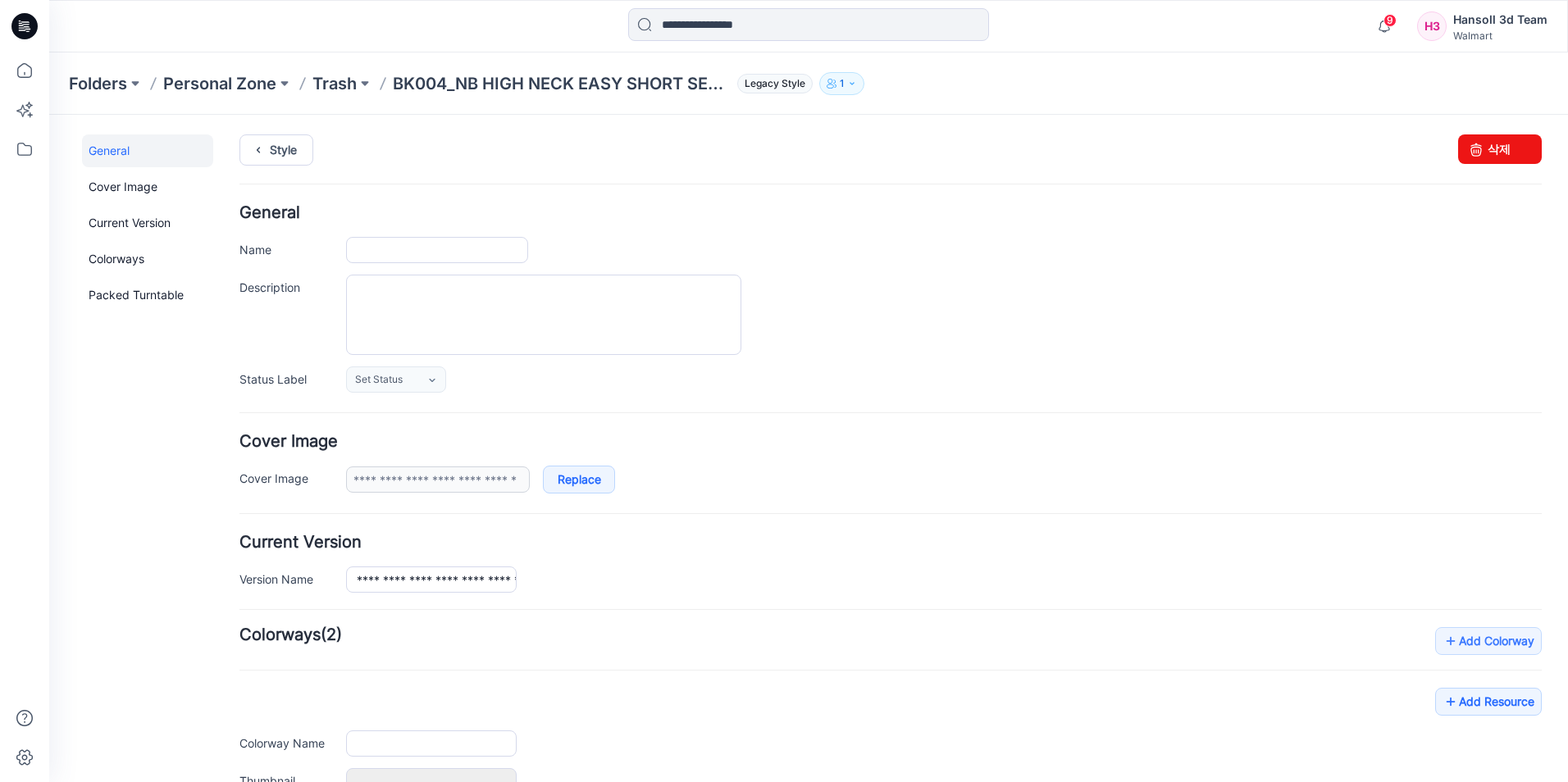
type input "**********"
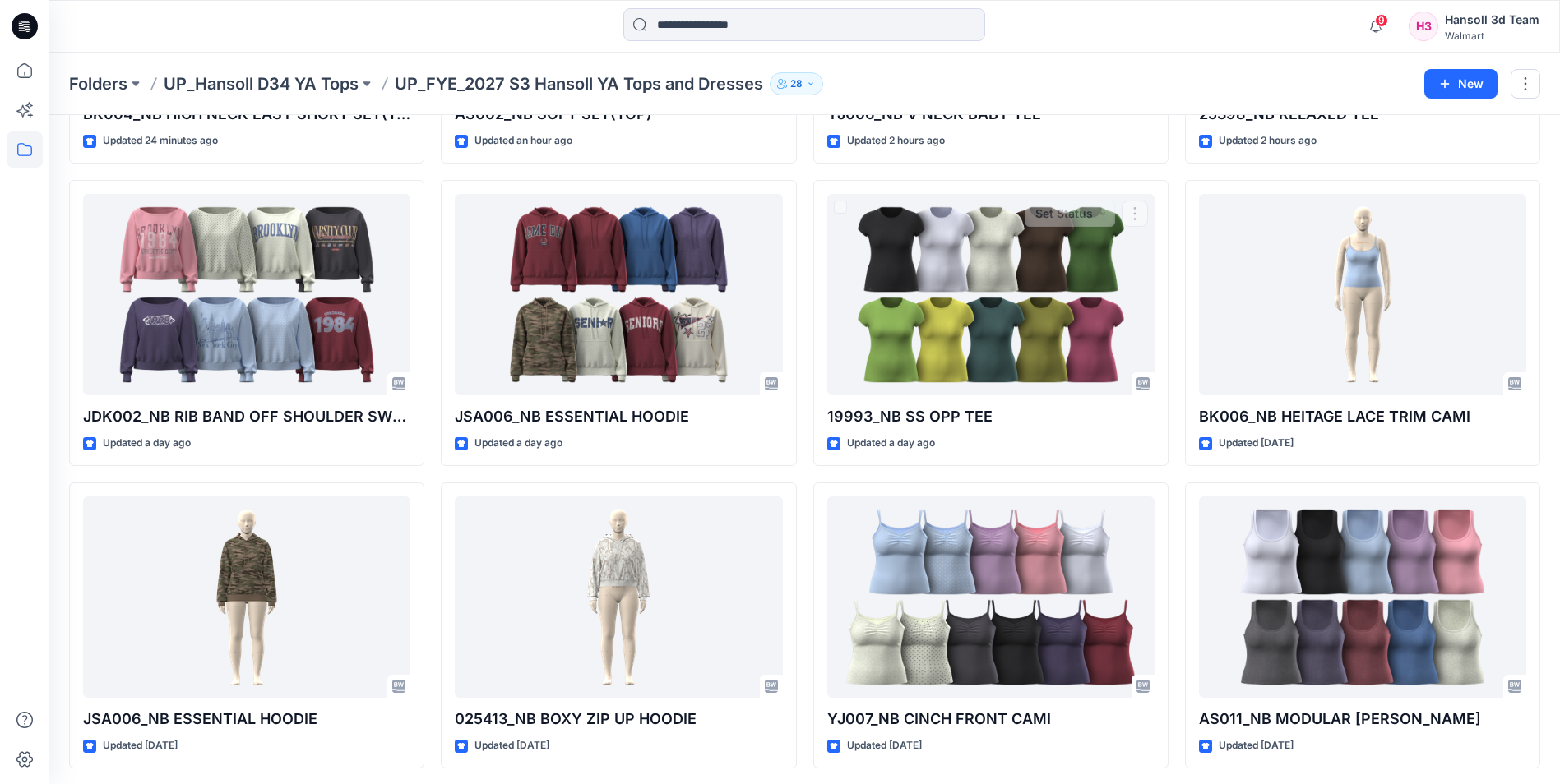
scroll to position [288, 0]
